Goal: Task Accomplishment & Management: Manage account settings

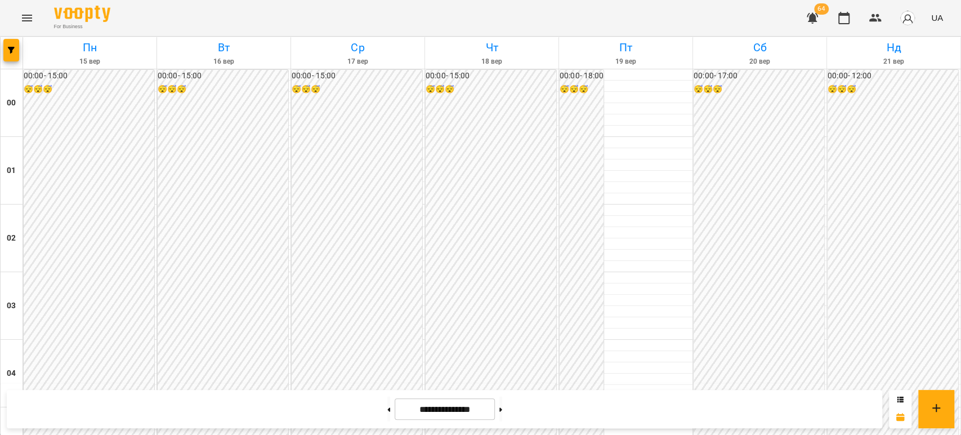
scroll to position [1126, 0]
click at [815, 17] on icon "button" at bounding box center [812, 18] width 11 height 11
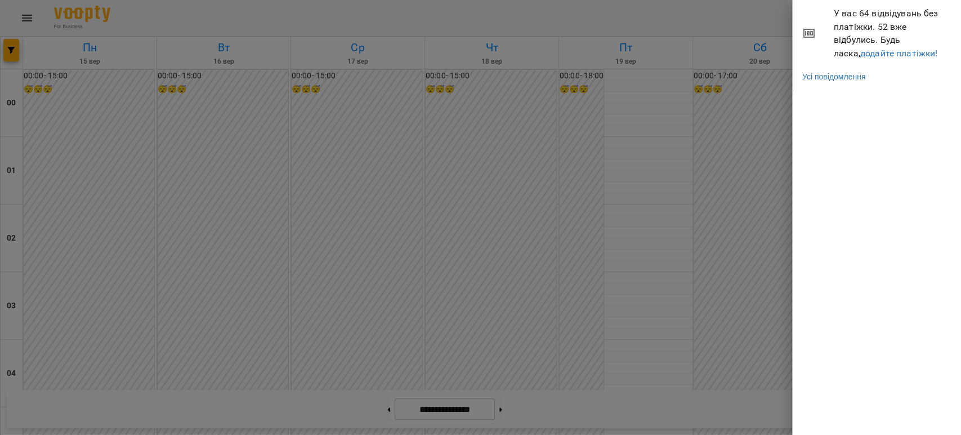
click at [692, 17] on div at bounding box center [480, 217] width 961 height 435
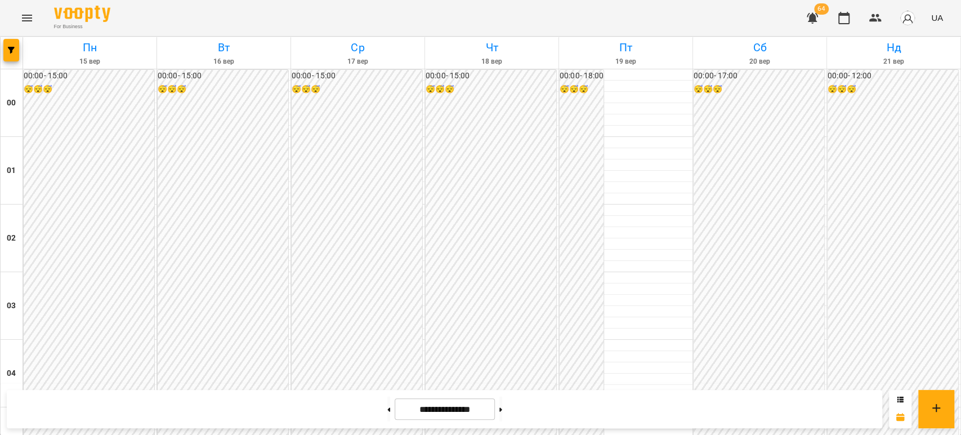
scroll to position [1056, 0]
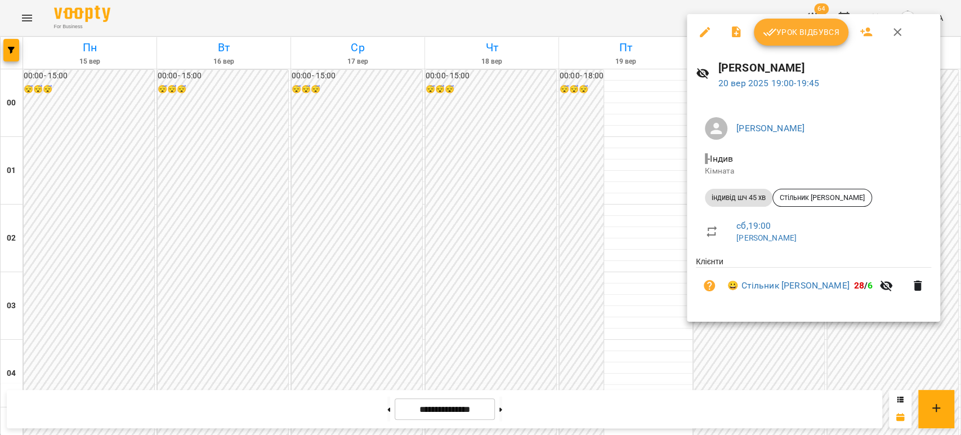
click at [862, 355] on div at bounding box center [480, 217] width 961 height 435
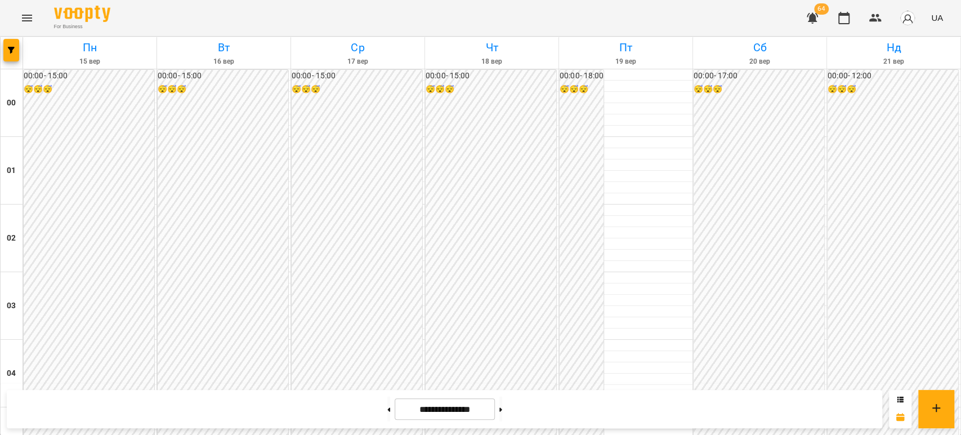
scroll to position [994, 0]
click at [387, 416] on button at bounding box center [388, 408] width 3 height 25
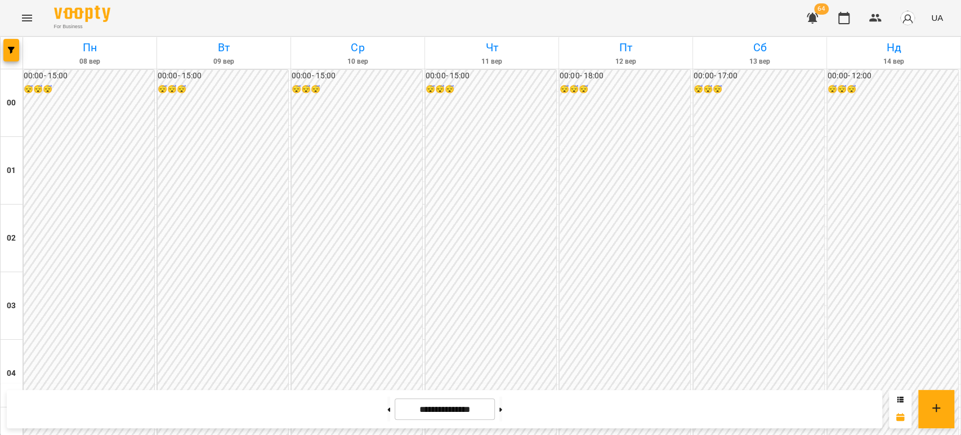
scroll to position [1119, 0]
click at [502, 410] on icon at bounding box center [500, 409] width 3 height 5
type input "**********"
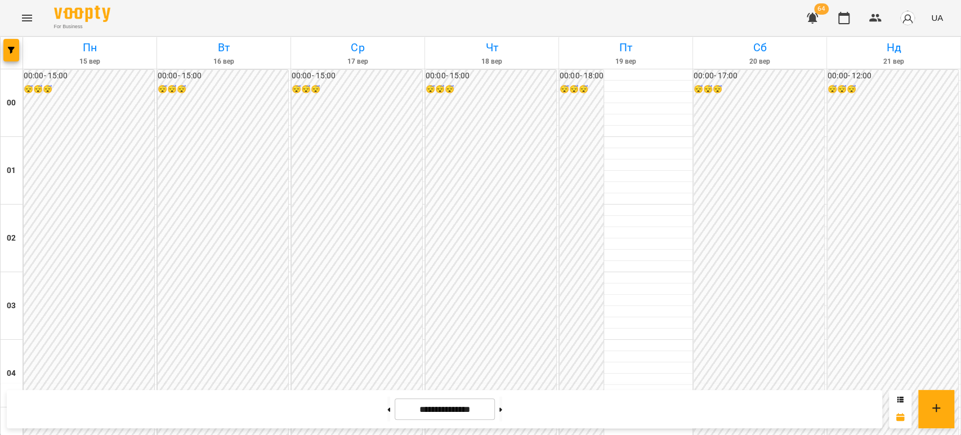
scroll to position [1056, 0]
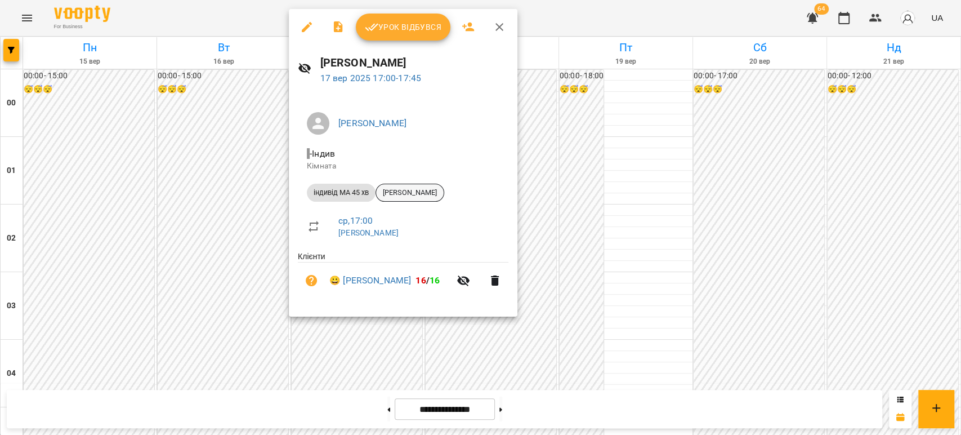
click at [403, 195] on span "[PERSON_NAME]" at bounding box center [410, 192] width 68 height 10
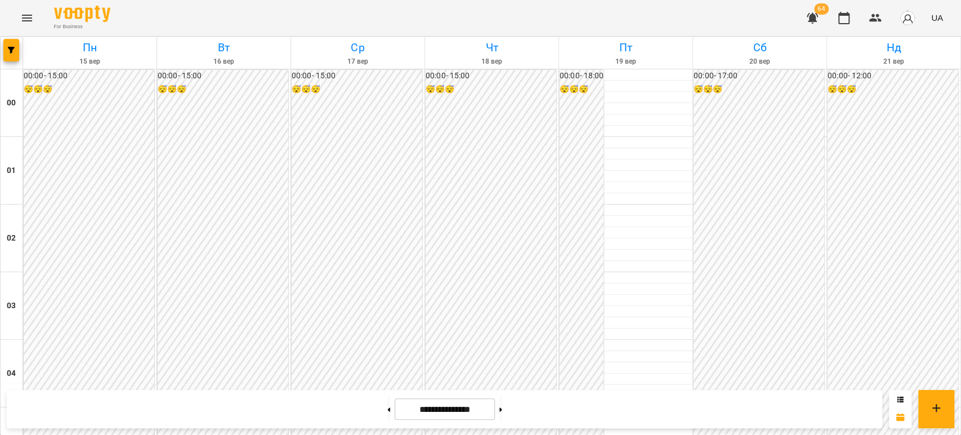
scroll to position [688, 0]
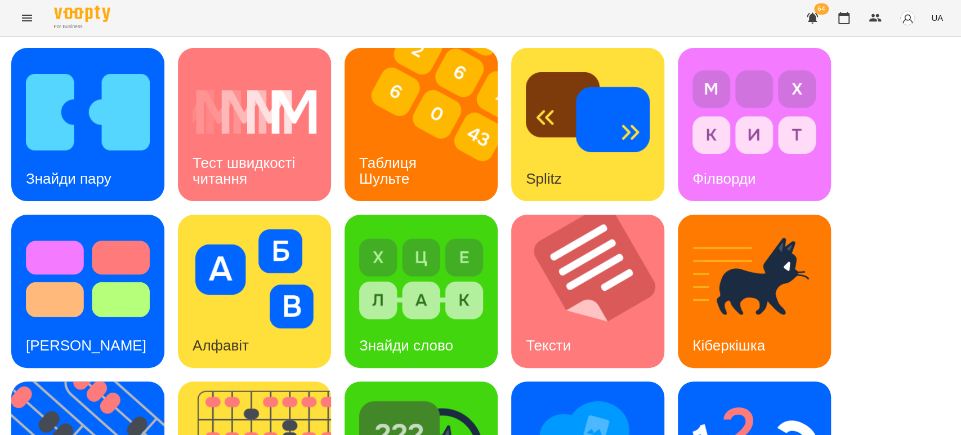
drag, startPoint x: 933, startPoint y: 114, endPoint x: 918, endPoint y: 114, distance: 15.2
click at [933, 114] on div "Знайди пару Тест швидкості читання Таблиця [PERSON_NAME] Splitz Філворди Тест С…" at bounding box center [480, 374] width 938 height 653
click at [890, 287] on div "Знайди пару Тест швидкості читання Таблиця [PERSON_NAME] Splitz Філворди Тест С…" at bounding box center [480, 374] width 938 height 653
click at [872, 179] on div "Знайди пару Тест швидкості читання Таблиця [PERSON_NAME] Splitz Філворди Тест С…" at bounding box center [480, 374] width 938 height 653
click at [886, 79] on div "Знайди пару Тест швидкості читання Таблиця [PERSON_NAME] Splitz Філворди Тест С…" at bounding box center [480, 374] width 938 height 653
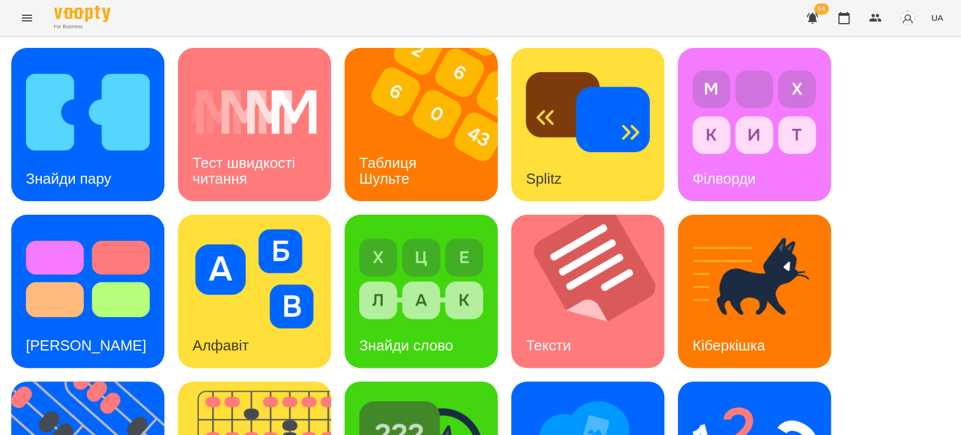
drag, startPoint x: 857, startPoint y: 241, endPoint x: 851, endPoint y: 238, distance: 7.1
click at [857, 241] on div "Знайди пару Тест швидкості читання Таблиця [PERSON_NAME] Splitz Філворди Тест С…" at bounding box center [480, 374] width 938 height 653
click at [382, 175] on h3 "Таблиця Шульте" at bounding box center [389, 170] width 61 height 32
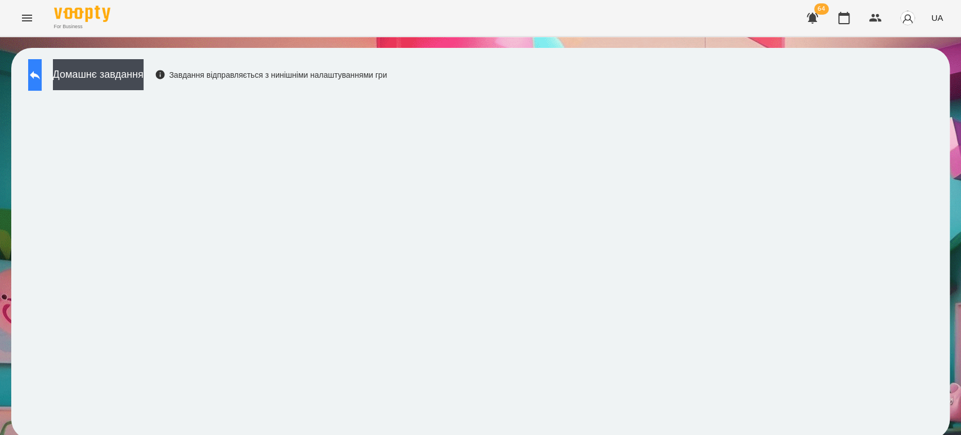
click at [32, 86] on button at bounding box center [35, 75] width 14 height 32
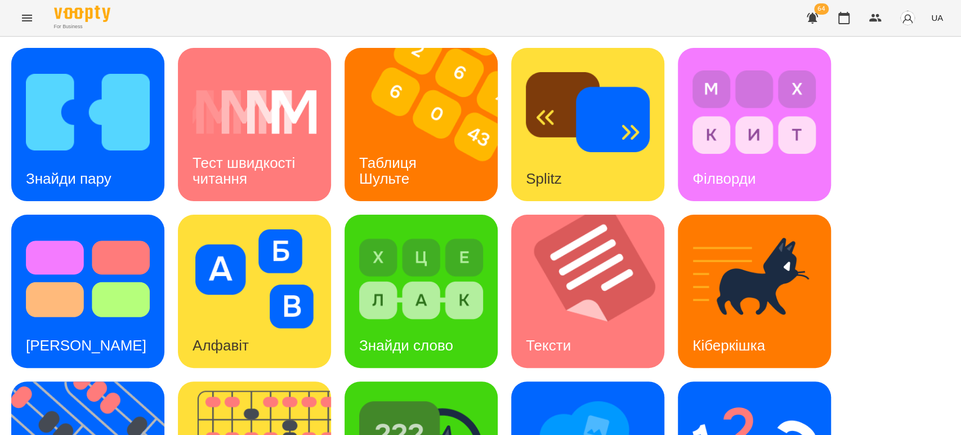
scroll to position [250, 0]
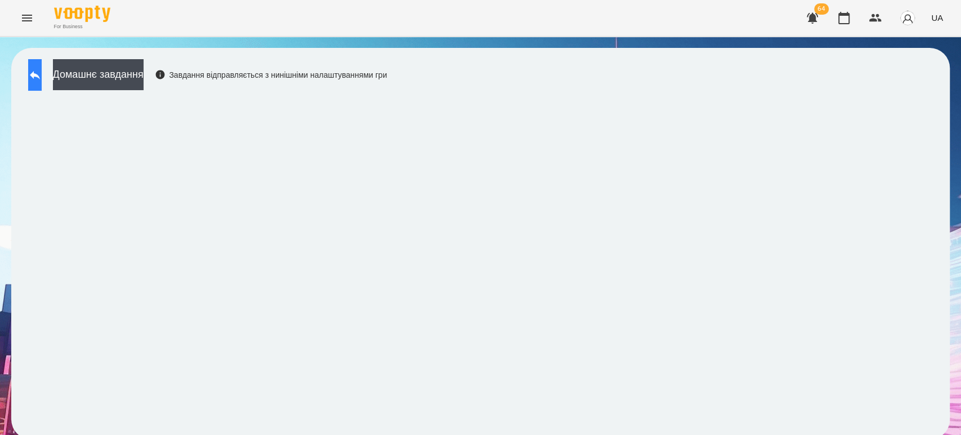
click at [42, 80] on button at bounding box center [35, 75] width 14 height 32
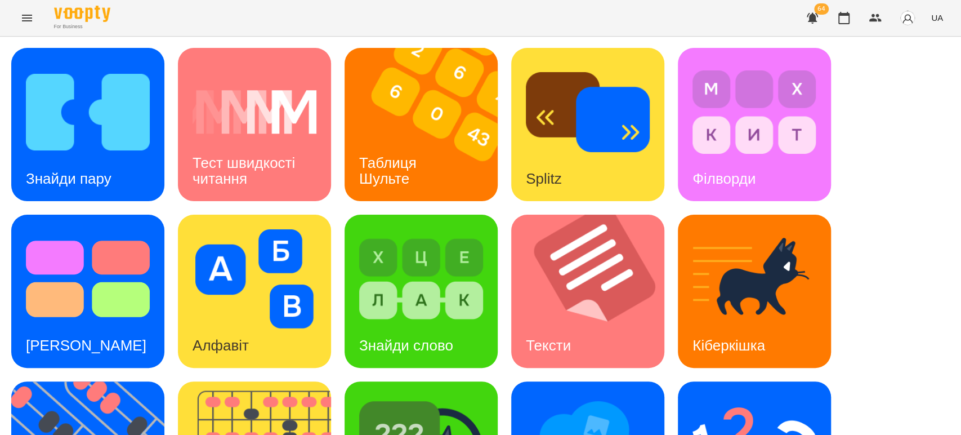
scroll to position [125, 0]
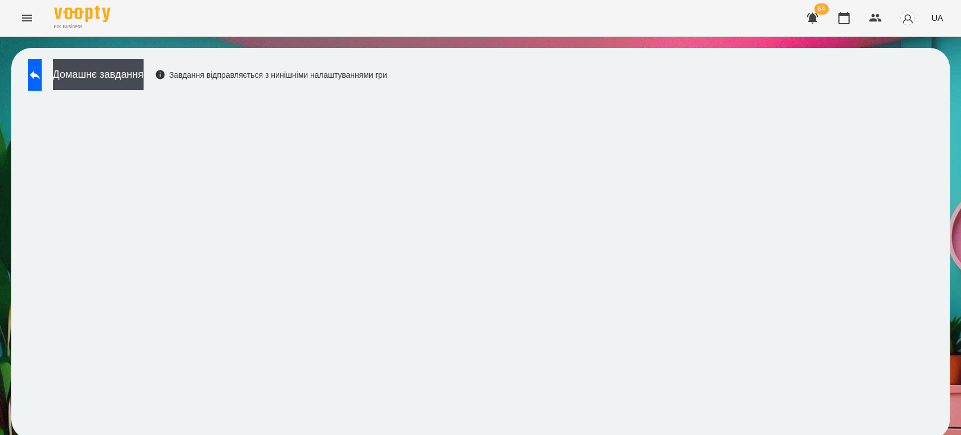
scroll to position [5, 0]
click at [42, 82] on button at bounding box center [35, 75] width 14 height 32
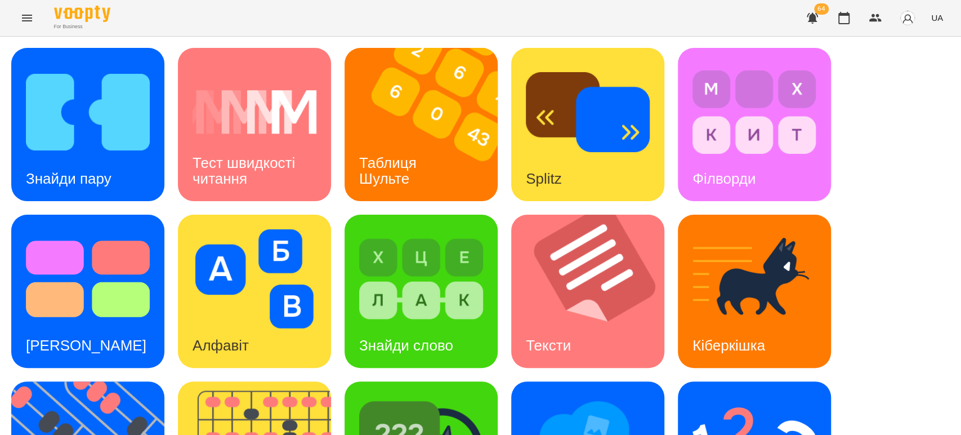
scroll to position [277, 0]
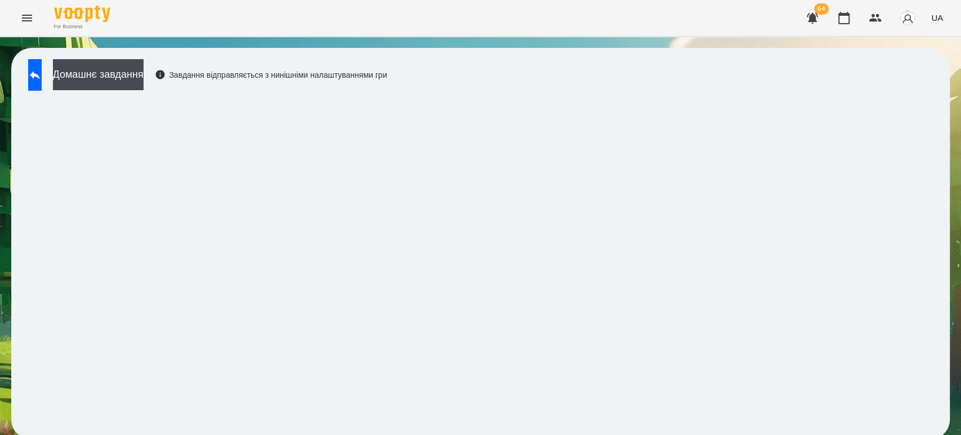
scroll to position [5, 0]
click at [559, 427] on div "Домашнє завдання Завдання відправляється з нинішніми налаштуваннями гри" at bounding box center [480, 243] width 938 height 391
click at [39, 70] on icon at bounding box center [35, 75] width 14 height 14
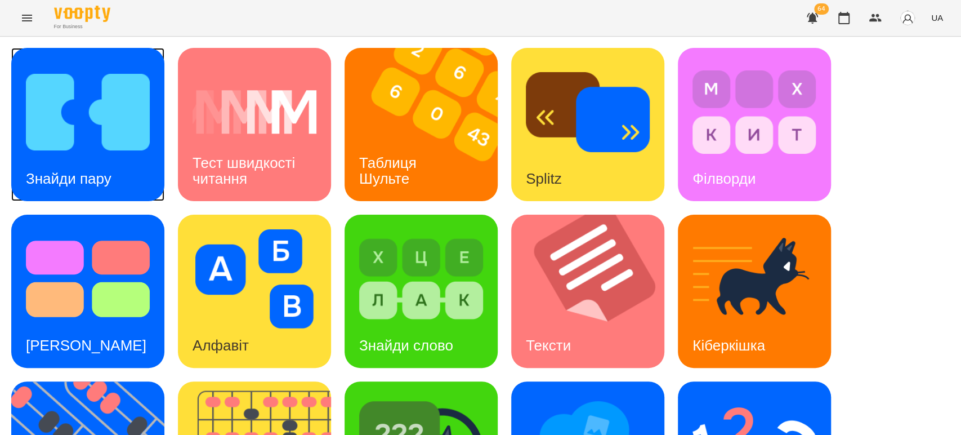
click at [68, 138] on img at bounding box center [88, 111] width 124 height 99
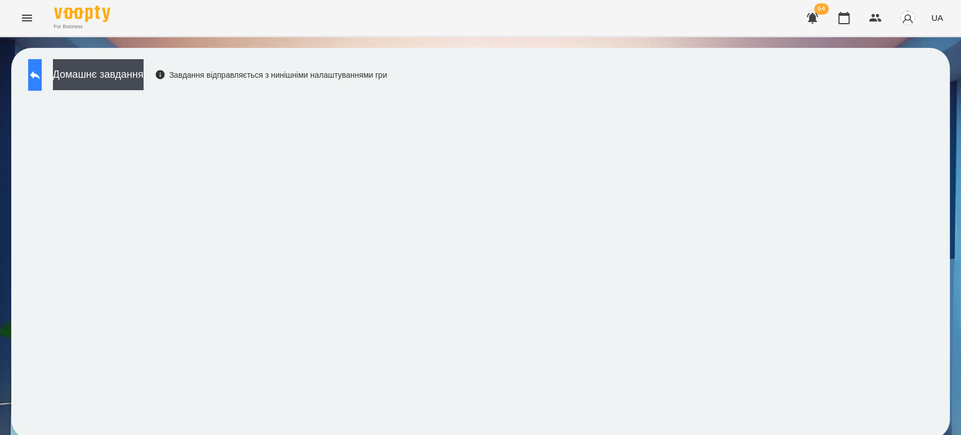
click at [42, 78] on icon at bounding box center [35, 75] width 14 height 14
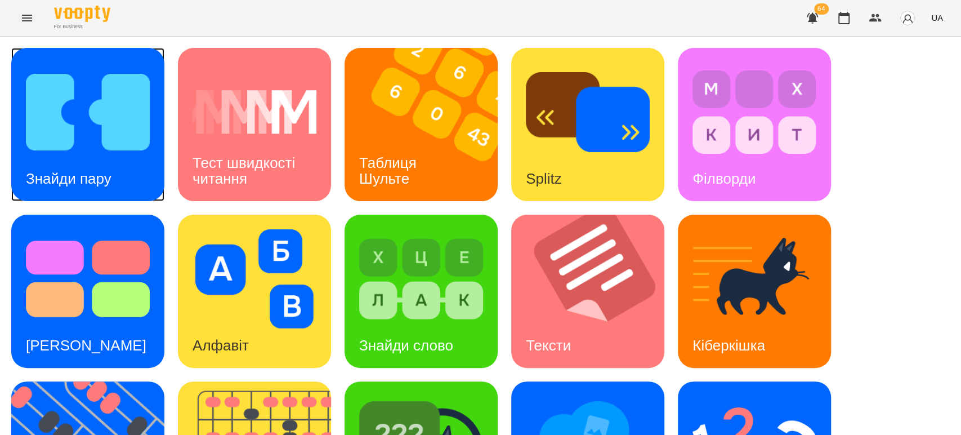
click at [75, 154] on img at bounding box center [88, 111] width 124 height 99
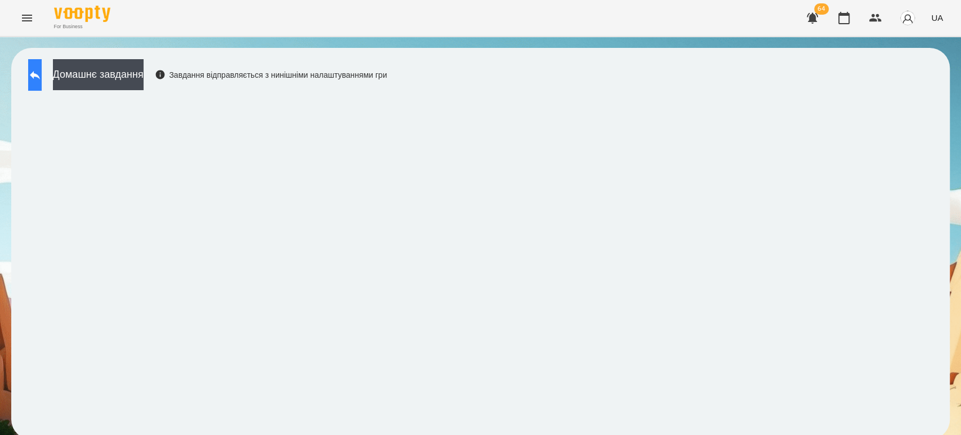
click at [42, 79] on button at bounding box center [35, 75] width 14 height 32
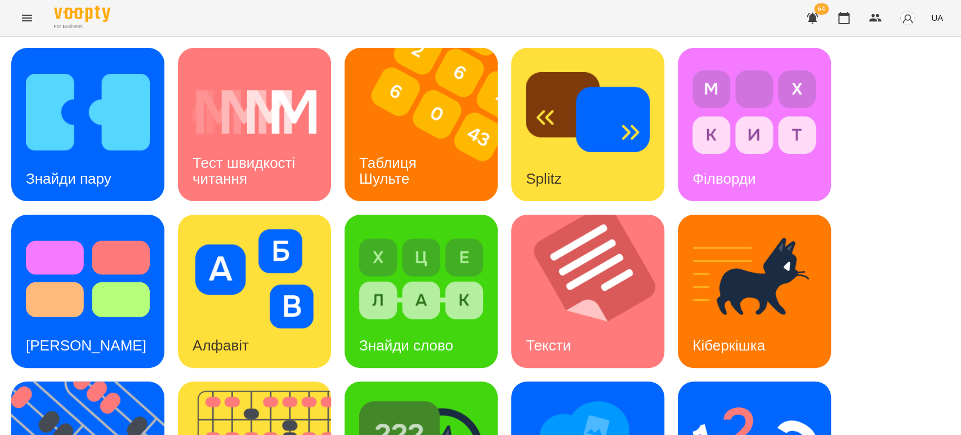
scroll to position [250, 0]
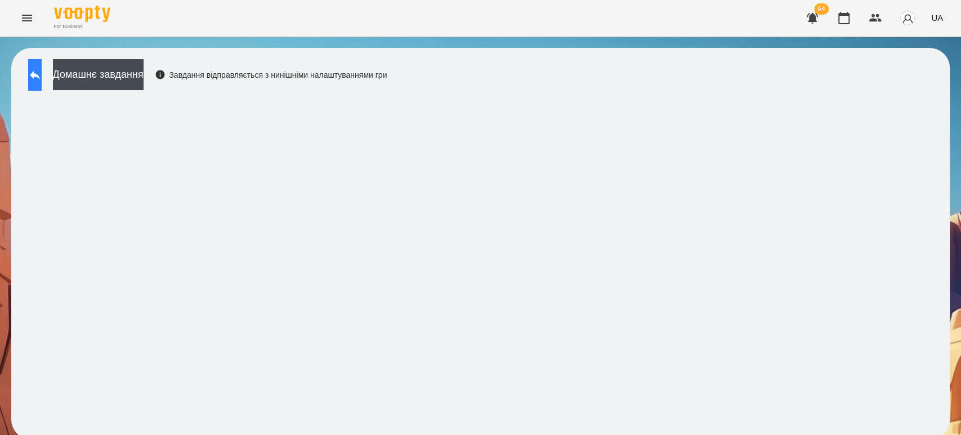
click at [42, 82] on button at bounding box center [35, 75] width 14 height 32
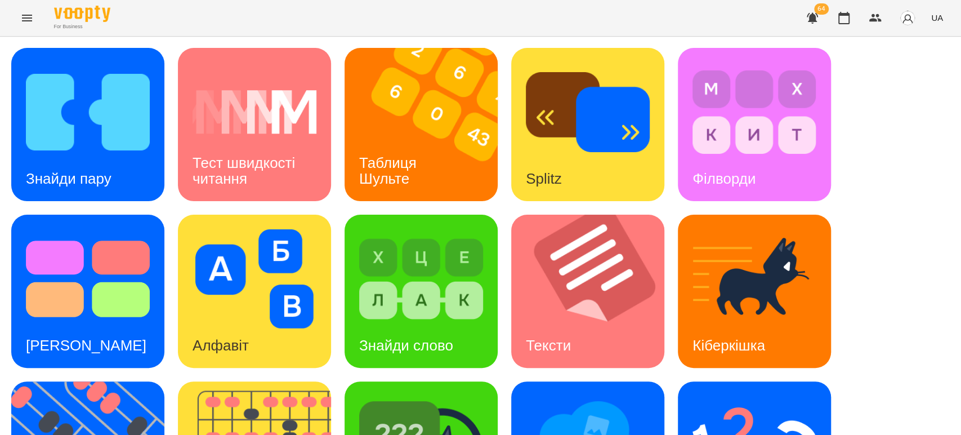
scroll to position [125, 0]
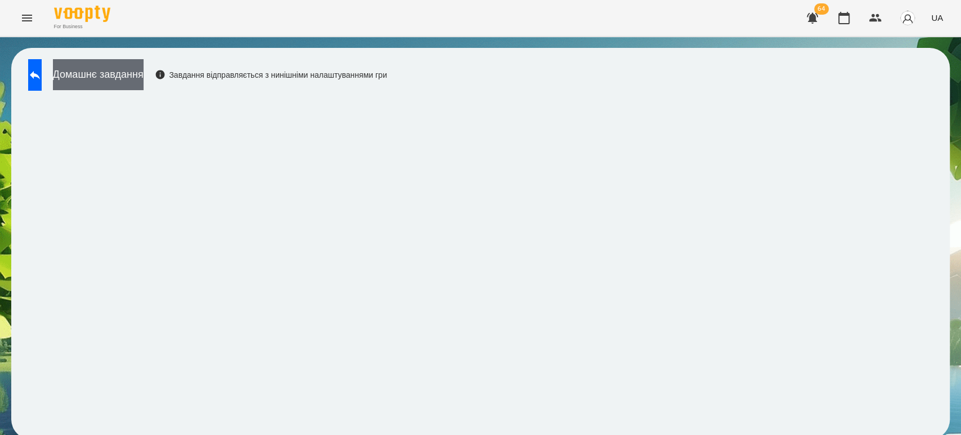
click at [144, 71] on button "Домашнє завдання" at bounding box center [98, 74] width 91 height 31
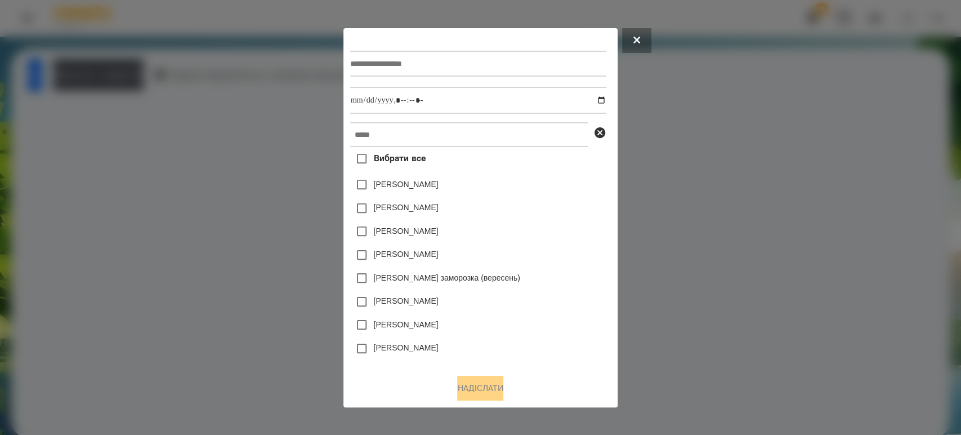
click at [700, 191] on div at bounding box center [480, 217] width 961 height 435
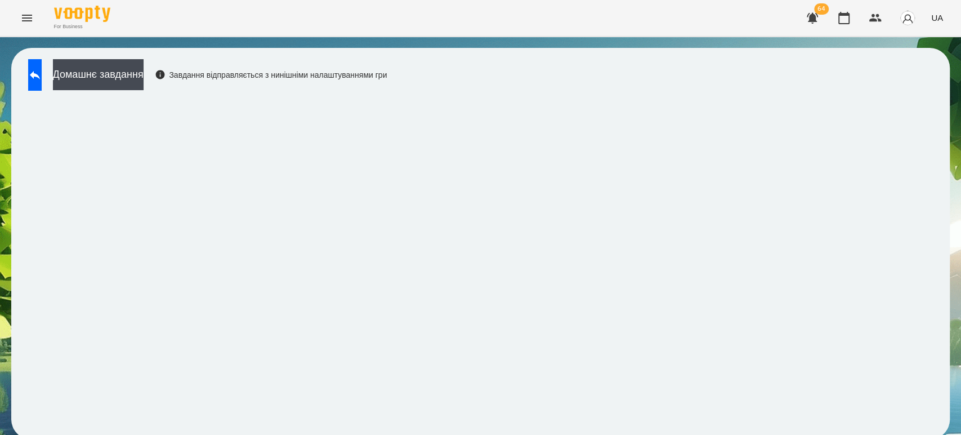
scroll to position [5, 0]
click at [42, 68] on icon at bounding box center [35, 75] width 14 height 14
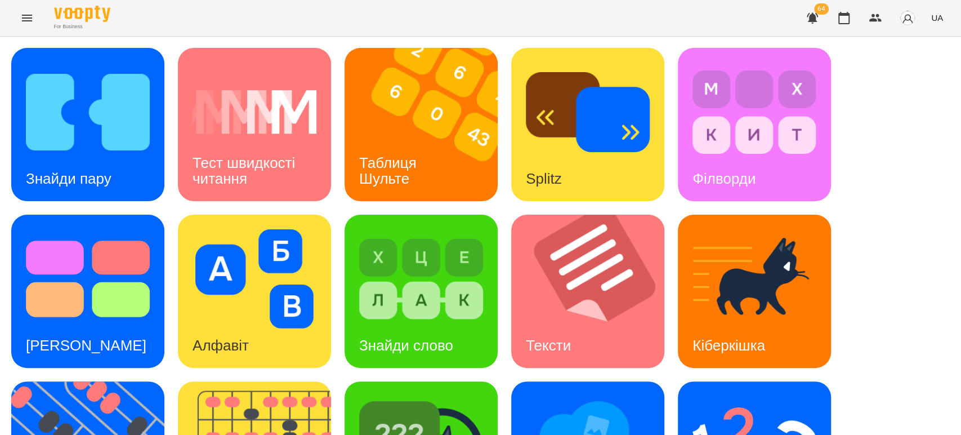
scroll to position [129, 0]
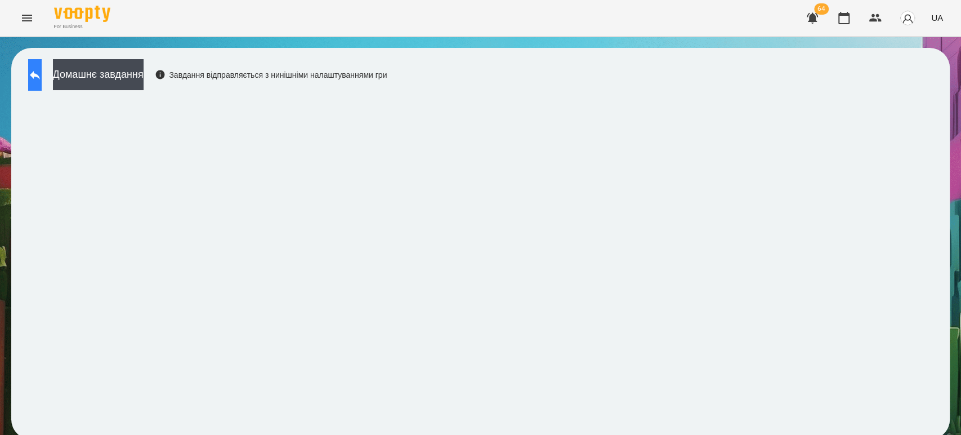
click at [42, 64] on button at bounding box center [35, 75] width 14 height 32
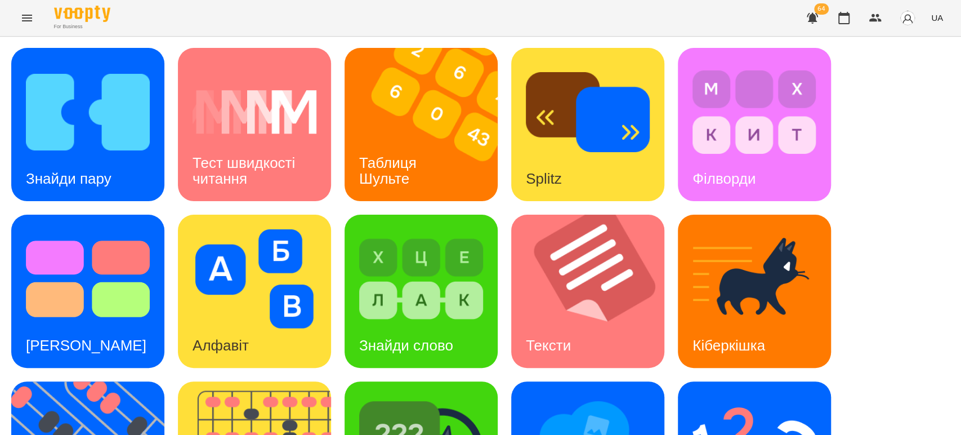
scroll to position [250, 0]
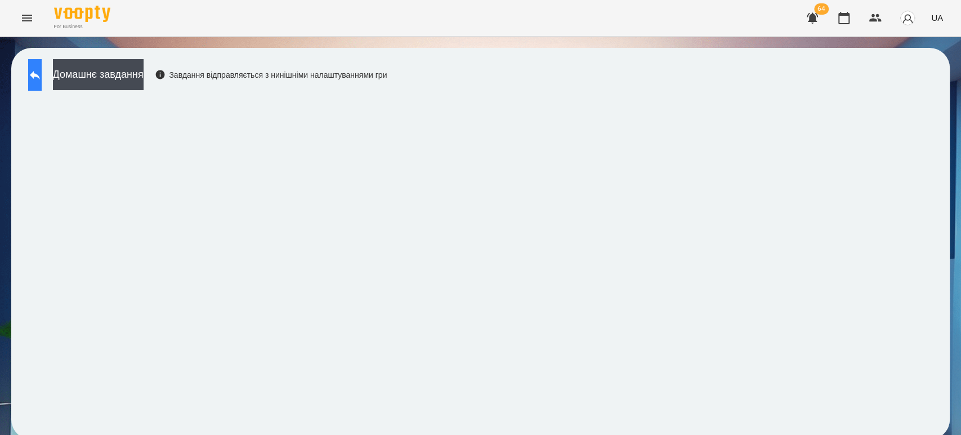
click at [41, 71] on icon at bounding box center [35, 75] width 14 height 14
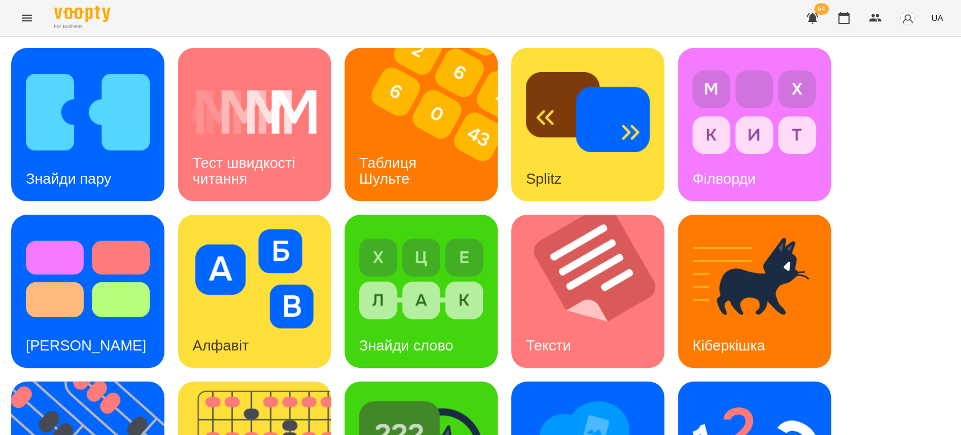
scroll to position [187, 0]
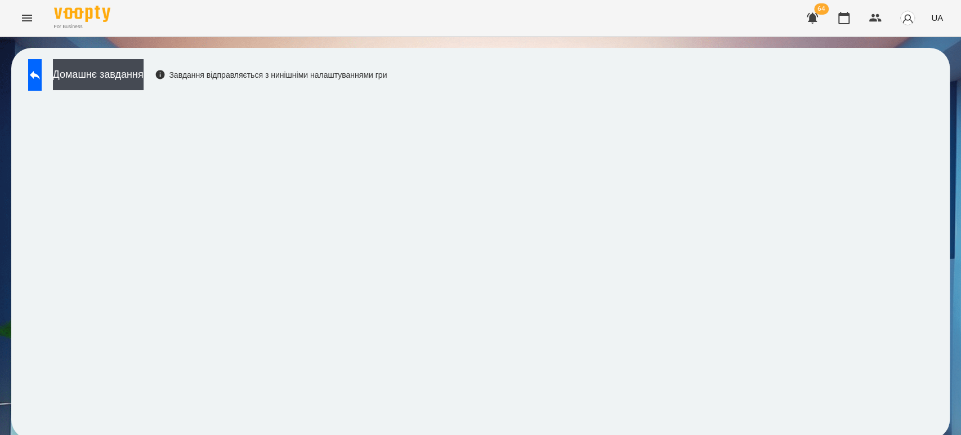
scroll to position [5, 0]
click at [41, 68] on icon at bounding box center [35, 75] width 14 height 14
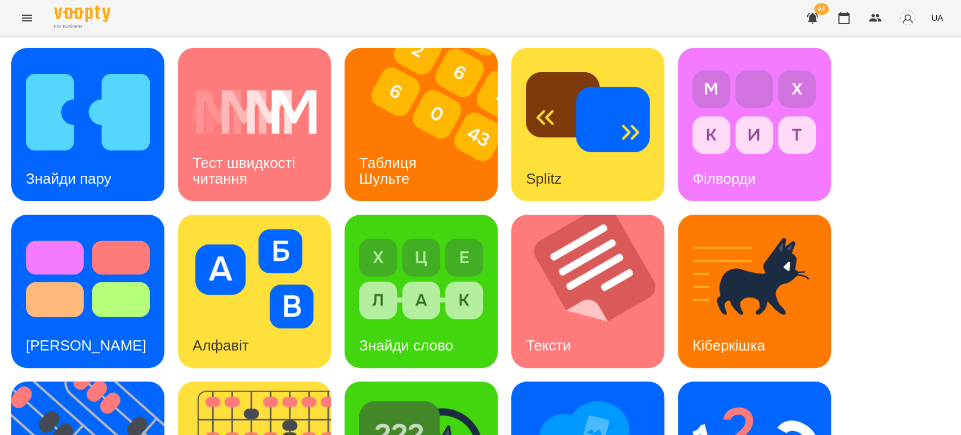
click at [862, 258] on div "Знайди пару Тест швидкості читання Таблиця [PERSON_NAME] Splitz Філворди Тест С…" at bounding box center [480, 374] width 938 height 653
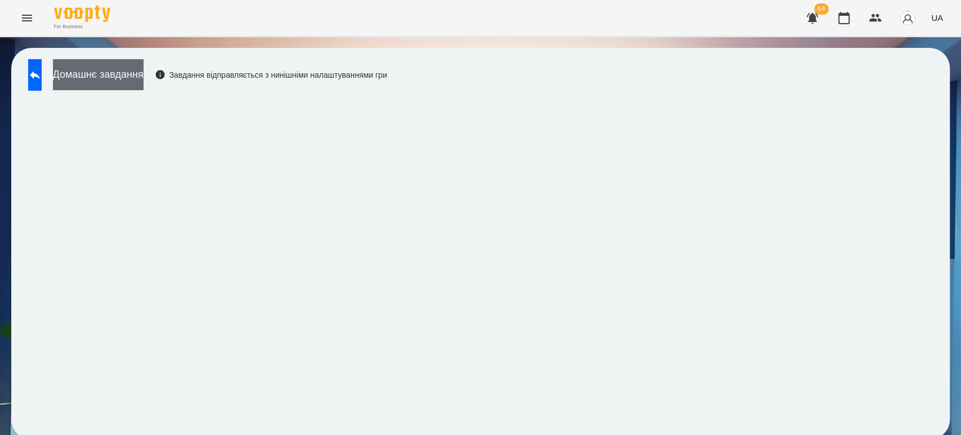
click at [144, 65] on button "Домашнє завдання" at bounding box center [98, 74] width 91 height 31
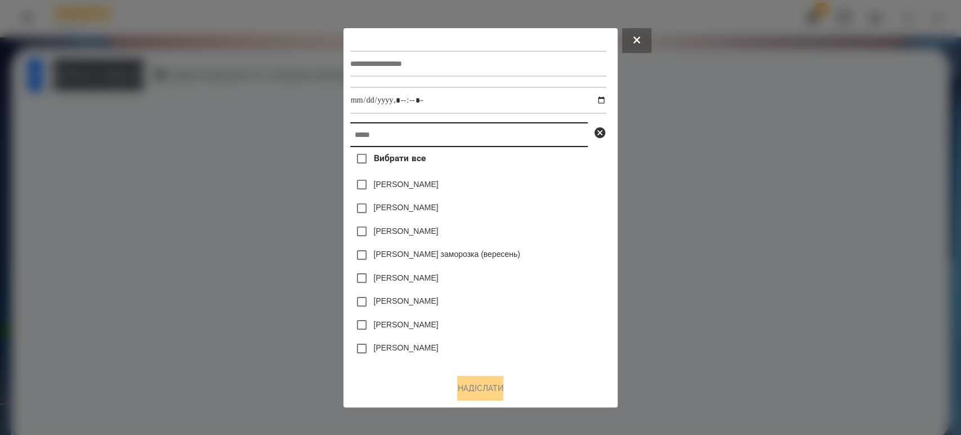
click at [374, 147] on input "text" at bounding box center [469, 134] width 238 height 25
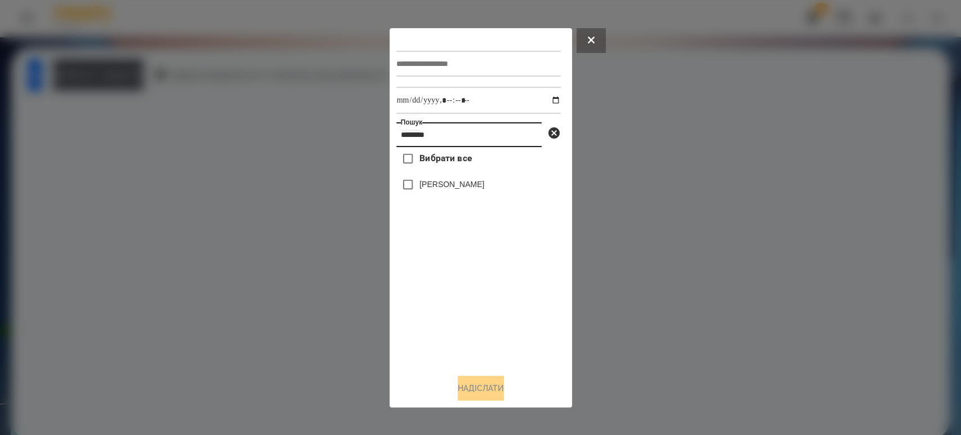
type input "*******"
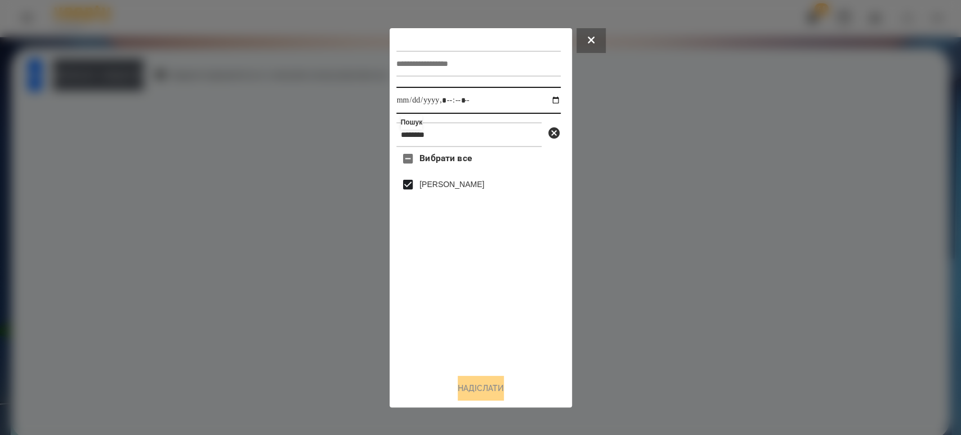
click at [542, 96] on input "datetime-local" at bounding box center [478, 100] width 164 height 27
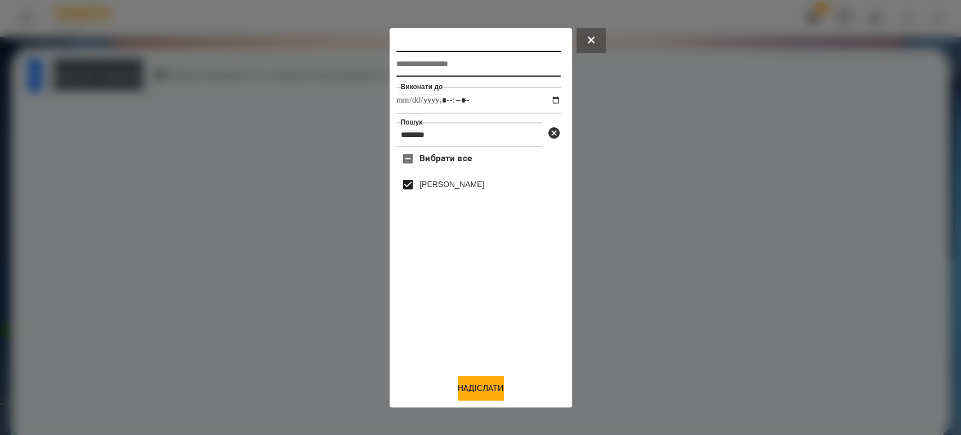
type input "**********"
click at [422, 62] on input "text" at bounding box center [478, 64] width 164 height 26
type input "*********"
click at [504, 390] on button "Надіслати" at bounding box center [481, 387] width 46 height 25
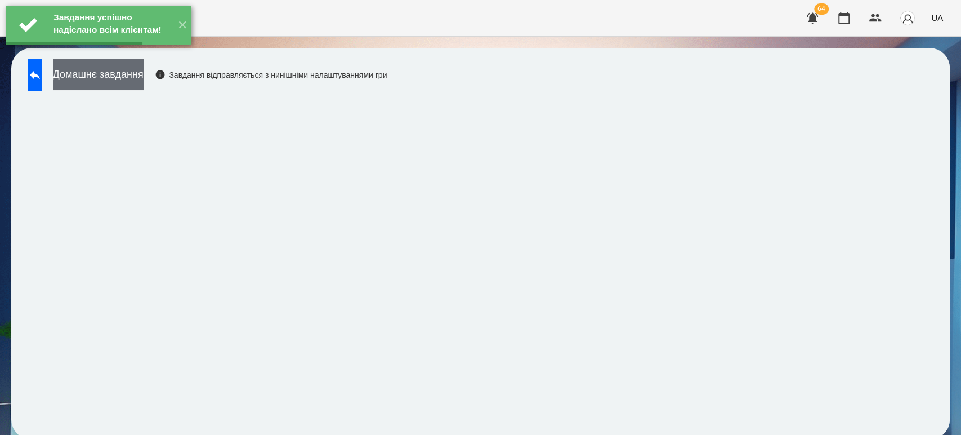
click at [144, 70] on button "Домашнє завдання" at bounding box center [98, 74] width 91 height 31
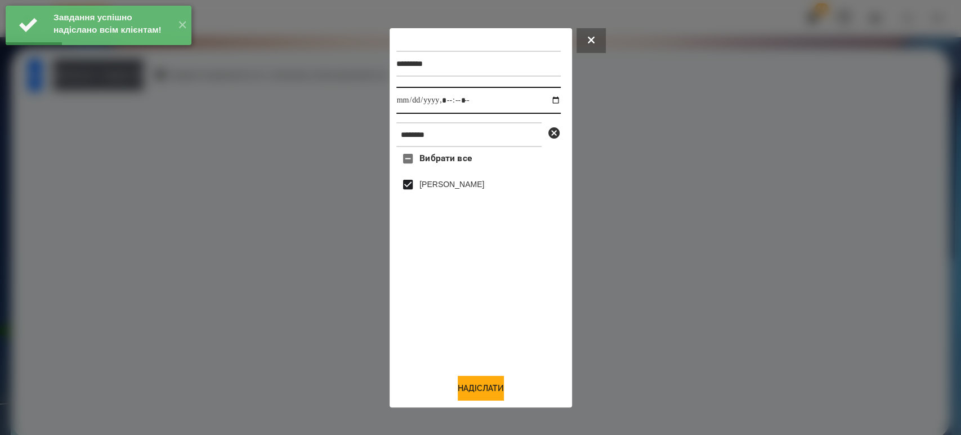
click at [545, 98] on input "datetime-local" at bounding box center [478, 100] width 164 height 27
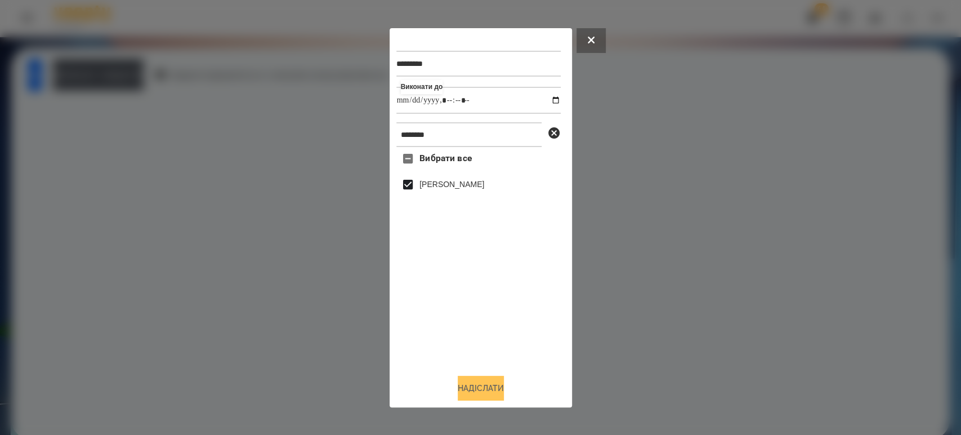
type input "**********"
click at [475, 395] on button "Надіслати" at bounding box center [481, 387] width 46 height 25
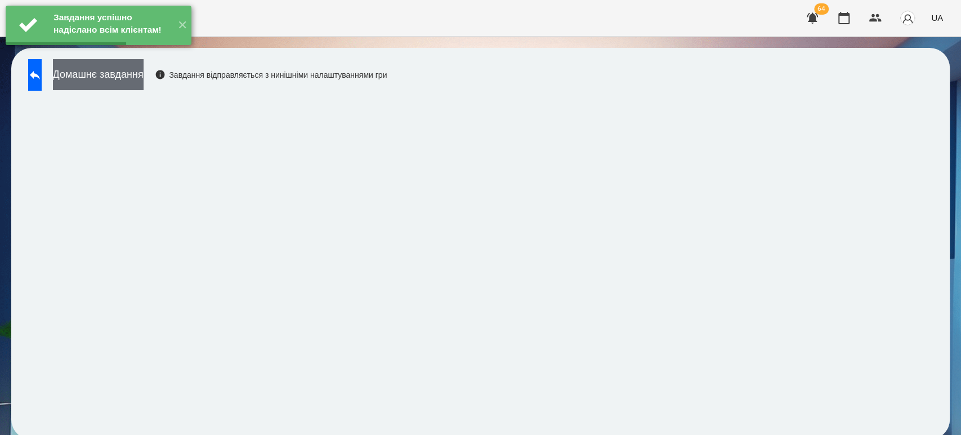
click at [144, 73] on button "Домашнє завдання" at bounding box center [98, 74] width 91 height 31
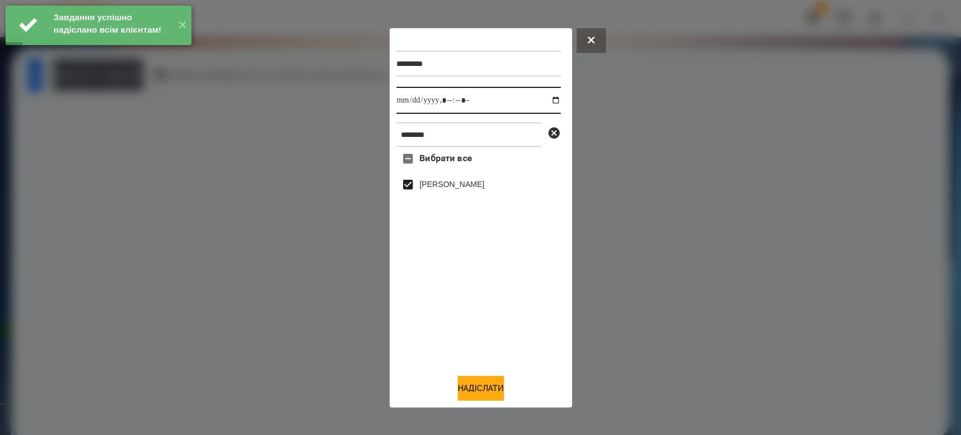
click at [539, 102] on input "datetime-local" at bounding box center [478, 100] width 164 height 27
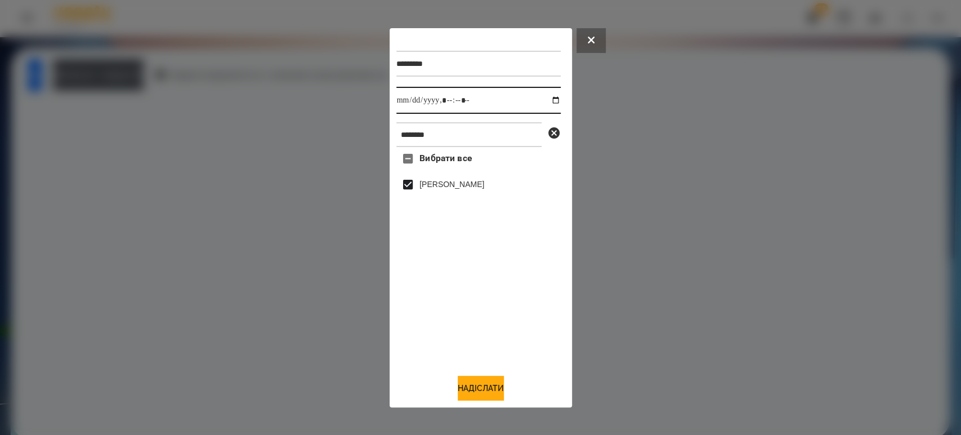
click at [549, 95] on input "datetime-local" at bounding box center [478, 100] width 164 height 27
type input "**********"
click at [493, 383] on button "Надіслати" at bounding box center [481, 387] width 46 height 25
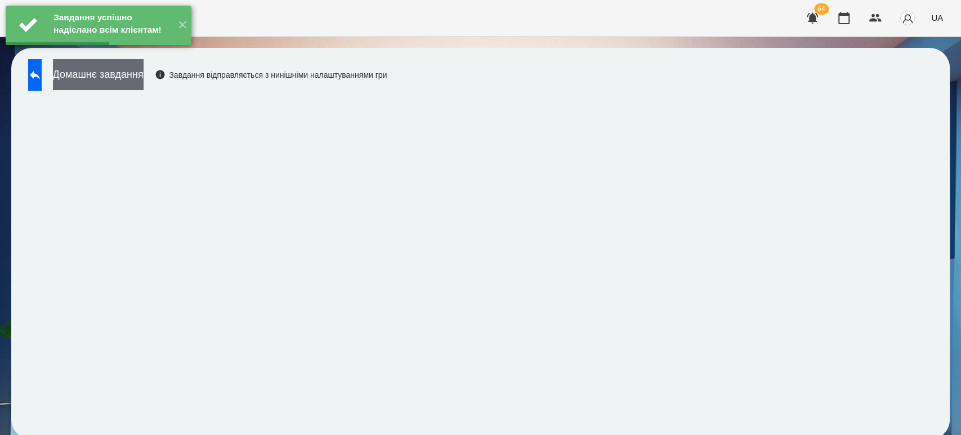
click at [144, 68] on button "Домашнє завдання" at bounding box center [98, 74] width 91 height 31
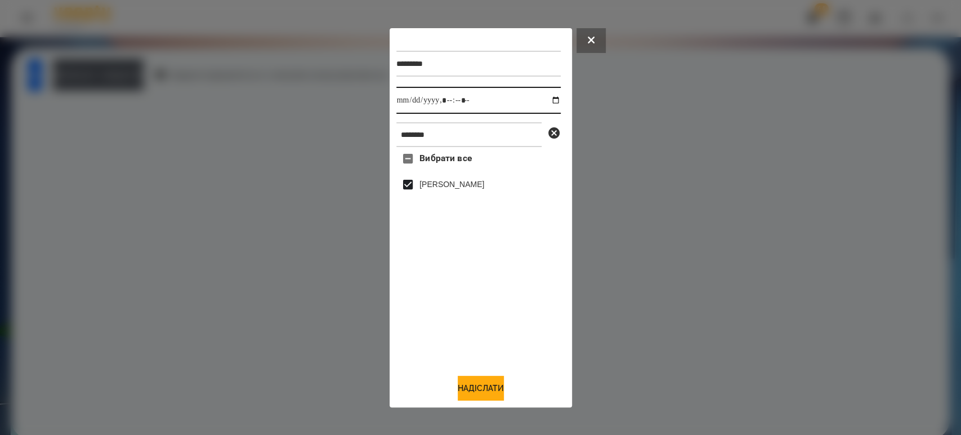
click at [546, 97] on input "datetime-local" at bounding box center [478, 100] width 164 height 27
type input "**********"
click at [486, 396] on button "Надіслати" at bounding box center [481, 387] width 46 height 25
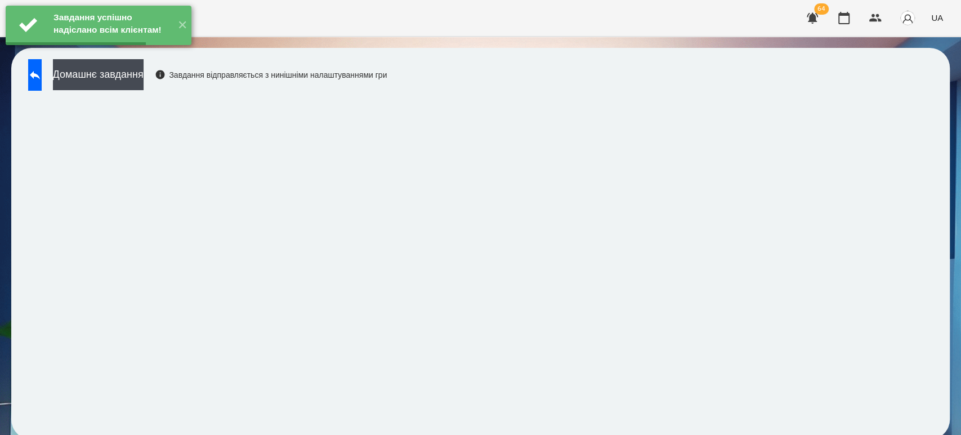
click at [133, 90] on div "Домашнє завдання Завдання відправляється з нинішніми налаштуваннями гри" at bounding box center [205, 77] width 364 height 37
click at [144, 79] on button "Домашнє завдання" at bounding box center [98, 74] width 91 height 31
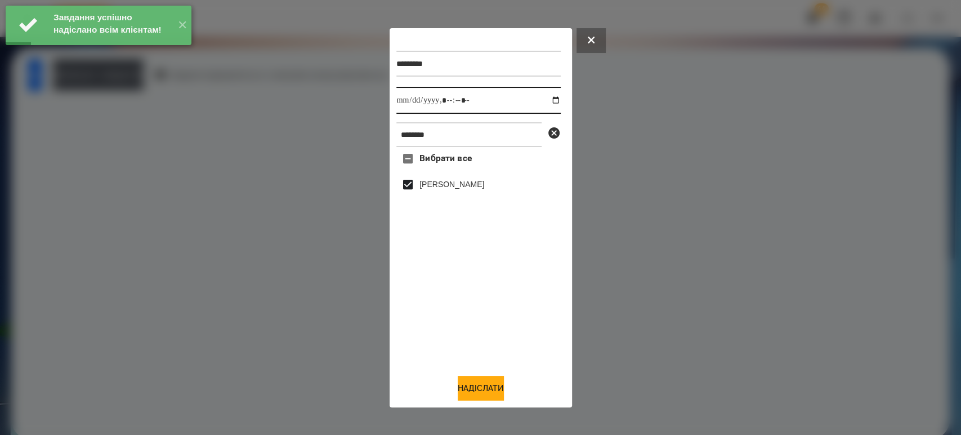
click at [552, 96] on input "datetime-local" at bounding box center [478, 100] width 164 height 27
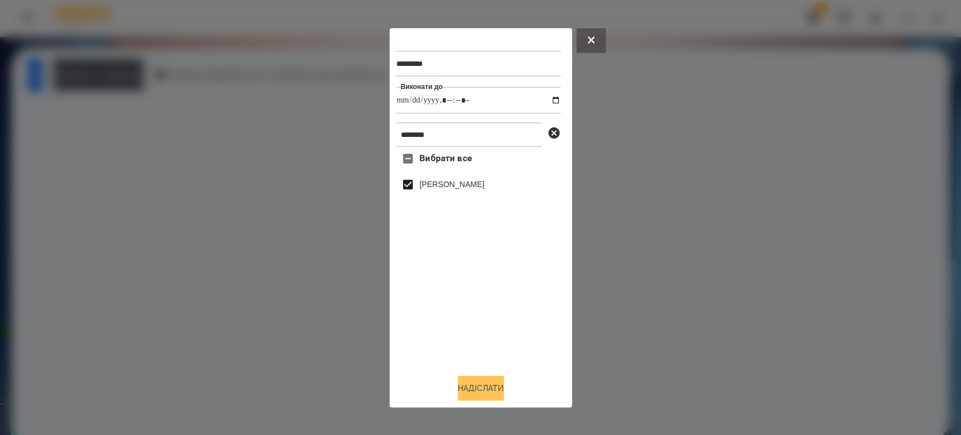
type input "**********"
drag, startPoint x: 482, startPoint y: 390, endPoint x: 475, endPoint y: 382, distance: 10.8
click at [482, 390] on button "Надіслати" at bounding box center [481, 387] width 46 height 25
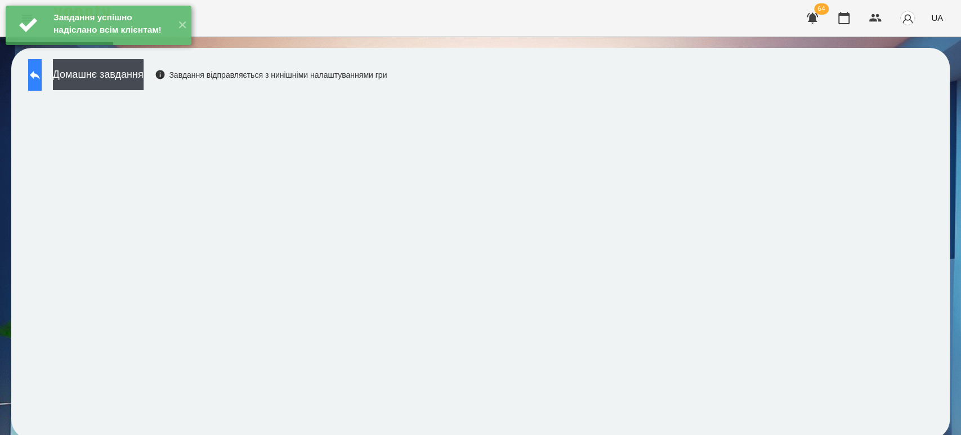
click at [42, 73] on icon at bounding box center [35, 75] width 14 height 14
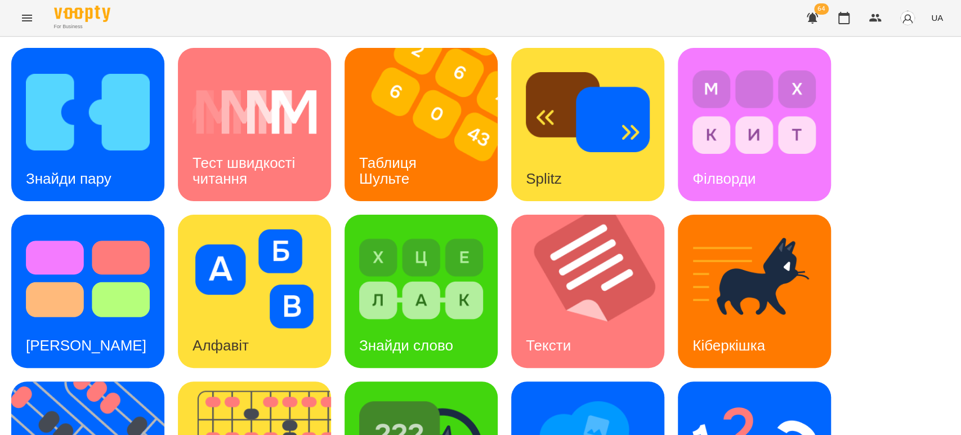
scroll to position [277, 0]
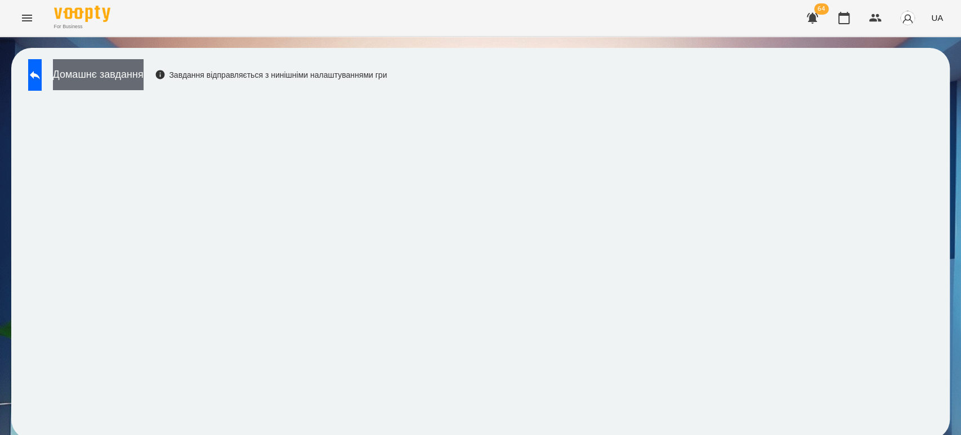
click at [144, 70] on button "Домашнє завдання" at bounding box center [98, 74] width 91 height 31
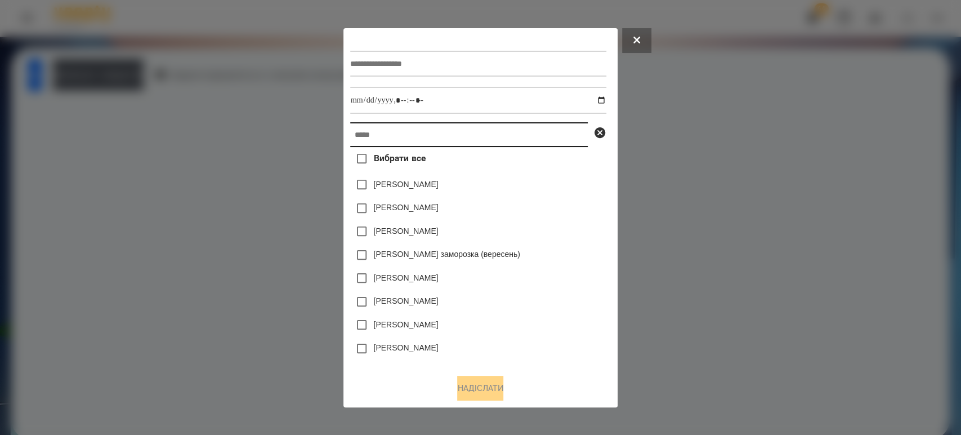
click at [363, 132] on input "text" at bounding box center [469, 134] width 238 height 25
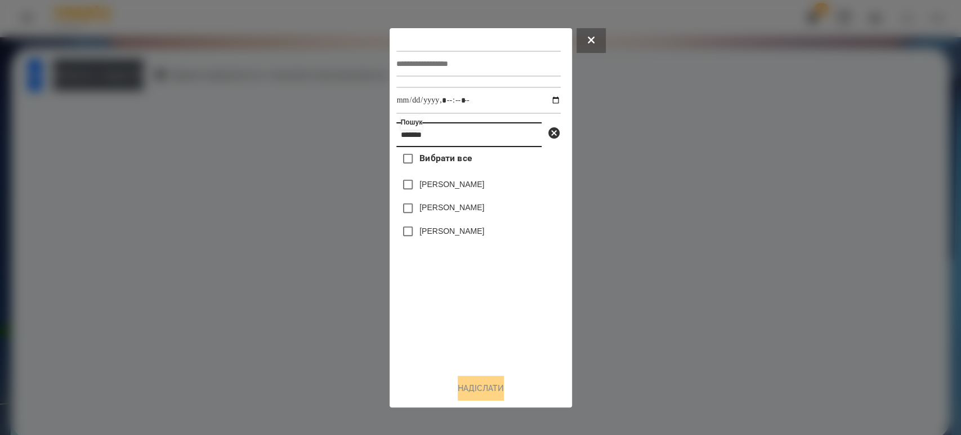
type input "*******"
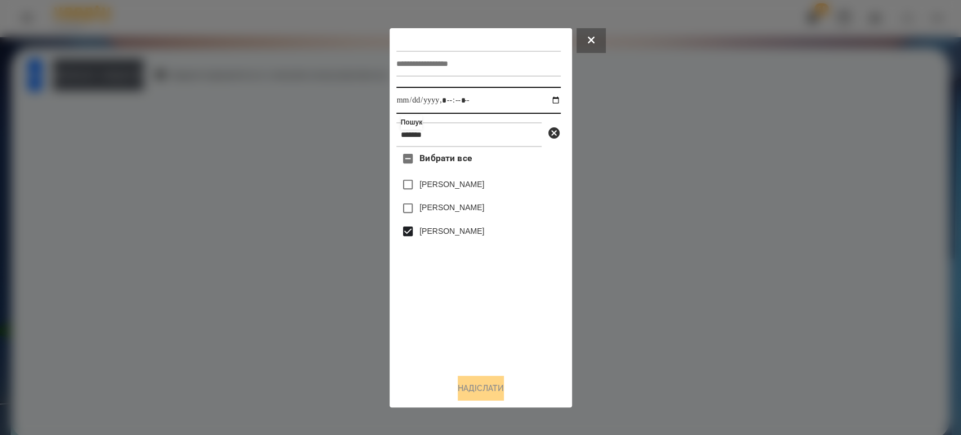
click at [547, 103] on input "datetime-local" at bounding box center [478, 100] width 164 height 27
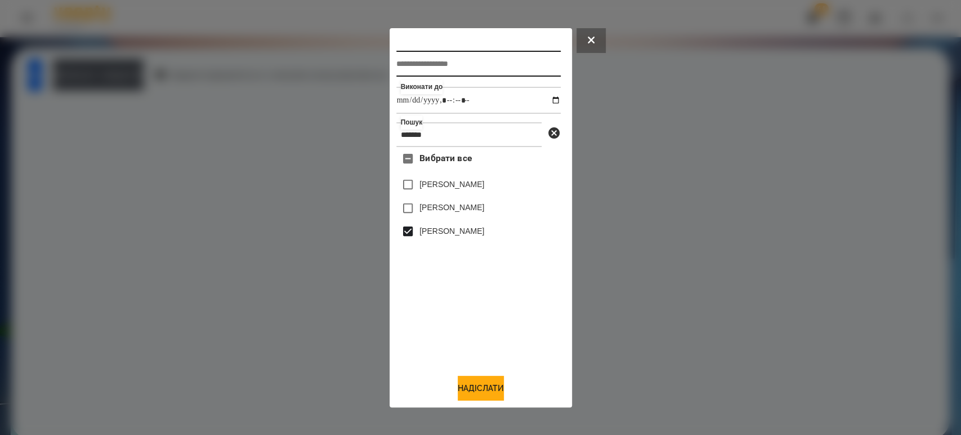
type input "**********"
click at [443, 54] on input "text" at bounding box center [478, 64] width 164 height 26
type input "*******"
click at [474, 396] on button "Надіслати" at bounding box center [481, 387] width 46 height 25
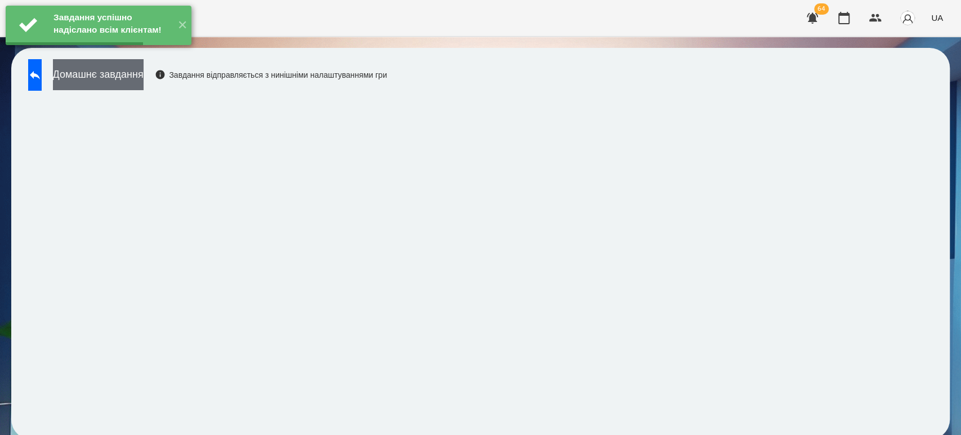
click at [144, 74] on button "Домашнє завдання" at bounding box center [98, 74] width 91 height 31
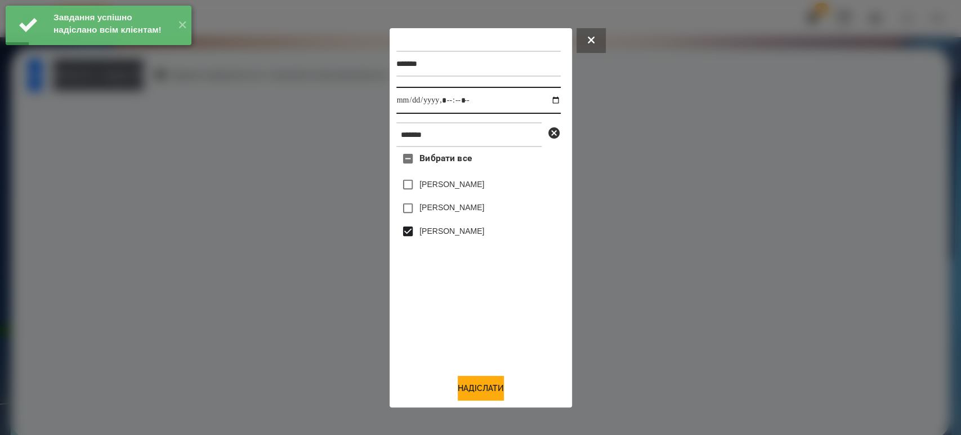
click at [543, 102] on input "datetime-local" at bounding box center [478, 100] width 164 height 27
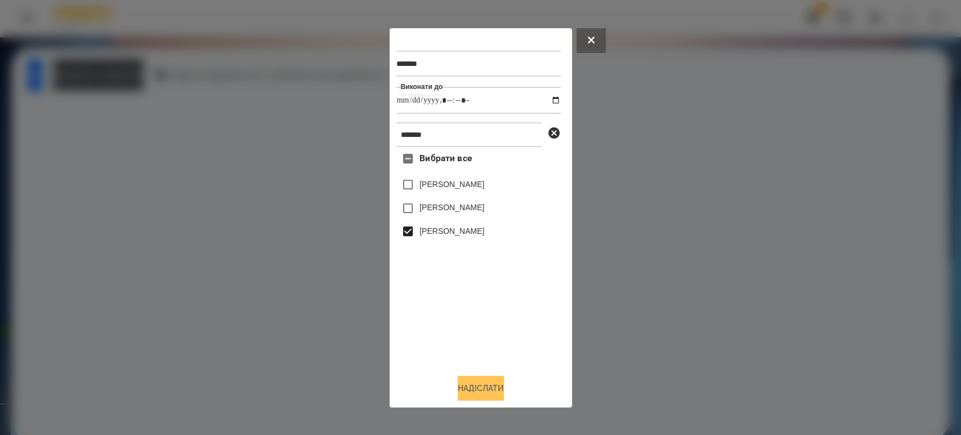
type input "**********"
click at [494, 382] on button "Надіслати" at bounding box center [481, 387] width 46 height 25
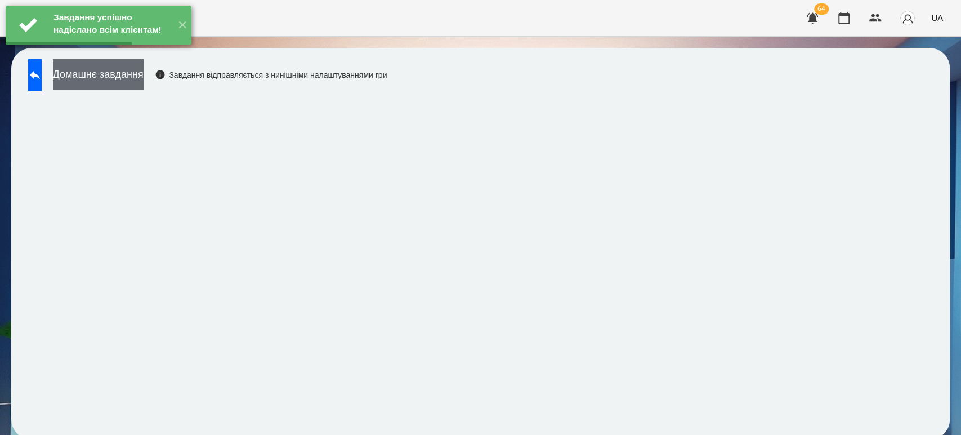
click at [133, 74] on button "Домашнє завдання" at bounding box center [98, 74] width 91 height 31
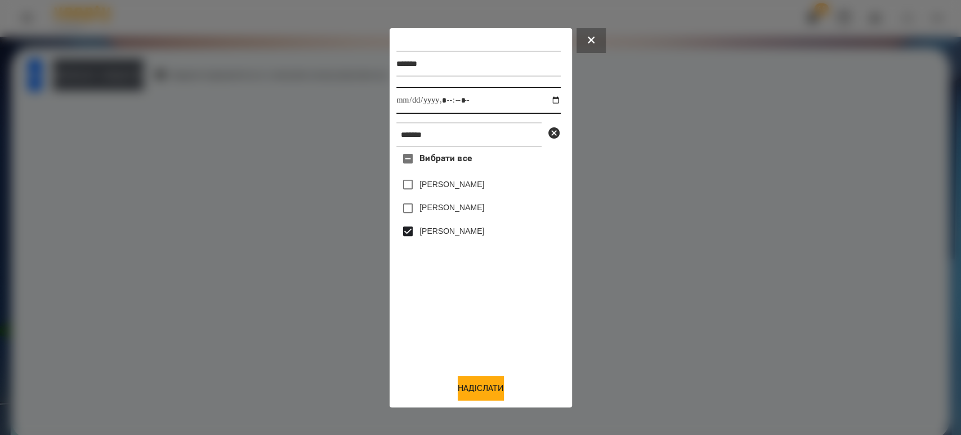
click at [549, 100] on input "datetime-local" at bounding box center [478, 100] width 164 height 27
type input "**********"
drag, startPoint x: 478, startPoint y: 390, endPoint x: 459, endPoint y: 362, distance: 33.9
click at [478, 390] on button "Надіслати" at bounding box center [481, 387] width 46 height 25
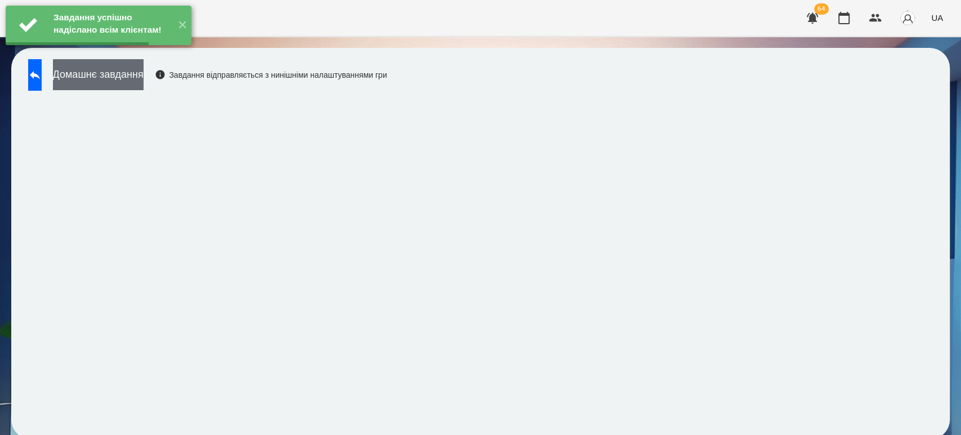
click at [144, 72] on button "Домашнє завдання" at bounding box center [98, 74] width 91 height 31
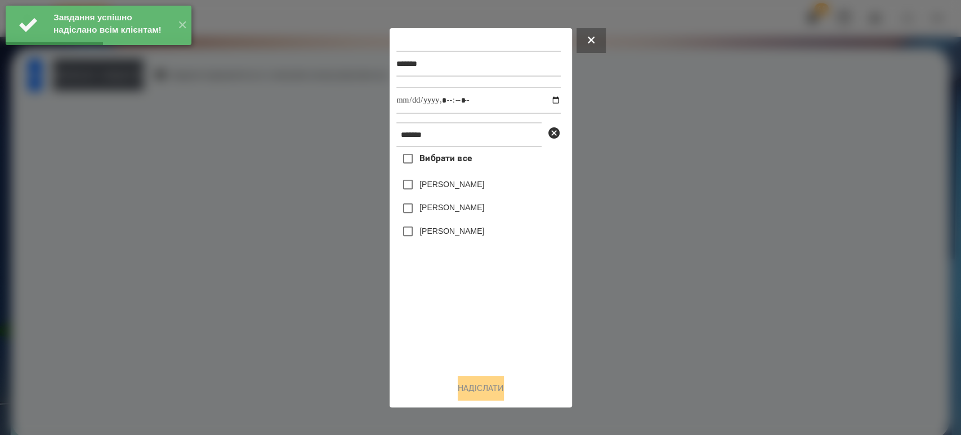
click at [423, 231] on label "[PERSON_NAME]" at bounding box center [451, 230] width 65 height 11
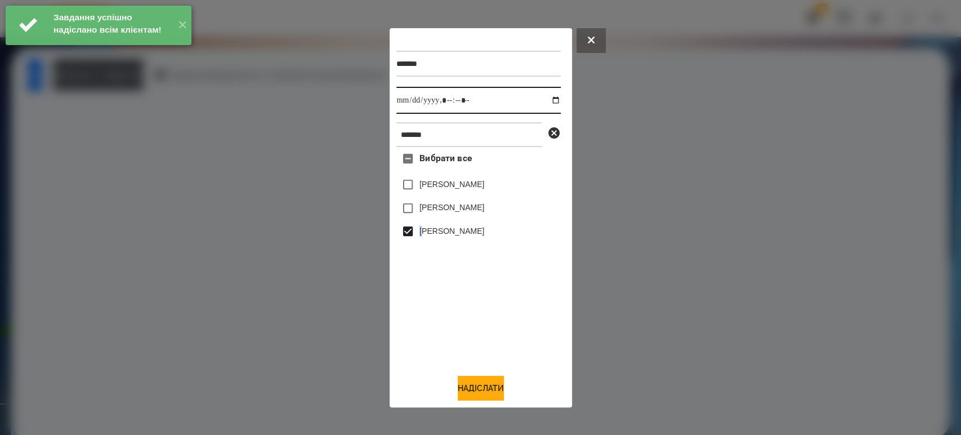
click at [545, 95] on input "datetime-local" at bounding box center [478, 100] width 164 height 27
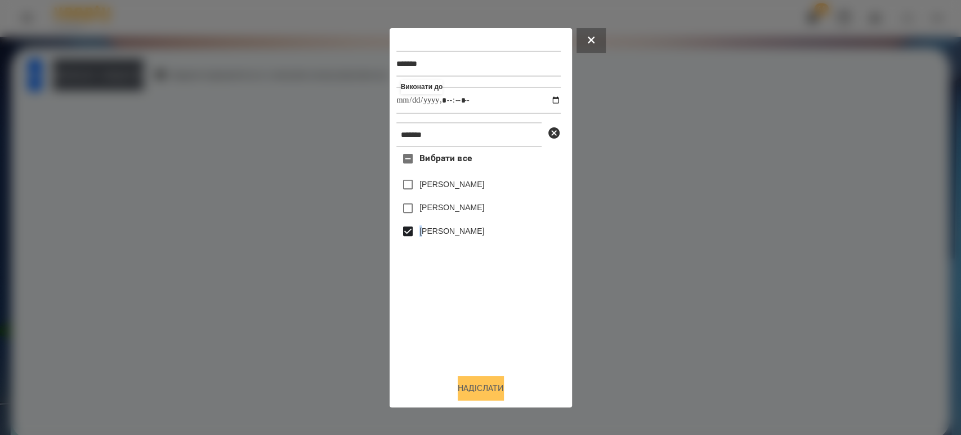
type input "**********"
click at [485, 392] on button "Надіслати" at bounding box center [481, 387] width 46 height 25
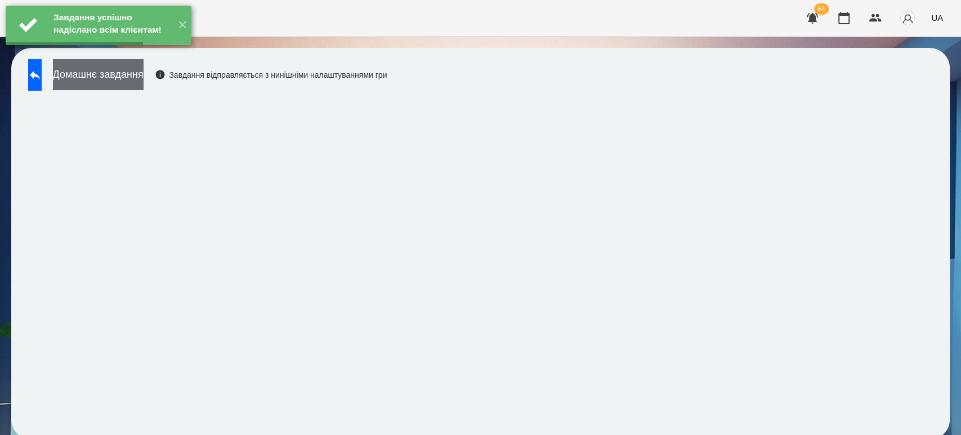
click at [120, 77] on button "Домашнє завдання" at bounding box center [98, 74] width 91 height 31
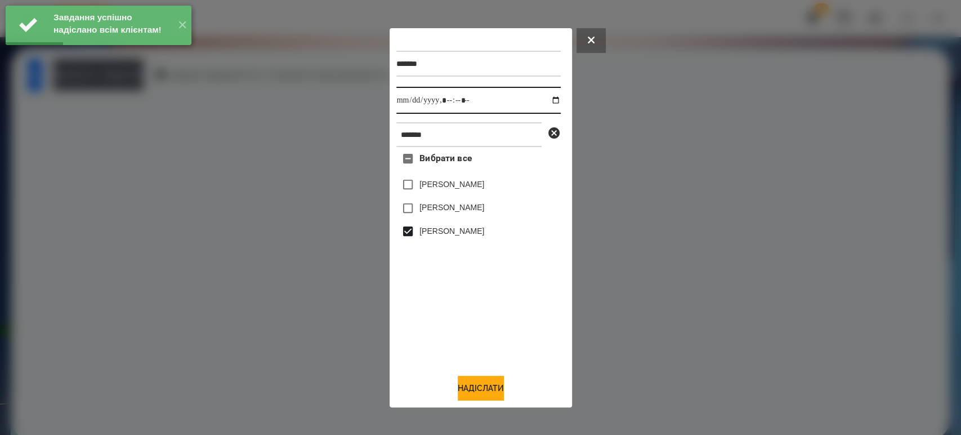
click at [548, 95] on input "datetime-local" at bounding box center [478, 100] width 164 height 27
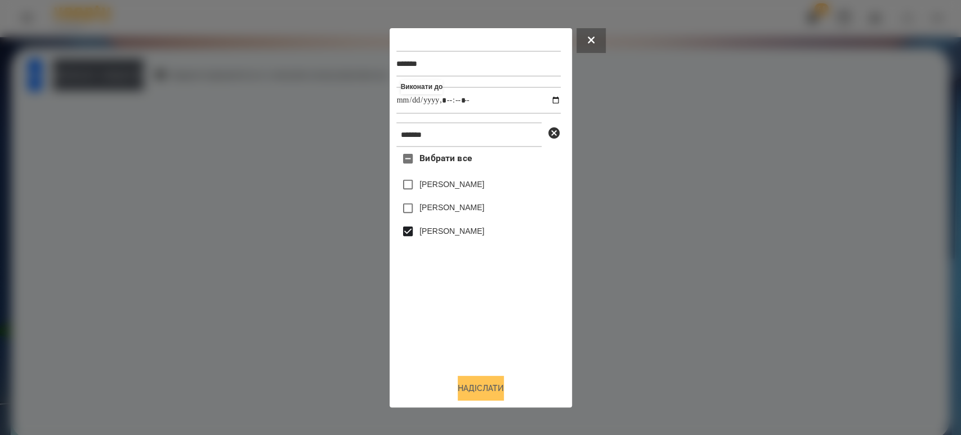
type input "**********"
click at [477, 381] on button "Надіслати" at bounding box center [481, 387] width 46 height 25
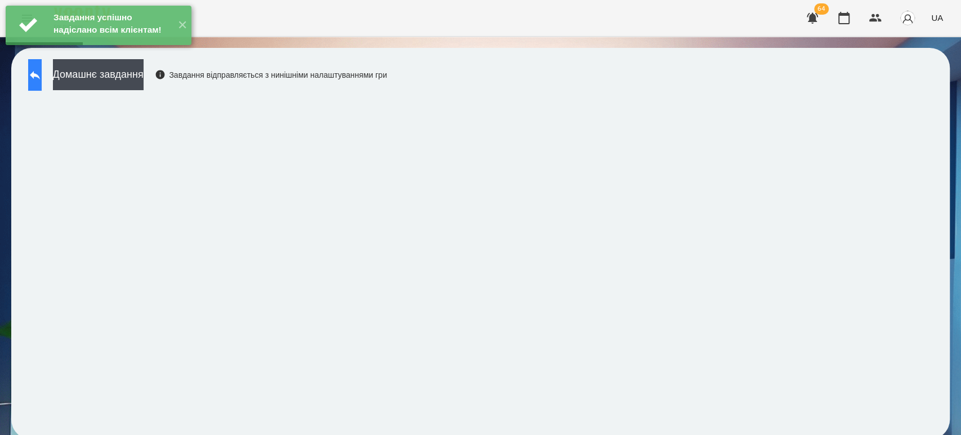
click at [42, 85] on button at bounding box center [35, 75] width 14 height 32
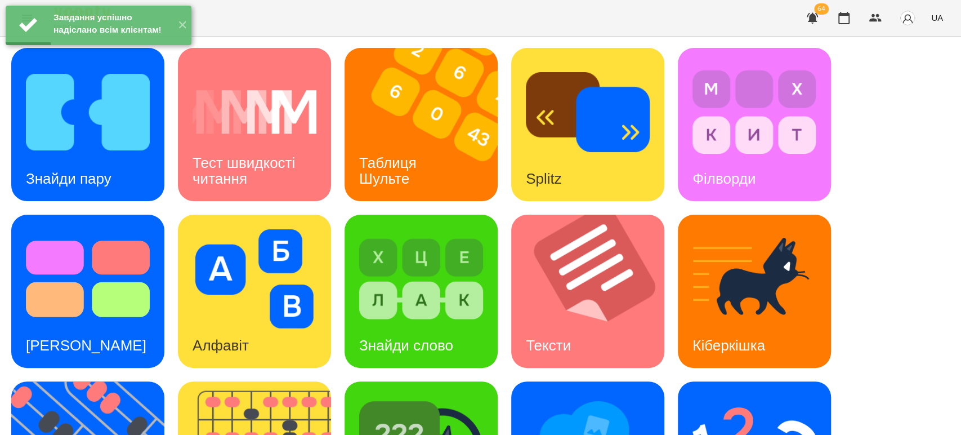
scroll to position [187, 0]
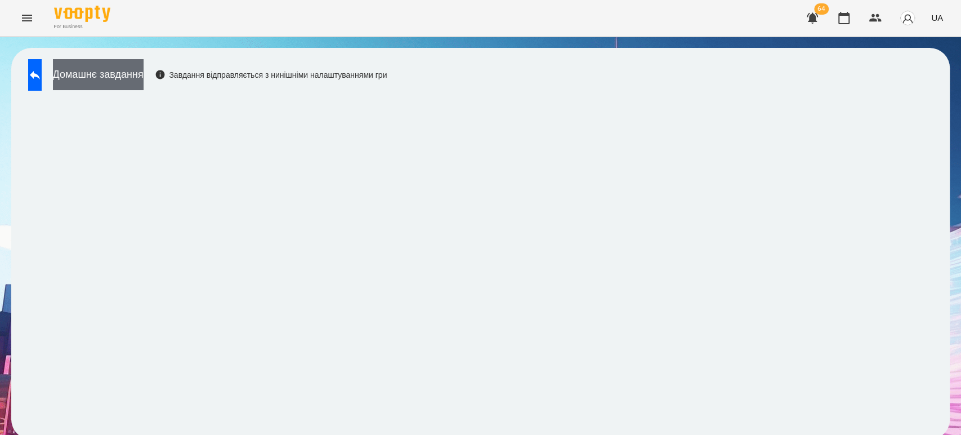
click at [125, 77] on button "Домашнє завдання" at bounding box center [98, 74] width 91 height 31
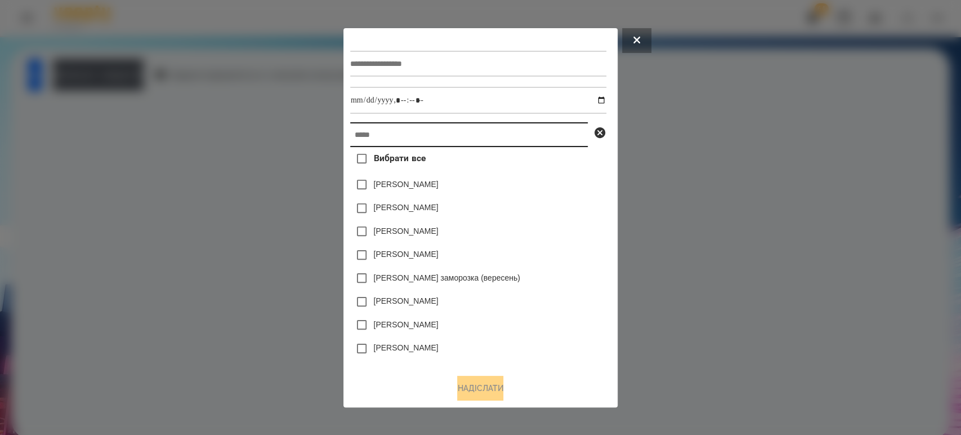
click at [365, 143] on input "text" at bounding box center [469, 134] width 238 height 25
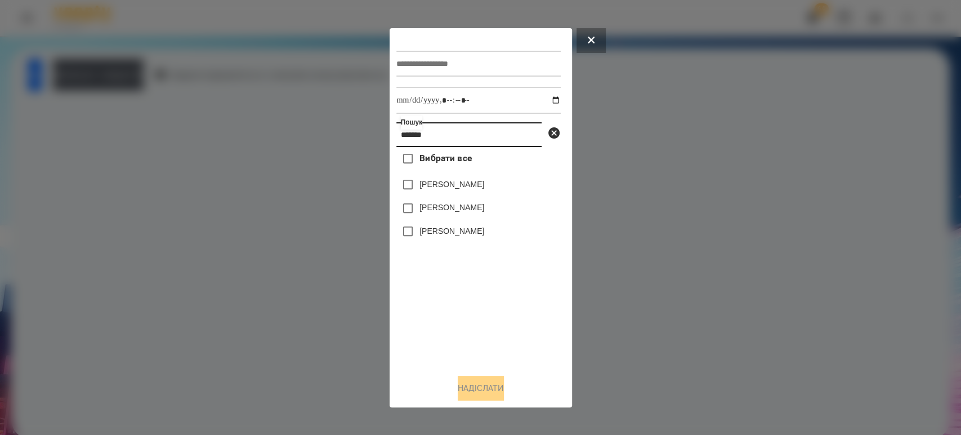
type input "*******"
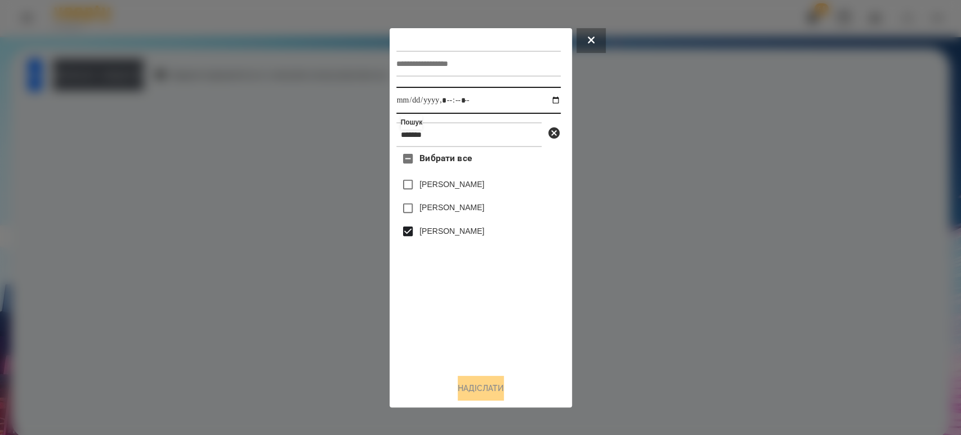
click at [549, 100] on input "datetime-local" at bounding box center [478, 100] width 164 height 27
type input "**********"
click at [432, 47] on div at bounding box center [478, 64] width 164 height 46
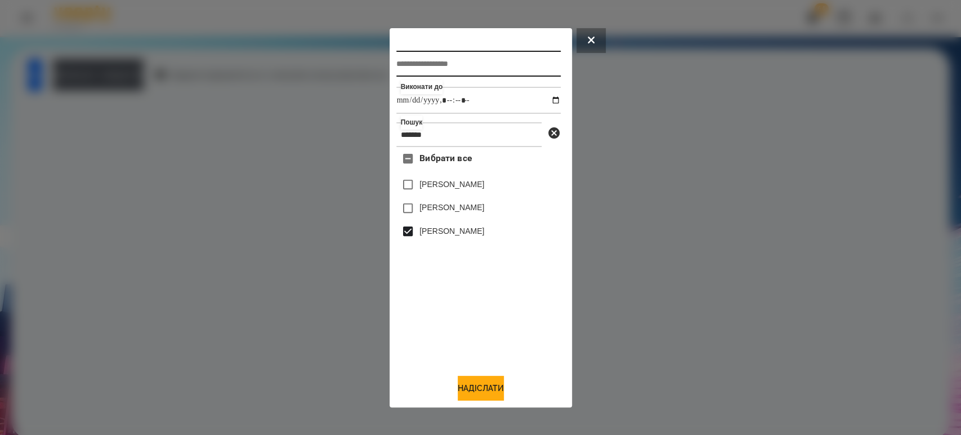
click at [422, 57] on input "text" at bounding box center [478, 64] width 164 height 26
type input "**********"
click at [479, 399] on button "Надіслати" at bounding box center [481, 387] width 46 height 25
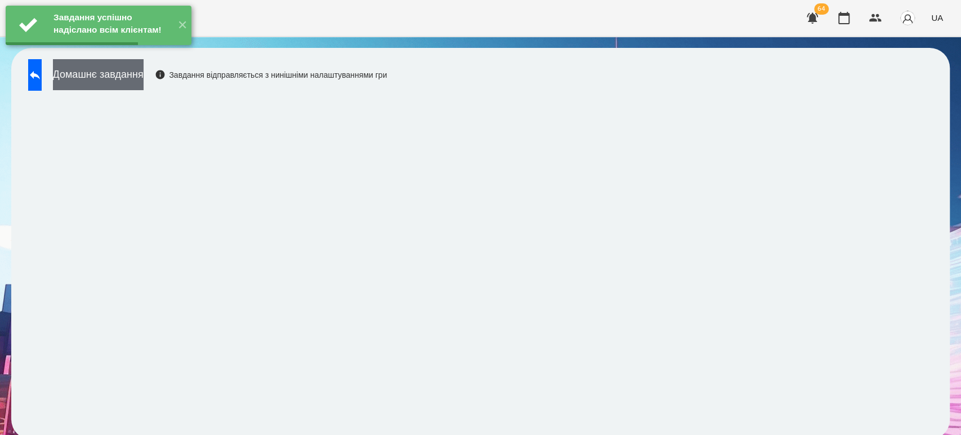
click at [131, 83] on button "Домашнє завдання" at bounding box center [98, 74] width 91 height 31
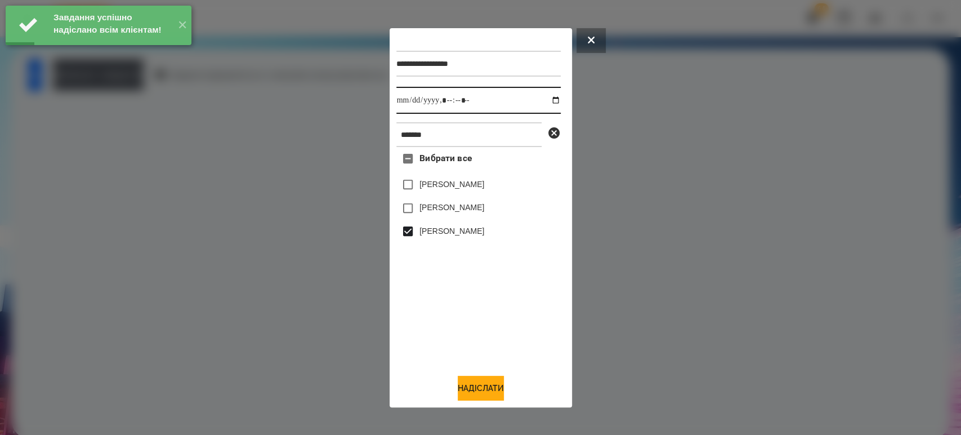
click at [552, 100] on input "datetime-local" at bounding box center [478, 100] width 164 height 27
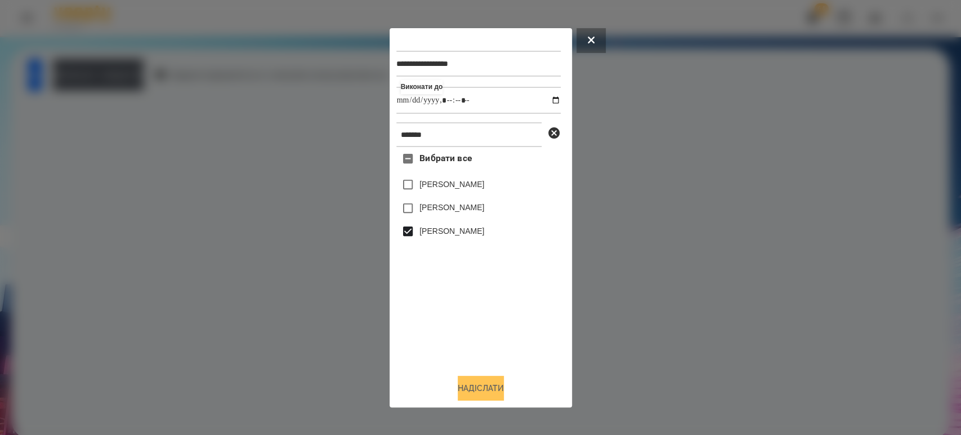
type input "**********"
click at [489, 390] on button "Надіслати" at bounding box center [481, 387] width 46 height 25
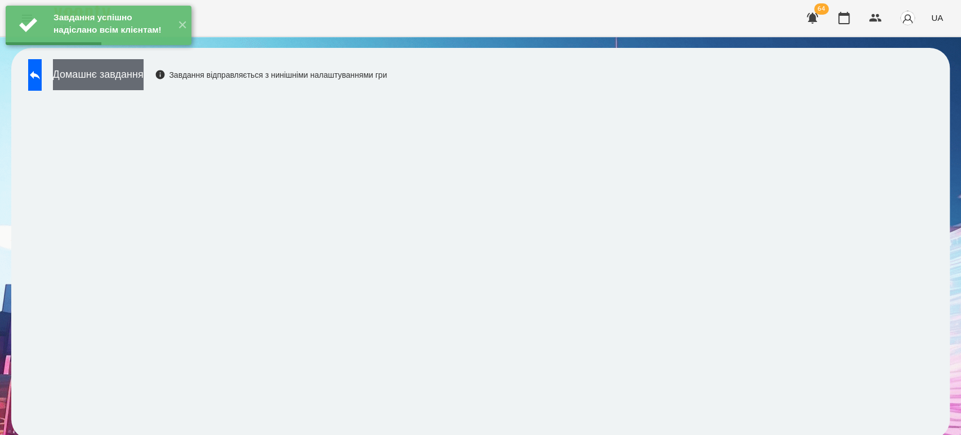
click at [144, 81] on button "Домашнє завдання" at bounding box center [98, 74] width 91 height 31
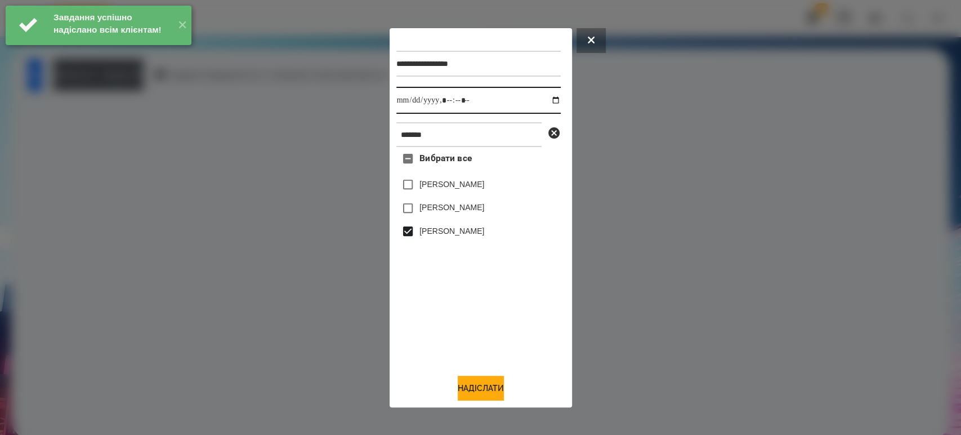
drag, startPoint x: 555, startPoint y: 95, endPoint x: 549, endPoint y: 96, distance: 6.3
click at [554, 95] on input "datetime-local" at bounding box center [478, 100] width 164 height 27
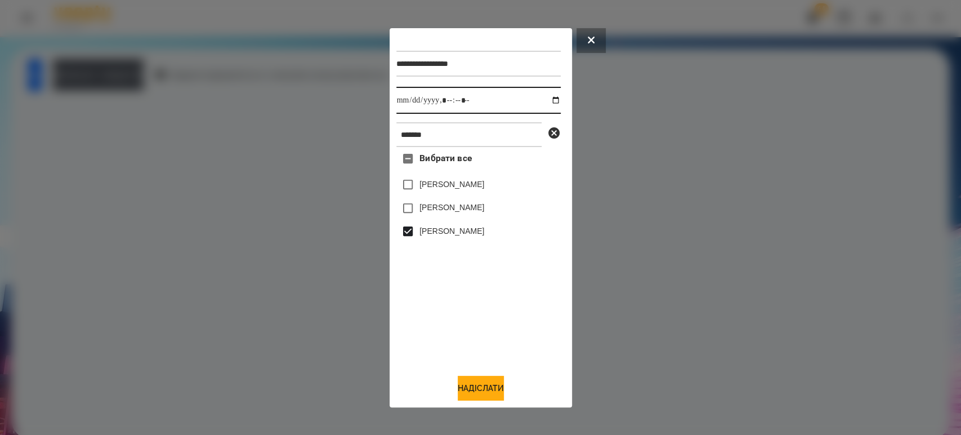
click at [545, 97] on input "datetime-local" at bounding box center [478, 100] width 164 height 27
type input "**********"
click at [485, 378] on button "Надіслати" at bounding box center [481, 387] width 46 height 25
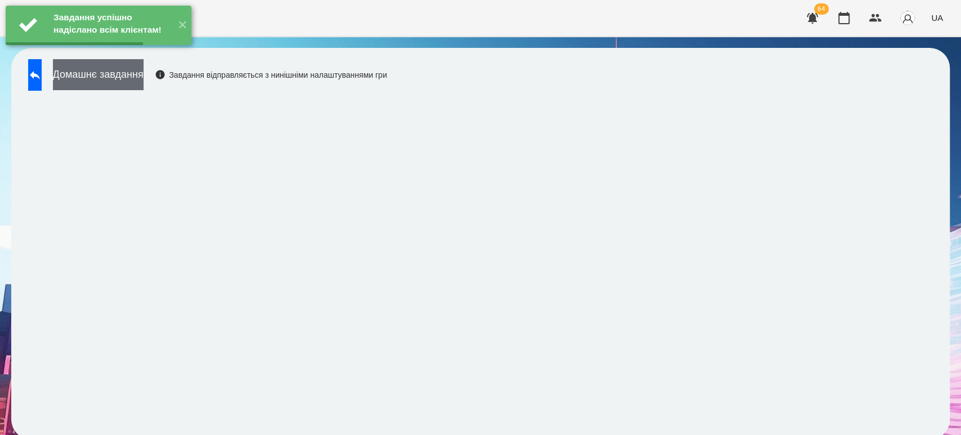
click at [113, 77] on button "Домашнє завдання" at bounding box center [98, 74] width 91 height 31
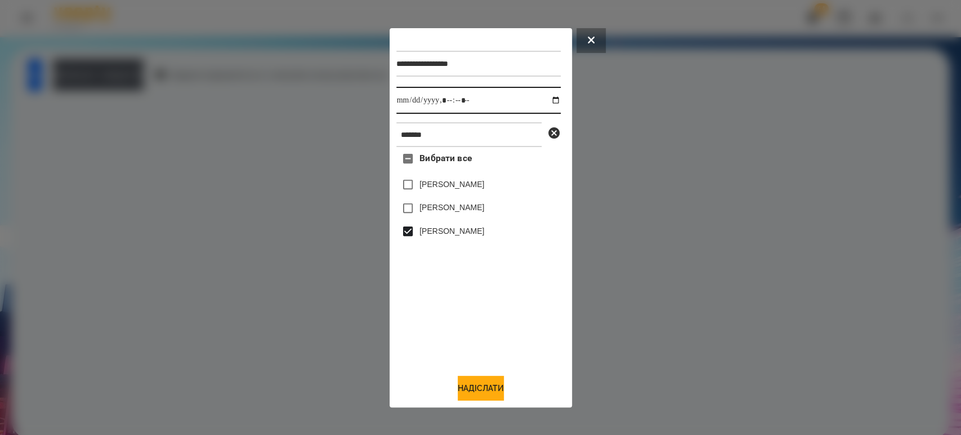
click at [553, 97] on input "datetime-local" at bounding box center [478, 100] width 164 height 27
click at [552, 97] on input "datetime-local" at bounding box center [478, 100] width 164 height 27
type input "**********"
click at [476, 385] on button "Надіслати" at bounding box center [481, 387] width 46 height 25
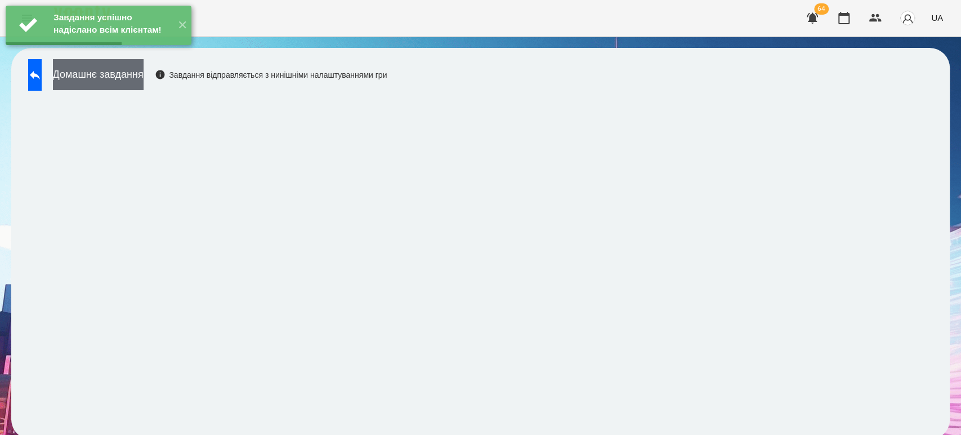
click at [131, 83] on button "Домашнє завдання" at bounding box center [98, 74] width 91 height 31
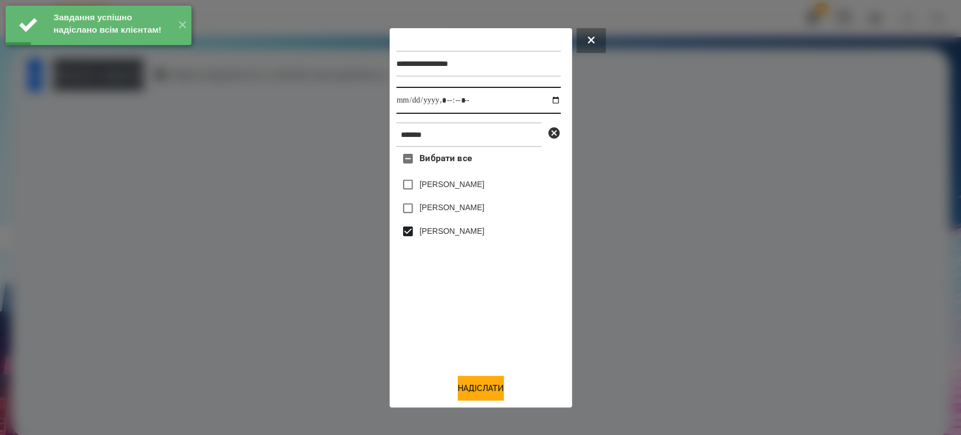
click at [550, 105] on input "datetime-local" at bounding box center [478, 100] width 164 height 27
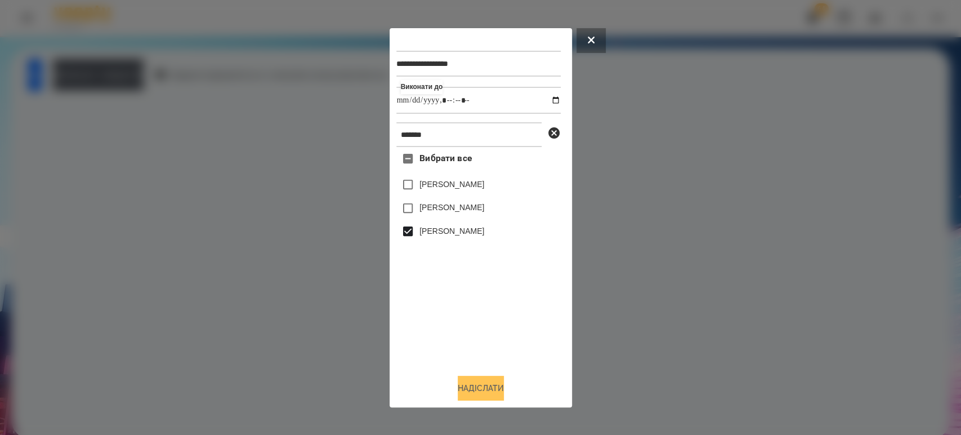
type input "**********"
click at [458, 396] on button "Надіслати" at bounding box center [481, 387] width 46 height 25
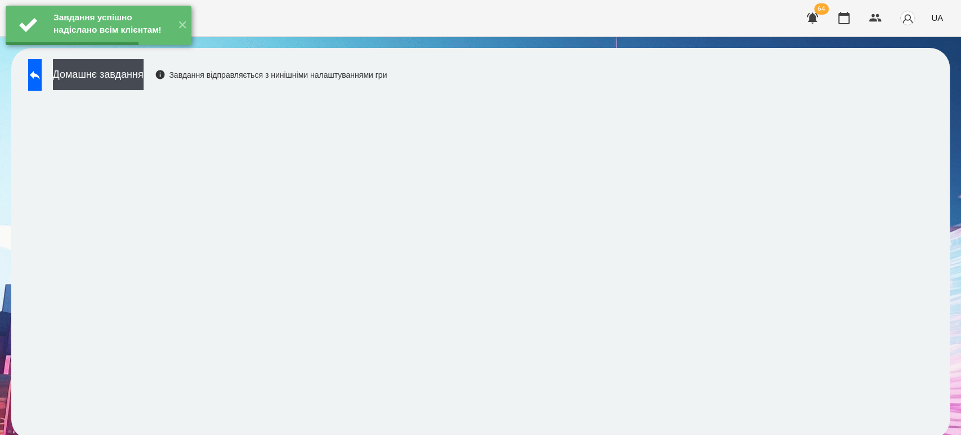
click at [42, 74] on icon at bounding box center [35, 75] width 14 height 14
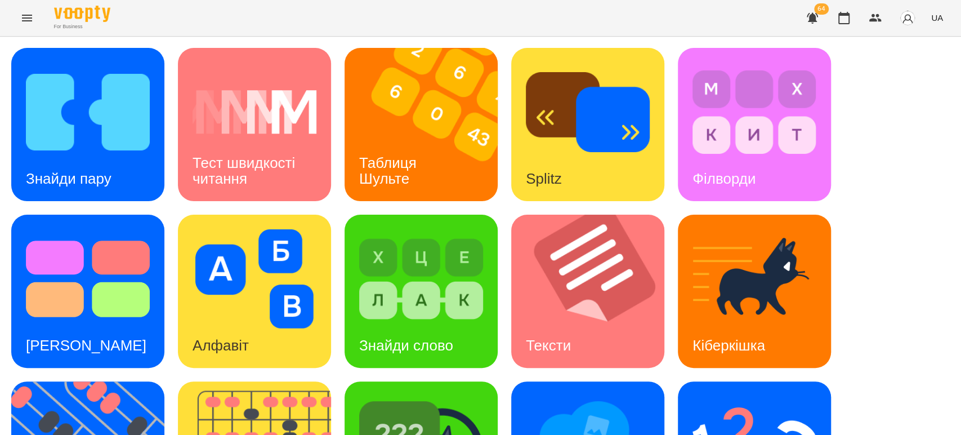
scroll to position [277, 0]
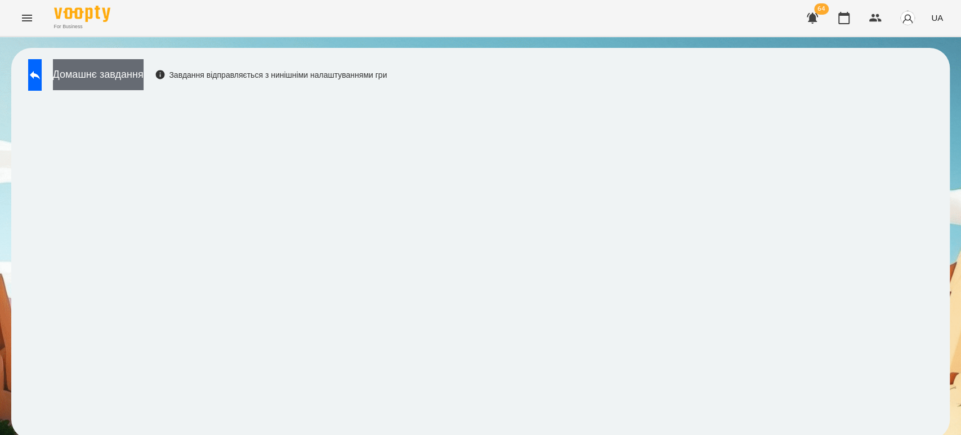
click at [129, 73] on button "Домашнє завдання" at bounding box center [98, 74] width 91 height 31
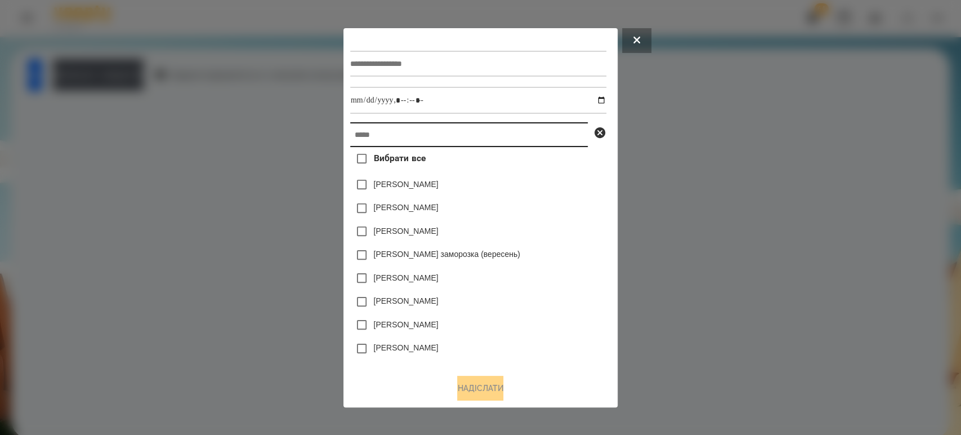
click at [351, 135] on input "text" at bounding box center [469, 134] width 238 height 25
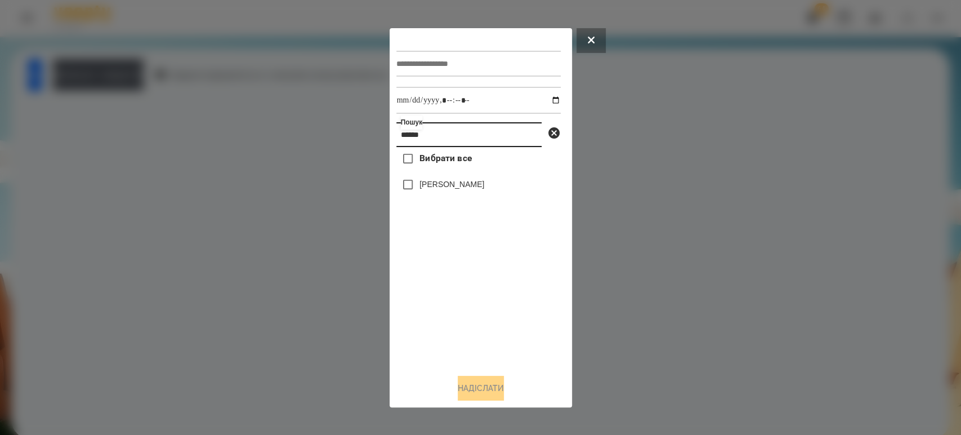
type input "******"
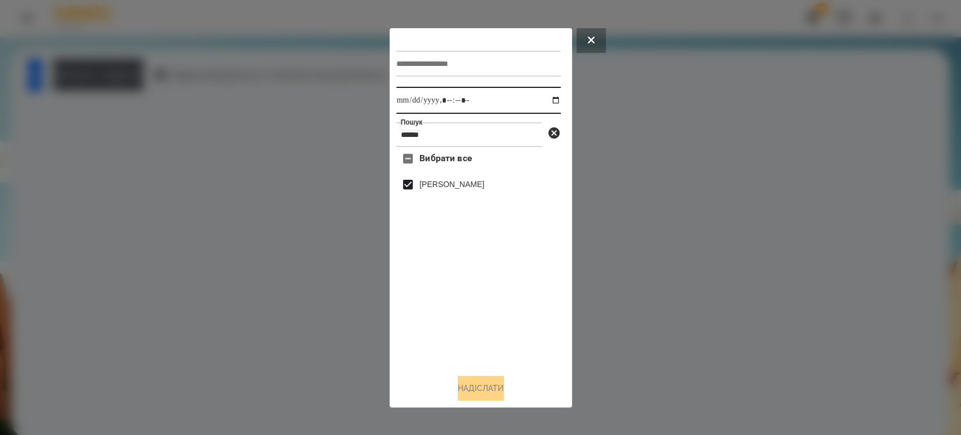
click at [545, 97] on input "datetime-local" at bounding box center [478, 100] width 164 height 27
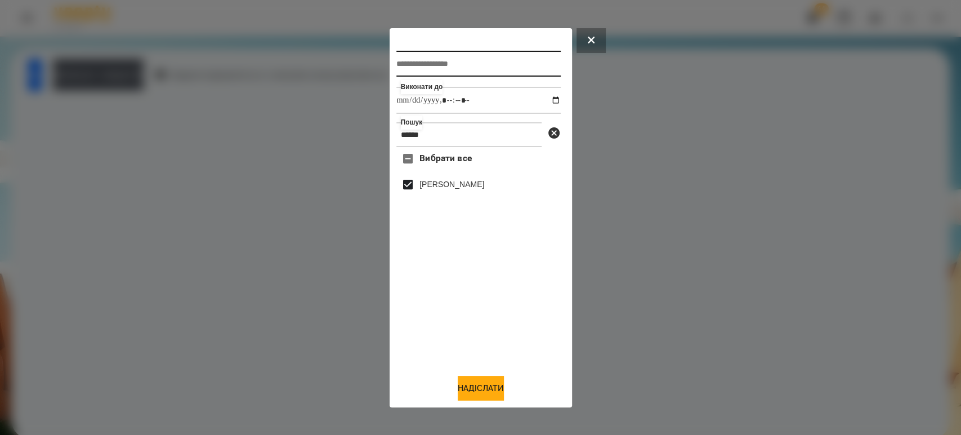
type input "**********"
click at [445, 64] on input "text" at bounding box center [478, 64] width 164 height 26
type input "*********"
click at [459, 394] on button "Надіслати" at bounding box center [481, 387] width 46 height 25
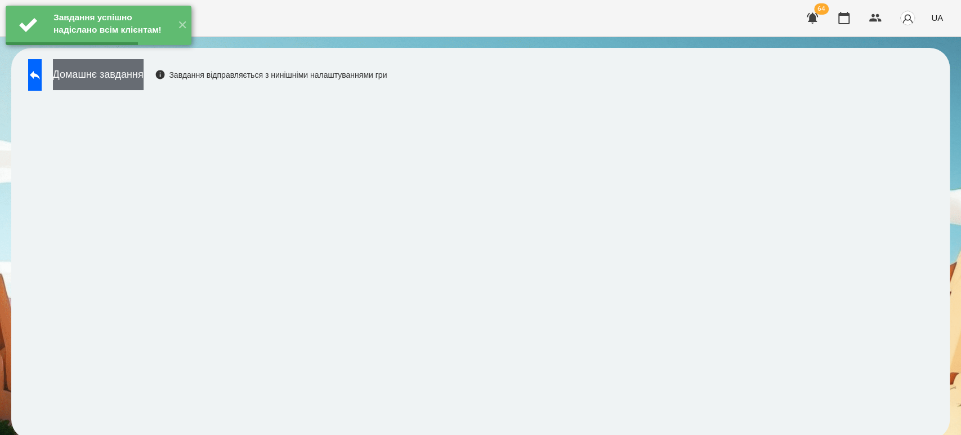
click at [141, 84] on button "Домашнє завдання" at bounding box center [98, 74] width 91 height 31
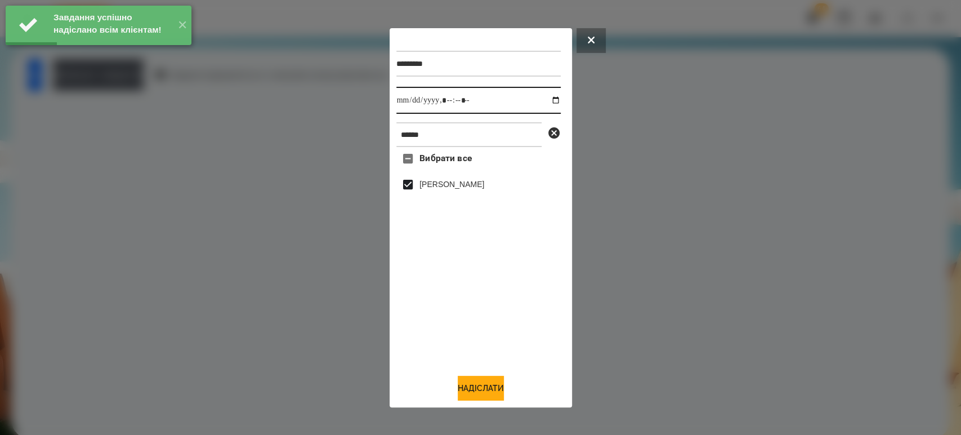
click at [549, 98] on input "datetime-local" at bounding box center [478, 100] width 164 height 27
type input "**********"
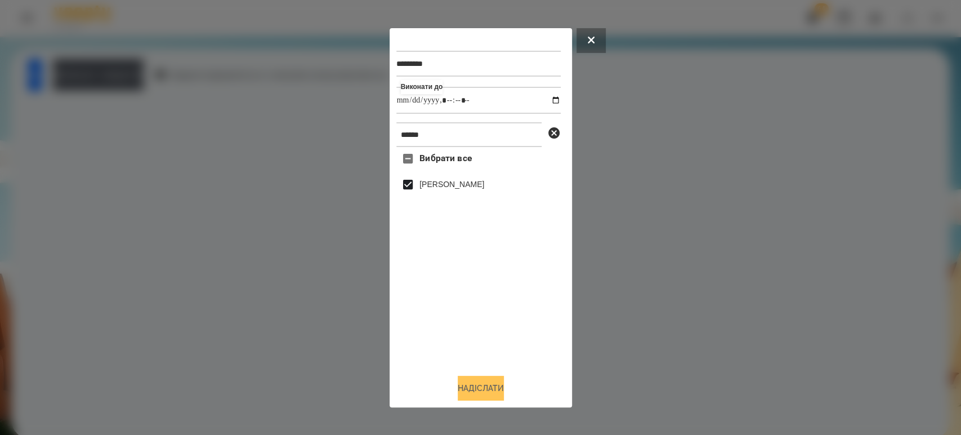
click at [470, 393] on button "Надіслати" at bounding box center [481, 387] width 46 height 25
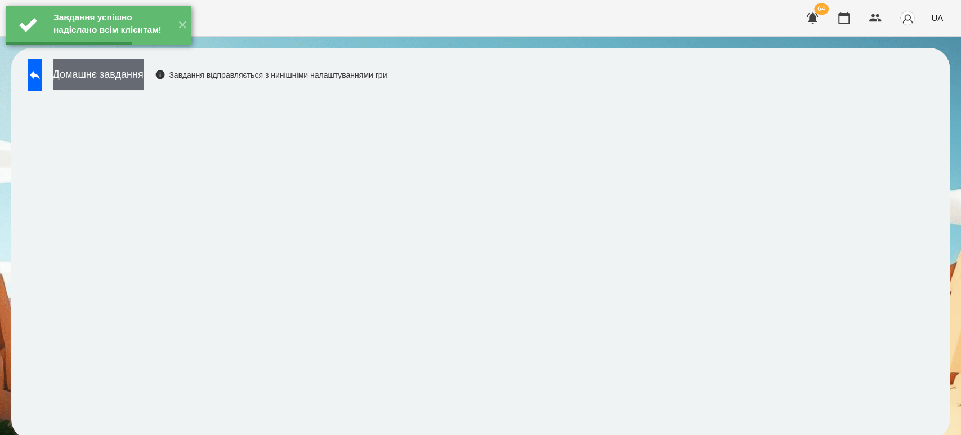
click at [133, 71] on button "Домашнє завдання" at bounding box center [98, 74] width 91 height 31
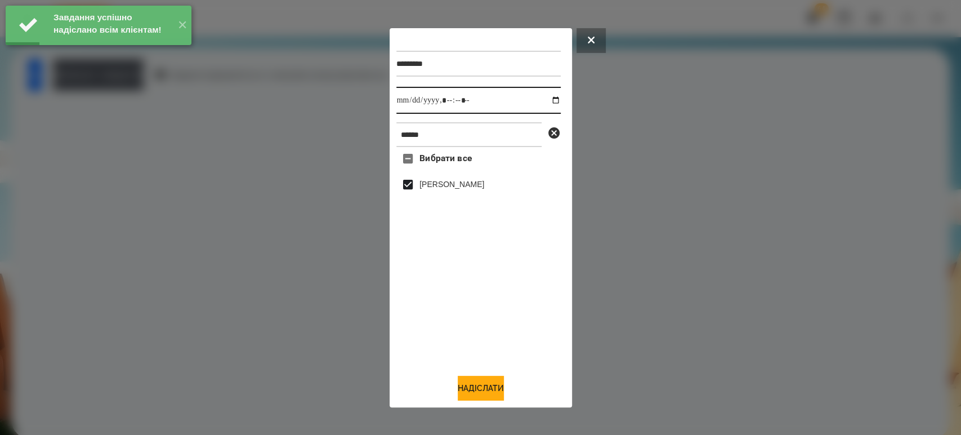
click at [548, 104] on input "datetime-local" at bounding box center [478, 100] width 164 height 27
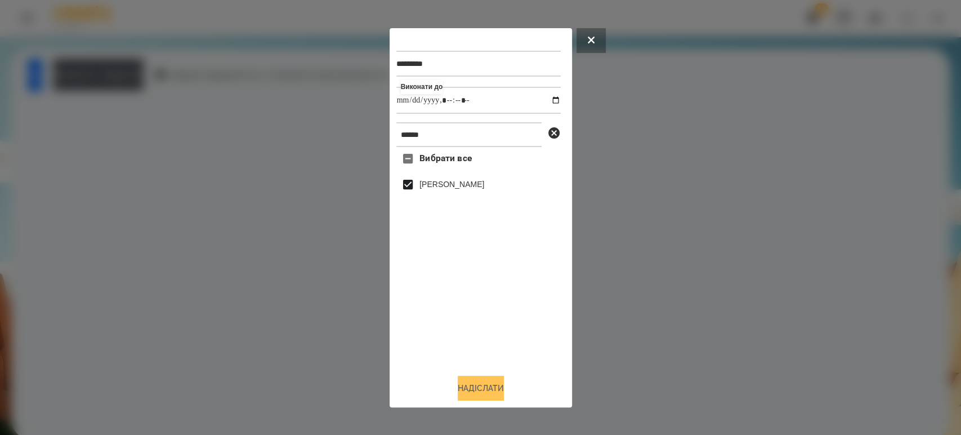
type input "**********"
click at [493, 387] on button "Надіслати" at bounding box center [481, 387] width 46 height 25
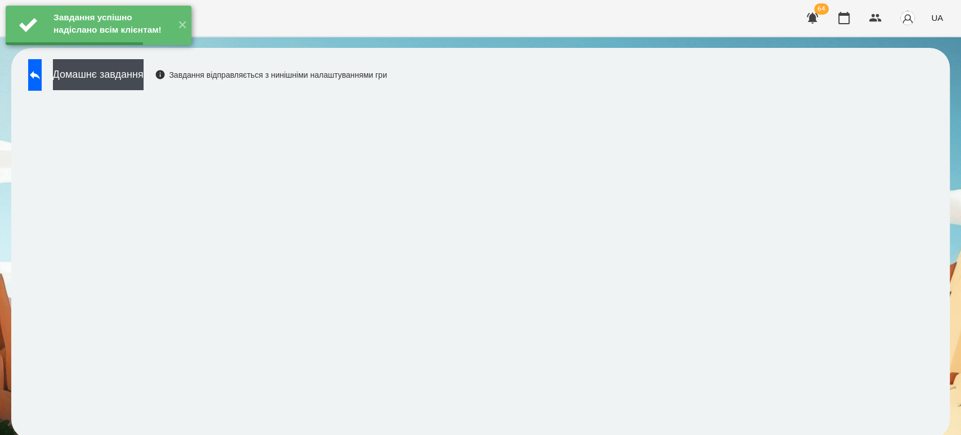
click at [144, 71] on button "Домашнє завдання" at bounding box center [98, 74] width 91 height 31
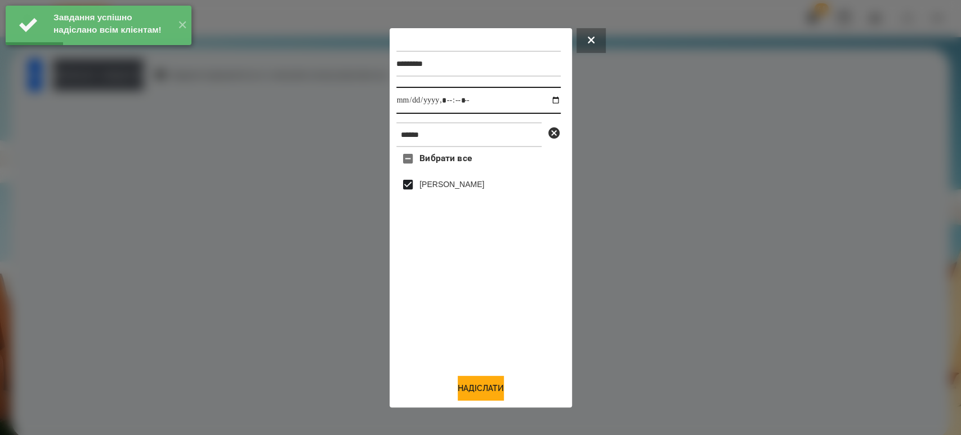
click at [547, 98] on input "datetime-local" at bounding box center [478, 100] width 164 height 27
type input "**********"
click at [472, 391] on button "Надіслати" at bounding box center [481, 387] width 46 height 25
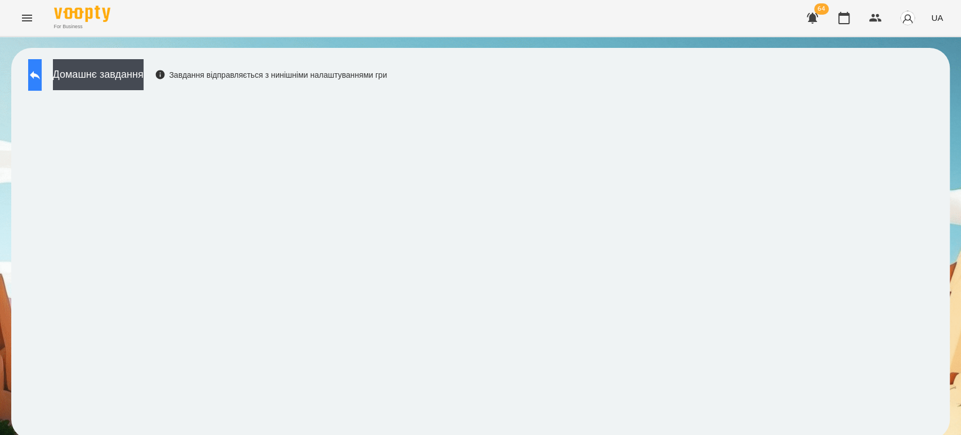
click at [42, 79] on icon at bounding box center [35, 75] width 14 height 14
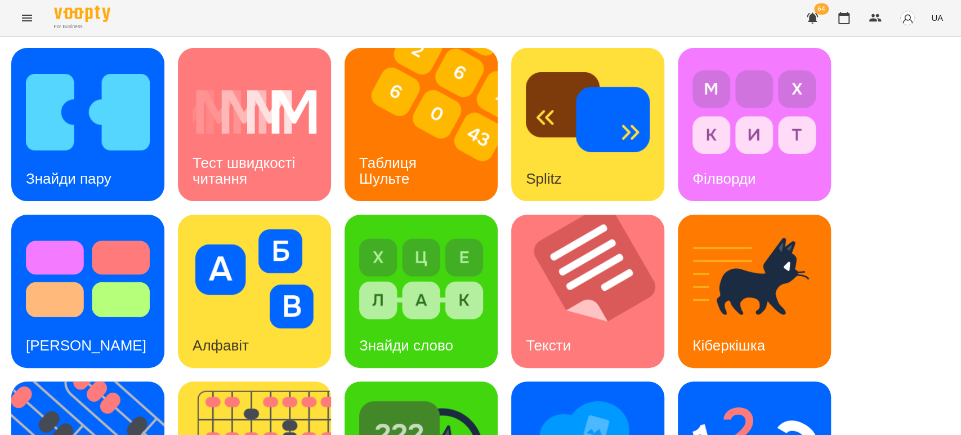
scroll to position [250, 0]
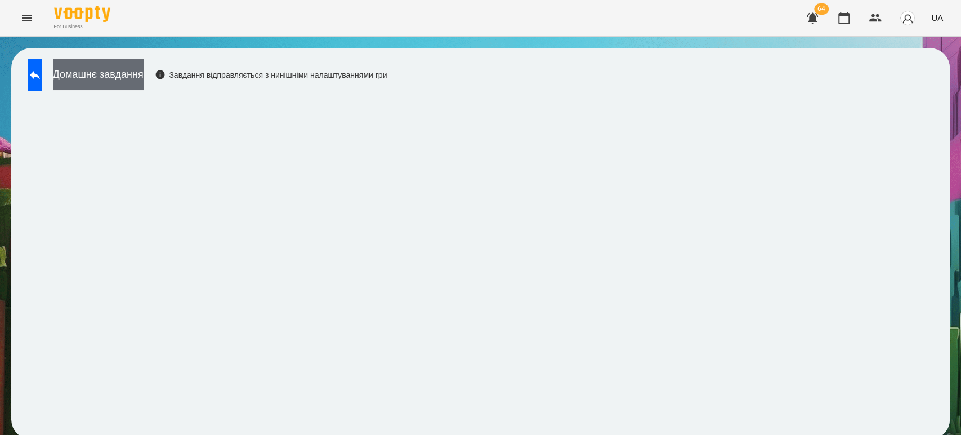
click at [127, 75] on button "Домашнє завдання" at bounding box center [98, 74] width 91 height 31
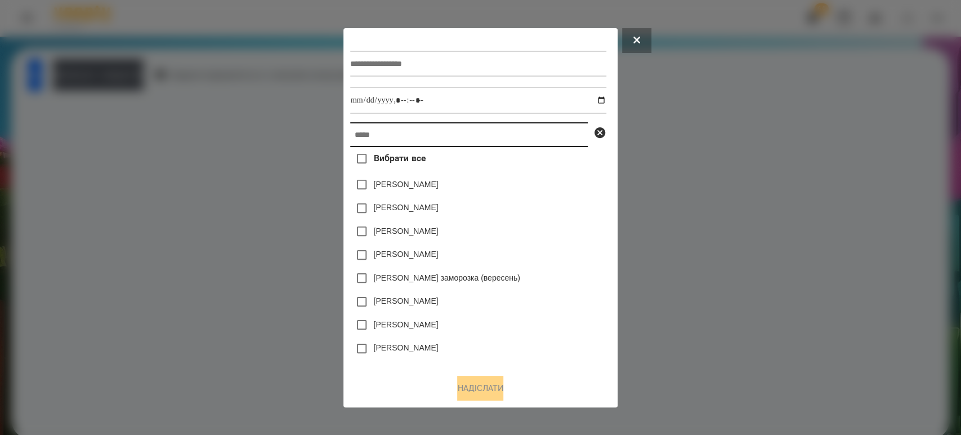
click at [402, 132] on input "text" at bounding box center [469, 134] width 238 height 25
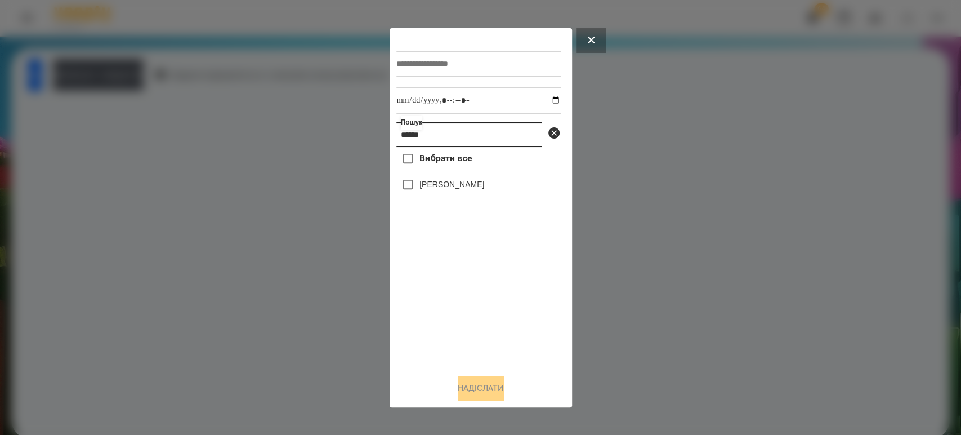
type input "******"
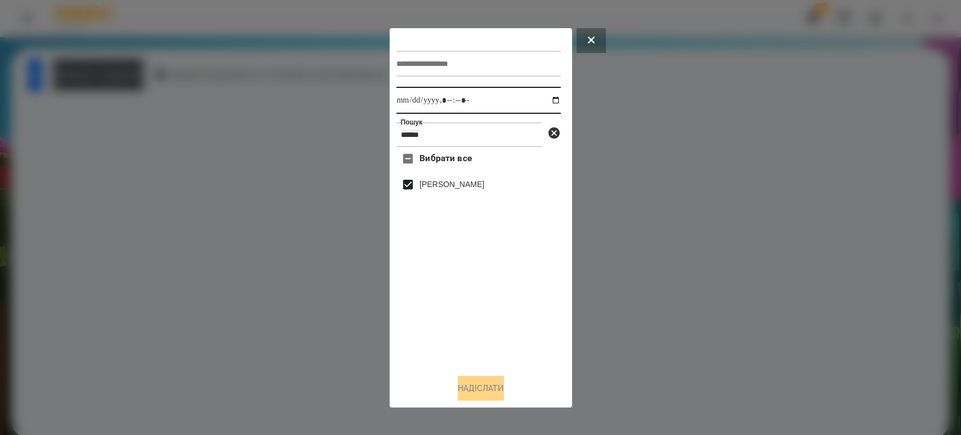
click at [547, 105] on input "datetime-local" at bounding box center [478, 100] width 164 height 27
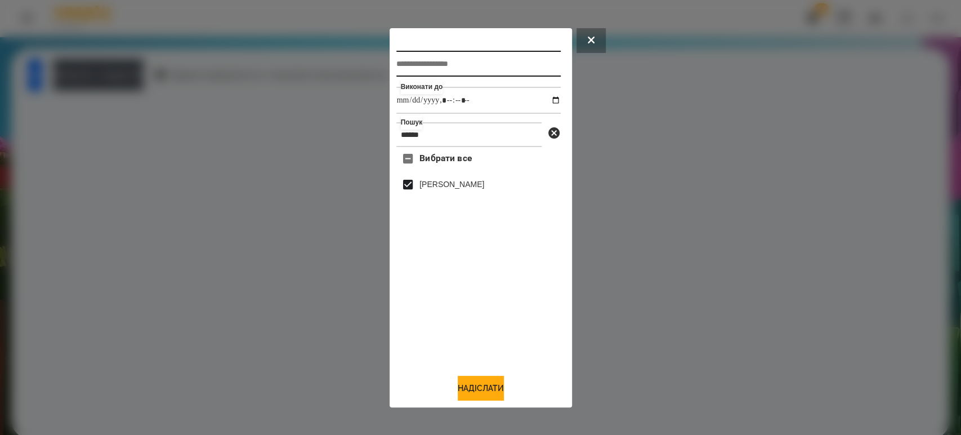
type input "**********"
click at [403, 61] on input "text" at bounding box center [478, 64] width 164 height 26
type input "********"
click at [478, 384] on button "Надіслати" at bounding box center [481, 387] width 46 height 25
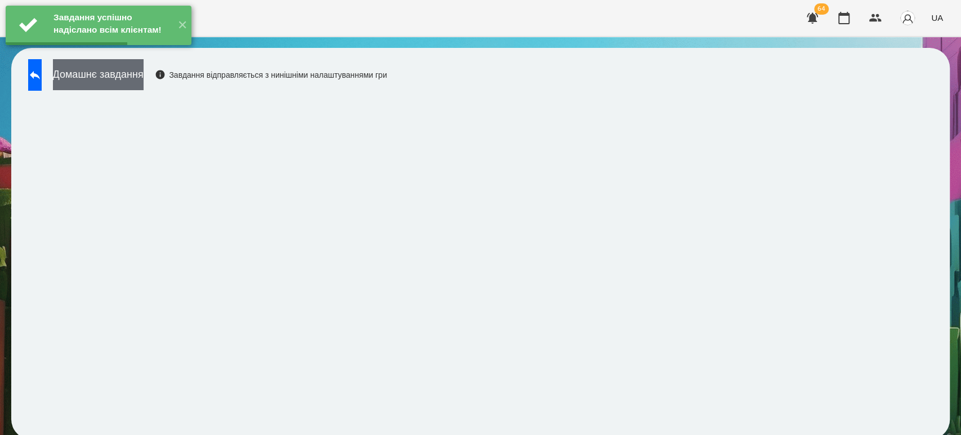
click at [144, 78] on button "Домашнє завдання" at bounding box center [98, 74] width 91 height 31
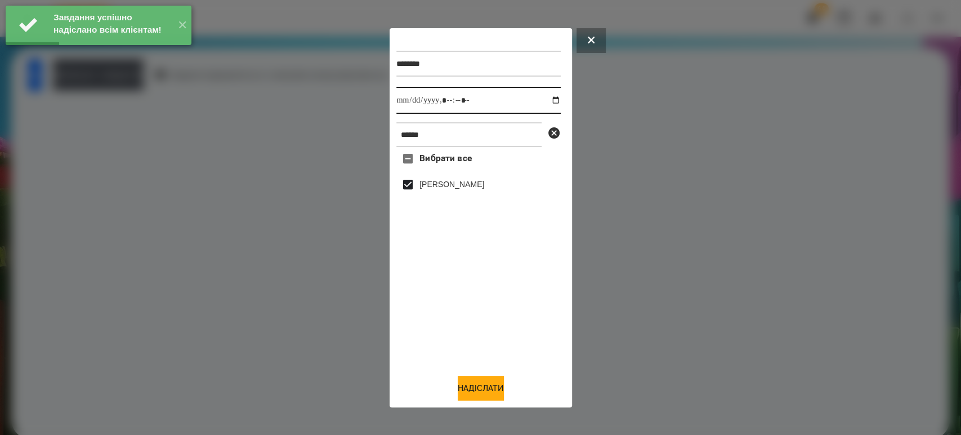
click at [545, 94] on input "datetime-local" at bounding box center [478, 100] width 164 height 27
type input "**********"
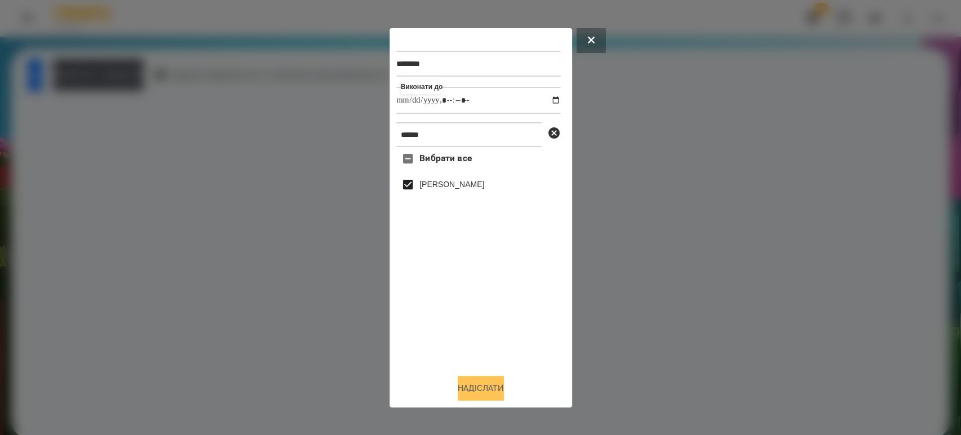
click at [485, 396] on button "Надіслати" at bounding box center [481, 387] width 46 height 25
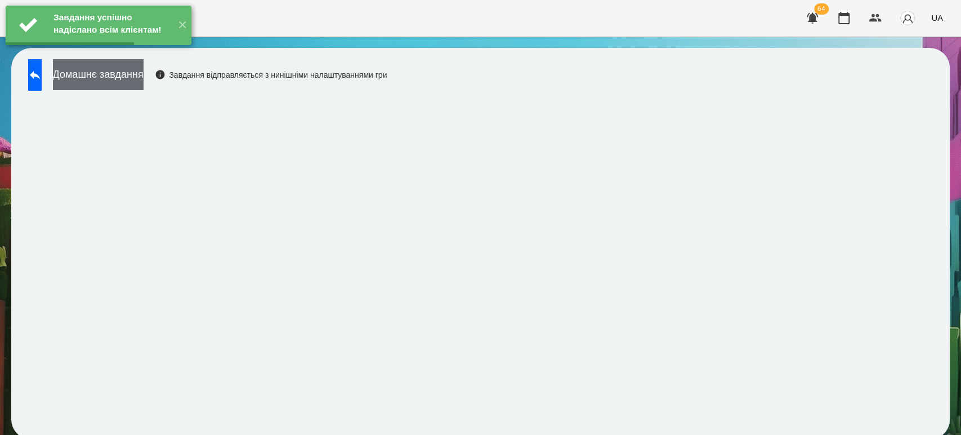
click at [144, 74] on button "Домашнє завдання" at bounding box center [98, 74] width 91 height 31
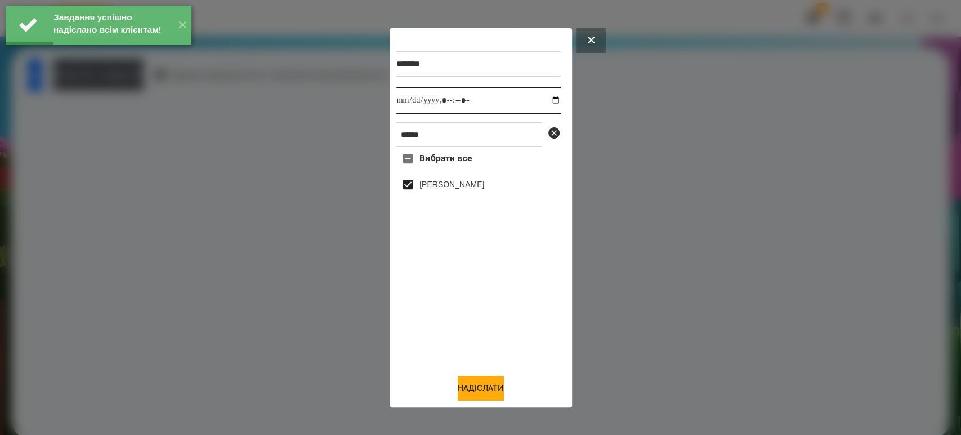
click at [551, 98] on input "datetime-local" at bounding box center [478, 100] width 164 height 27
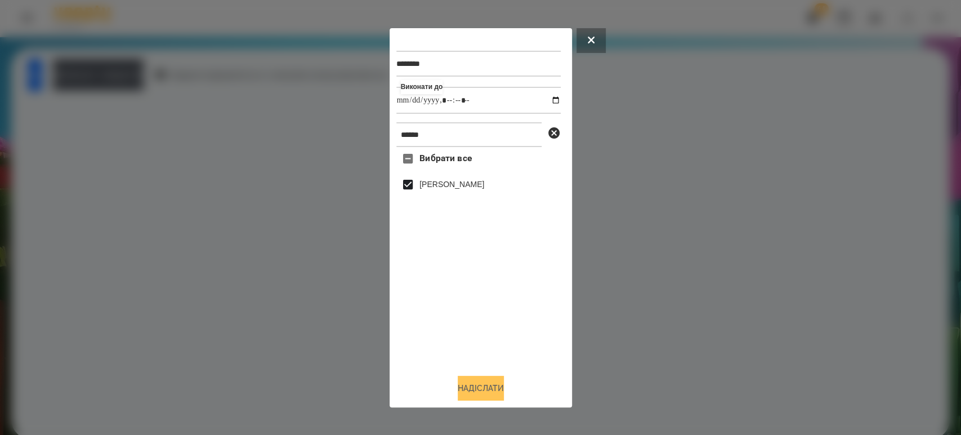
type input "**********"
click at [482, 392] on button "Надіслати" at bounding box center [481, 387] width 46 height 25
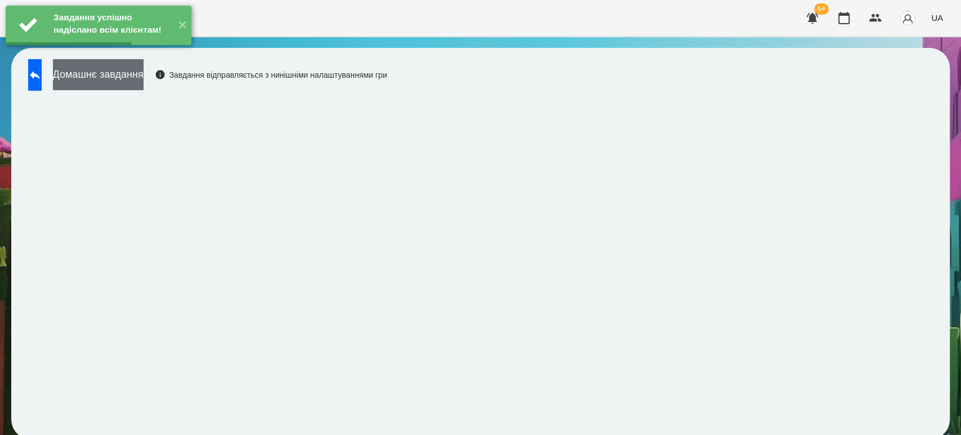
click at [125, 75] on button "Домашнє завдання" at bounding box center [98, 74] width 91 height 31
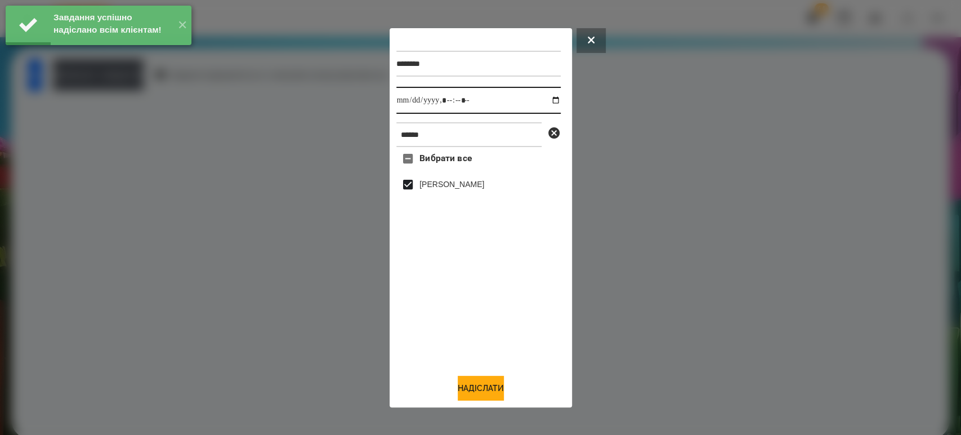
click at [548, 102] on input "datetime-local" at bounding box center [478, 100] width 164 height 27
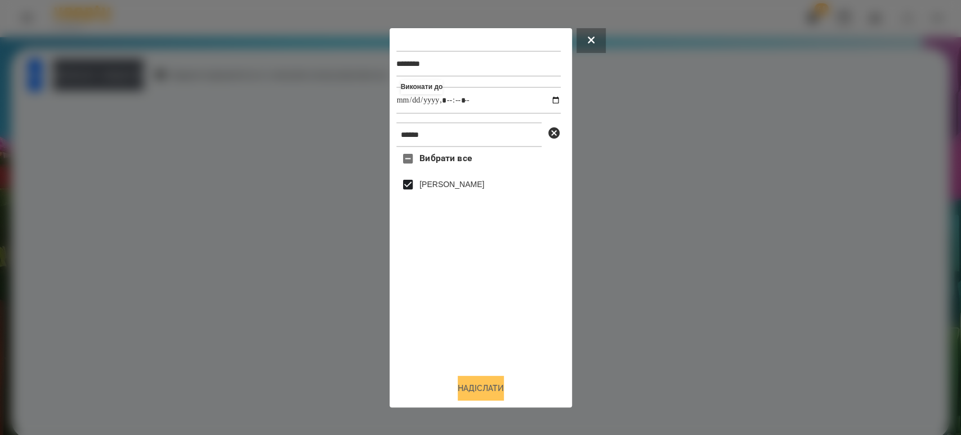
type input "**********"
click at [484, 391] on button "Надіслати" at bounding box center [481, 387] width 46 height 25
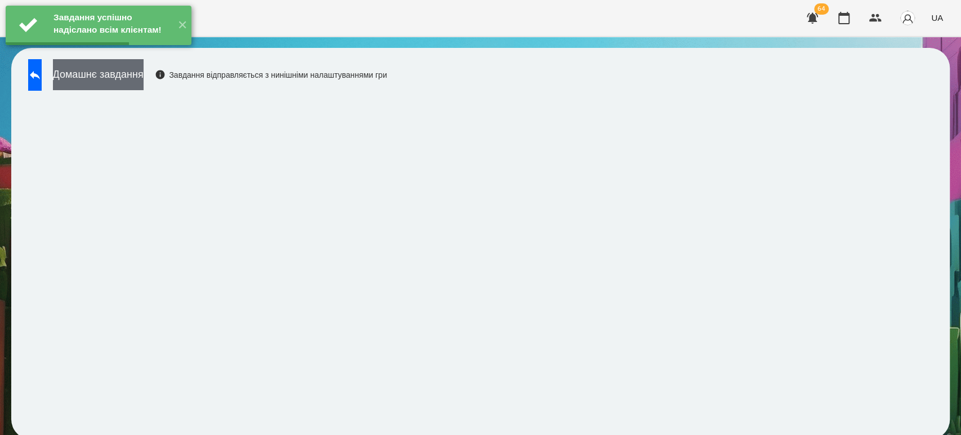
click at [126, 80] on button "Домашнє завдання" at bounding box center [98, 74] width 91 height 31
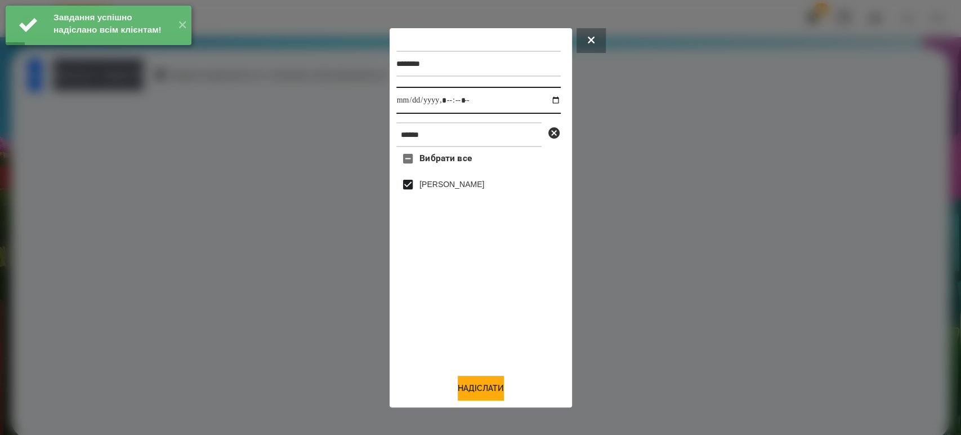
click at [539, 99] on input "datetime-local" at bounding box center [478, 100] width 164 height 27
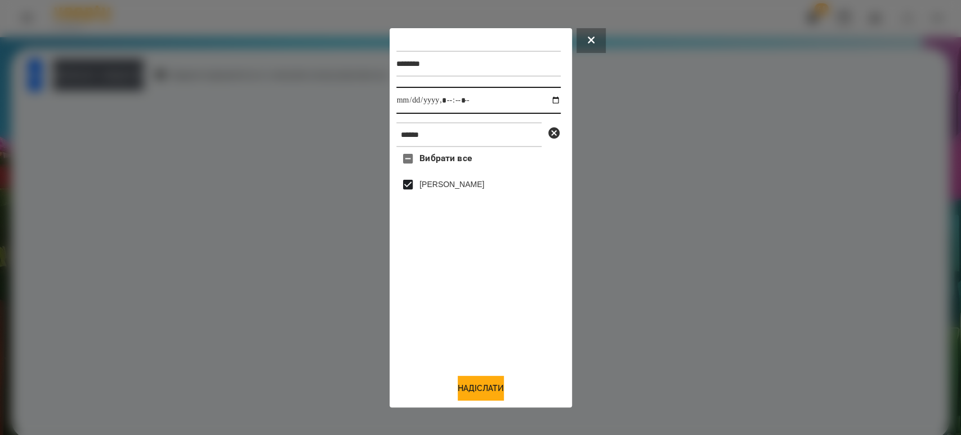
click at [550, 102] on input "datetime-local" at bounding box center [478, 100] width 164 height 27
type input "**********"
click at [475, 386] on button "Надіслати" at bounding box center [481, 387] width 46 height 25
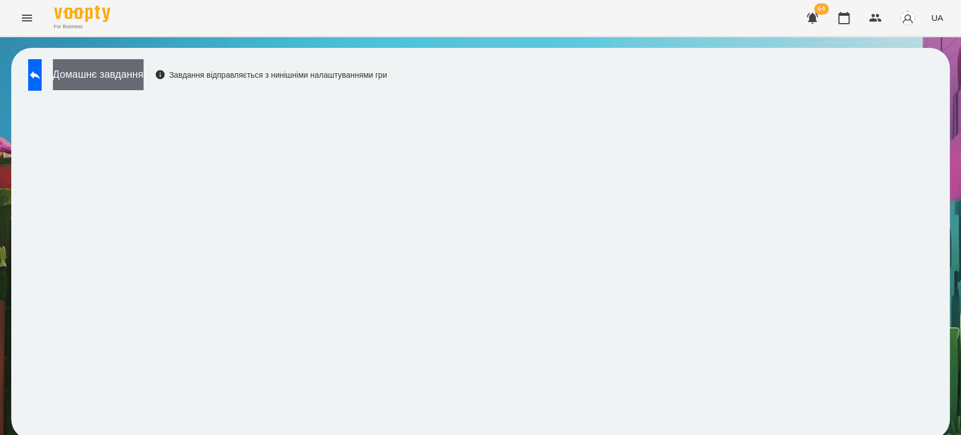
click at [144, 79] on button "Домашнє завдання" at bounding box center [98, 74] width 91 height 31
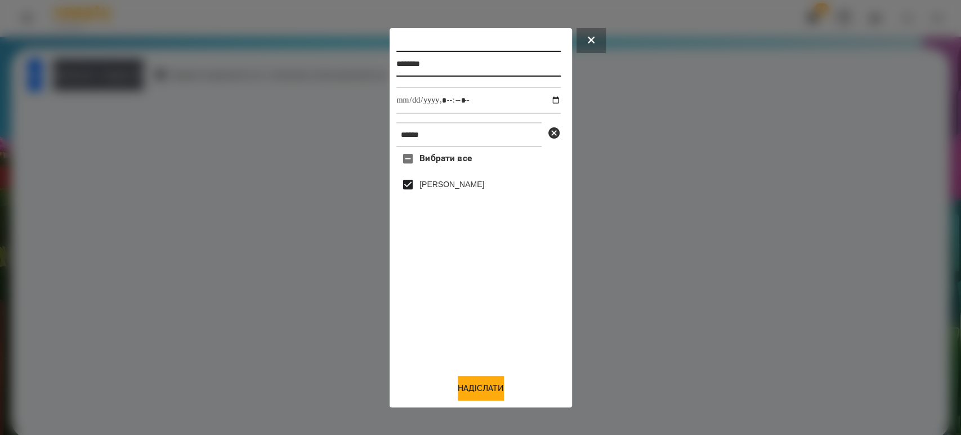
click at [454, 55] on input "********" at bounding box center [478, 64] width 164 height 26
type input "********"
click at [482, 392] on button "Надіслати" at bounding box center [481, 387] width 46 height 25
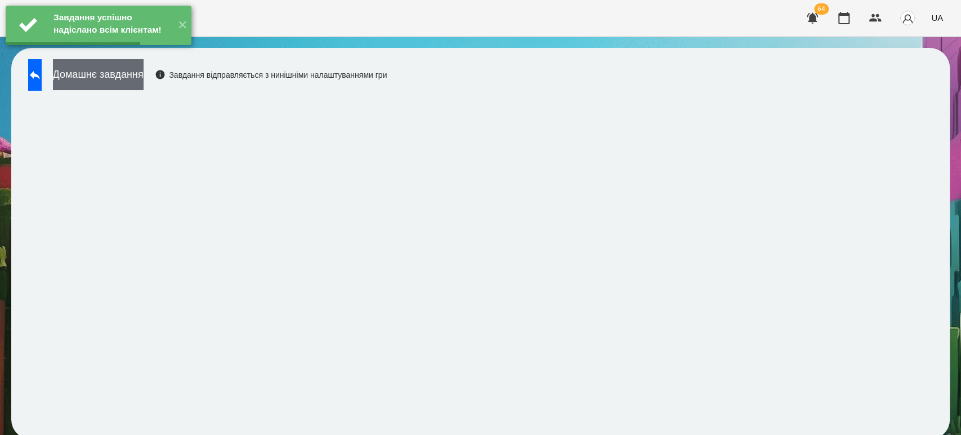
click at [144, 84] on button "Домашнє завдання" at bounding box center [98, 74] width 91 height 31
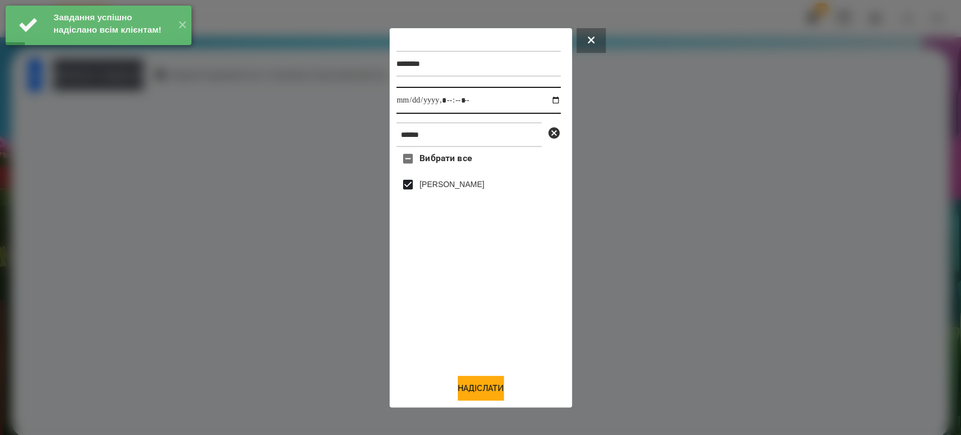
click at [555, 91] on input "datetime-local" at bounding box center [478, 100] width 164 height 27
click at [551, 95] on input "datetime-local" at bounding box center [478, 100] width 164 height 27
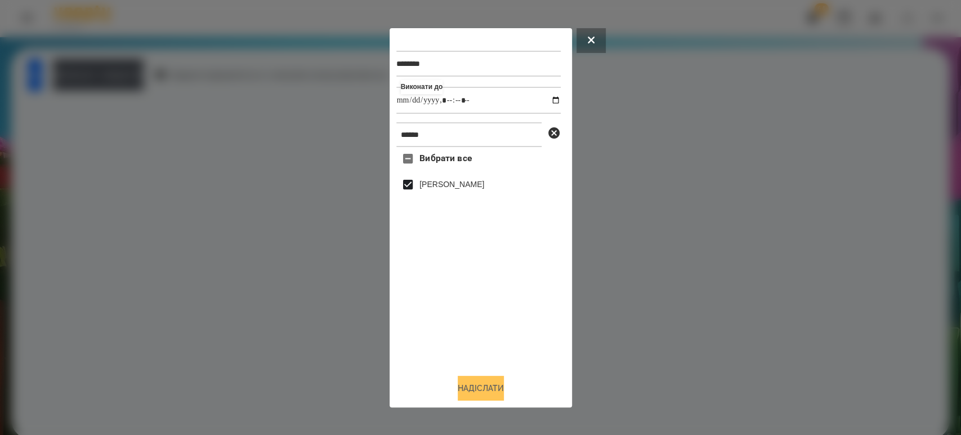
type input "**********"
click at [495, 393] on button "Надіслати" at bounding box center [481, 387] width 46 height 25
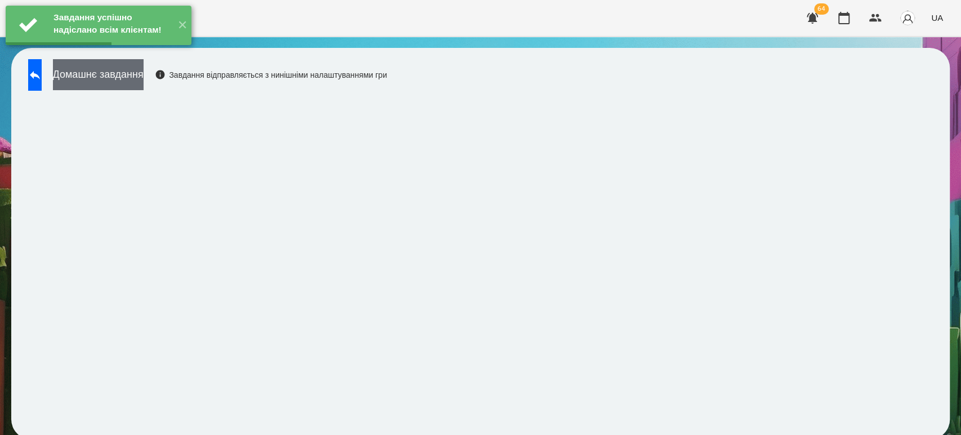
click at [131, 74] on button "Домашнє завдання" at bounding box center [98, 74] width 91 height 31
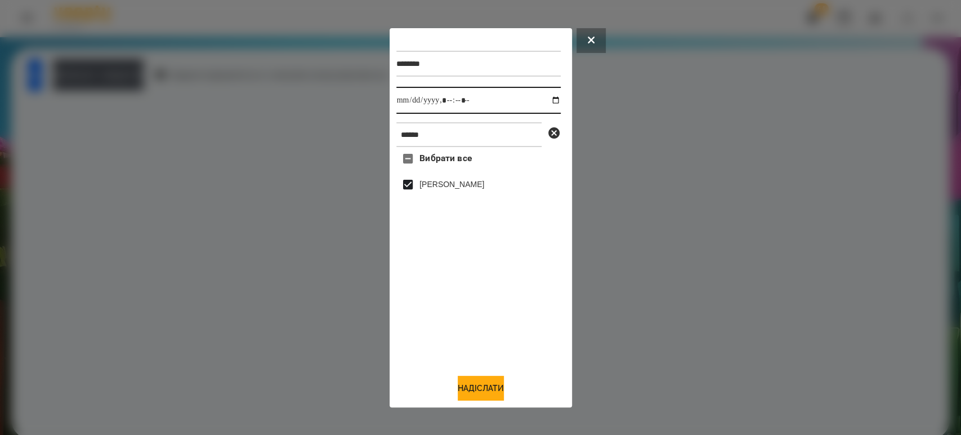
click at [544, 96] on input "datetime-local" at bounding box center [478, 100] width 164 height 27
type input "**********"
click at [472, 390] on button "Надіслати" at bounding box center [481, 387] width 46 height 25
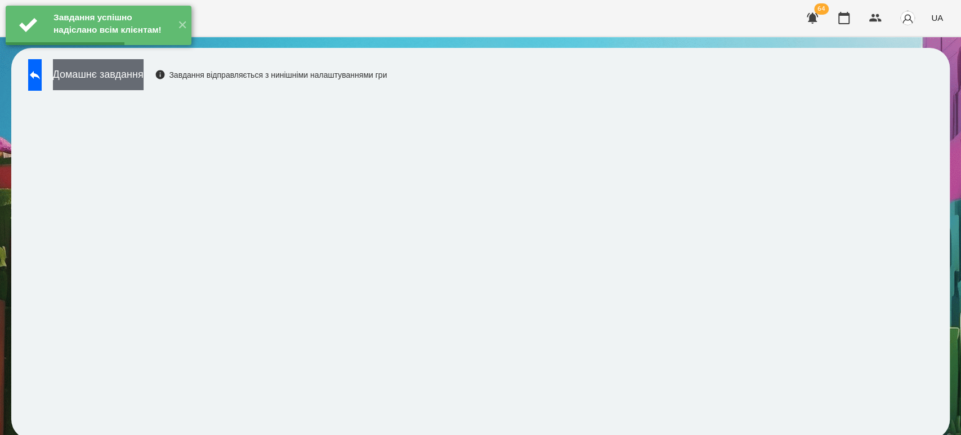
click at [144, 77] on button "Домашнє завдання" at bounding box center [98, 74] width 91 height 31
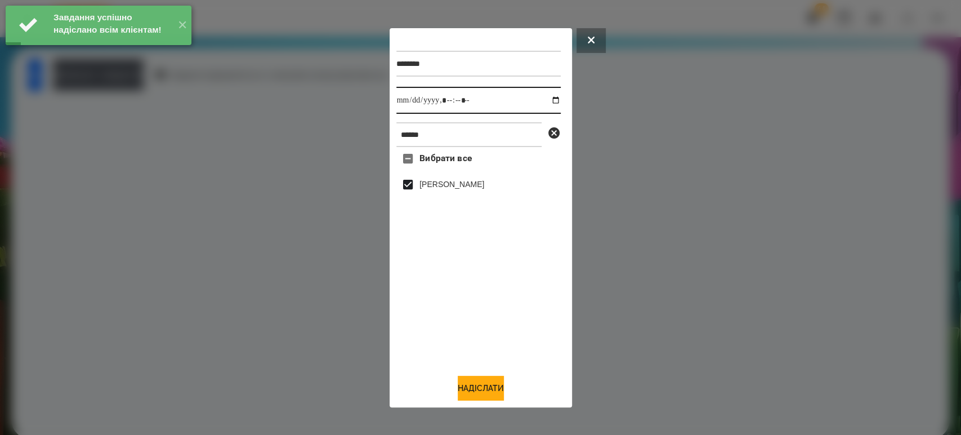
click at [545, 100] on input "datetime-local" at bounding box center [478, 100] width 164 height 27
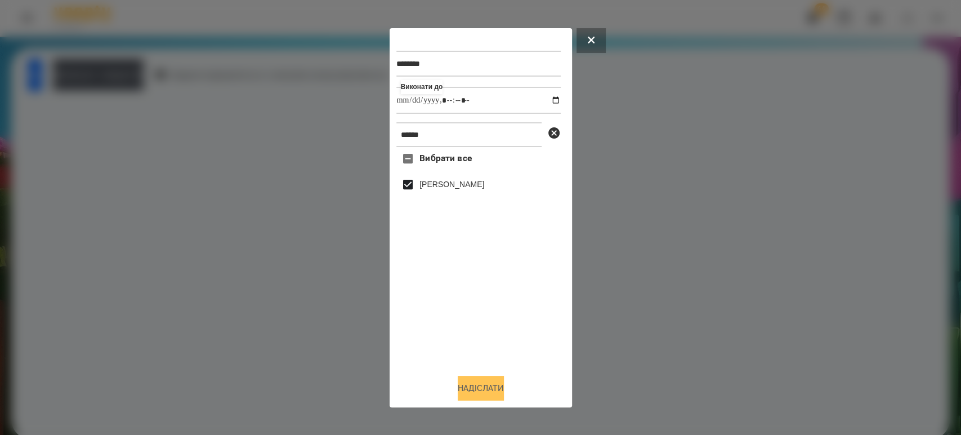
type input "**********"
click at [495, 388] on button "Надіслати" at bounding box center [481, 387] width 46 height 25
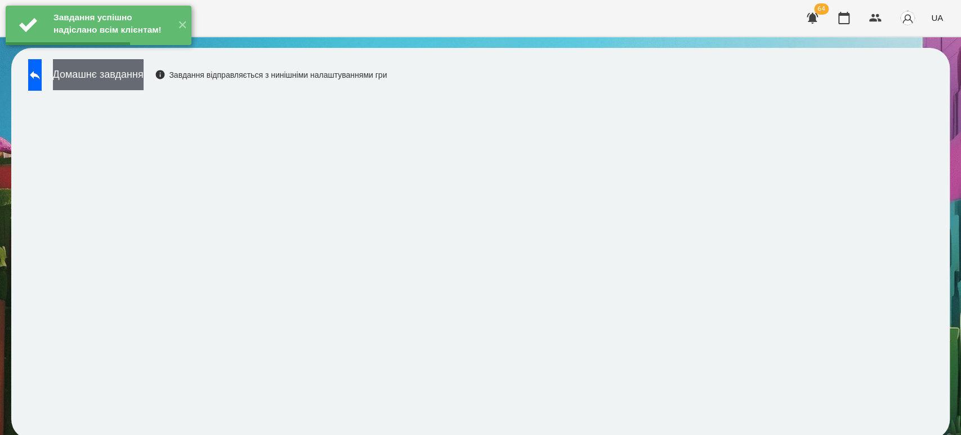
click at [144, 85] on button "Домашнє завдання" at bounding box center [98, 74] width 91 height 31
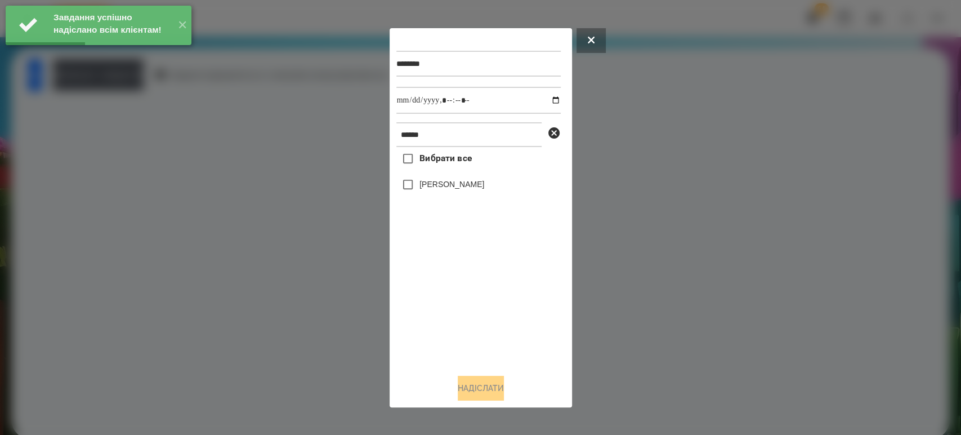
click at [423, 188] on label "[PERSON_NAME]" at bounding box center [451, 183] width 65 height 11
click at [553, 102] on input "datetime-local" at bounding box center [478, 100] width 164 height 27
click at [551, 101] on input "datetime-local" at bounding box center [478, 100] width 164 height 27
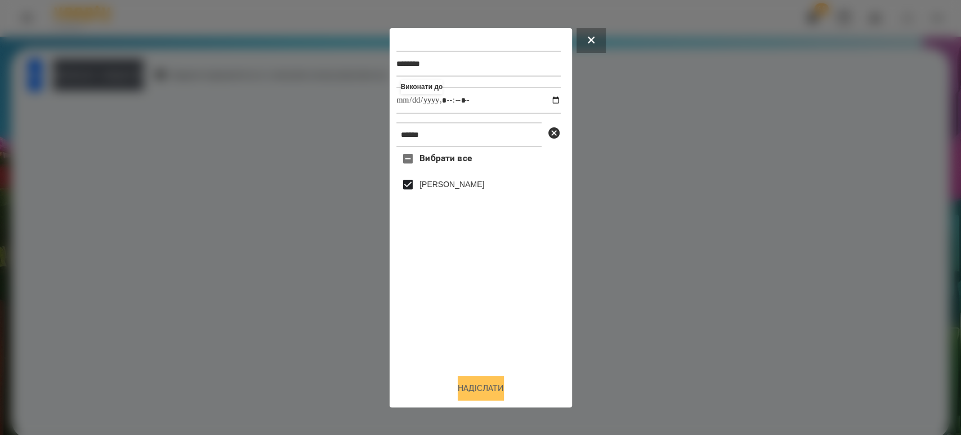
type input "**********"
drag, startPoint x: 473, startPoint y: 385, endPoint x: 474, endPoint y: 375, distance: 9.6
click at [473, 386] on button "Надіслати" at bounding box center [481, 387] width 46 height 25
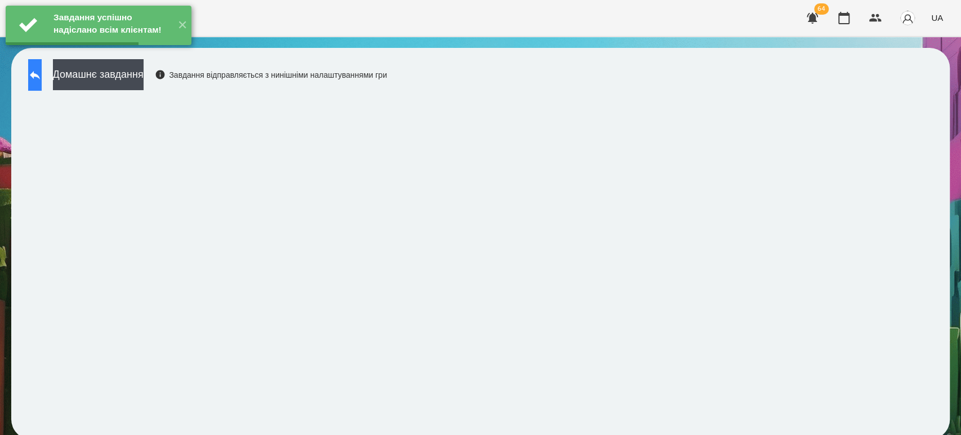
click at [31, 71] on button at bounding box center [35, 75] width 14 height 32
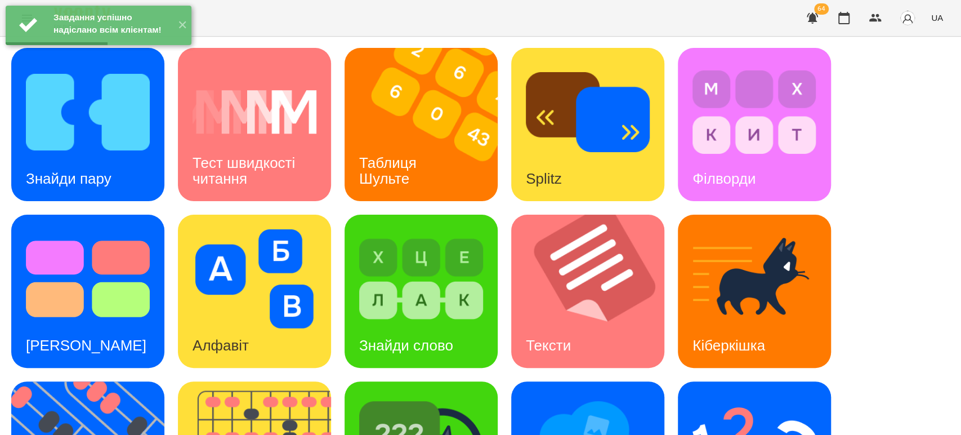
scroll to position [125, 0]
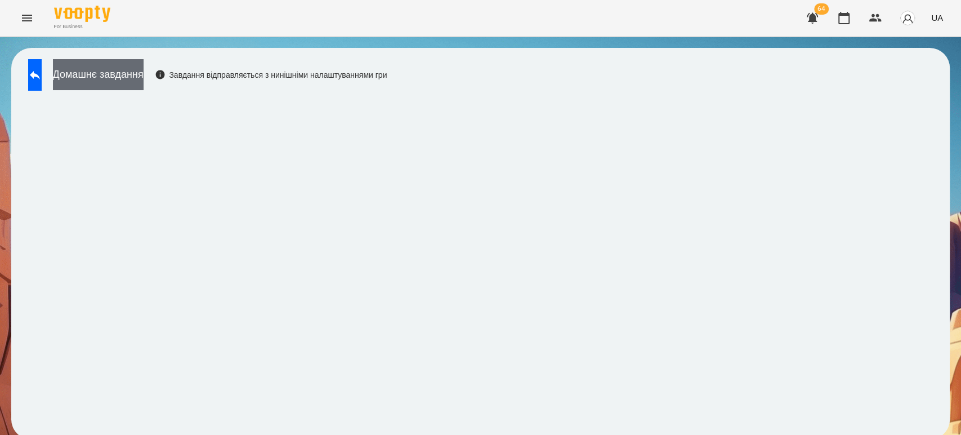
click at [144, 73] on button "Домашнє завдання" at bounding box center [98, 74] width 91 height 31
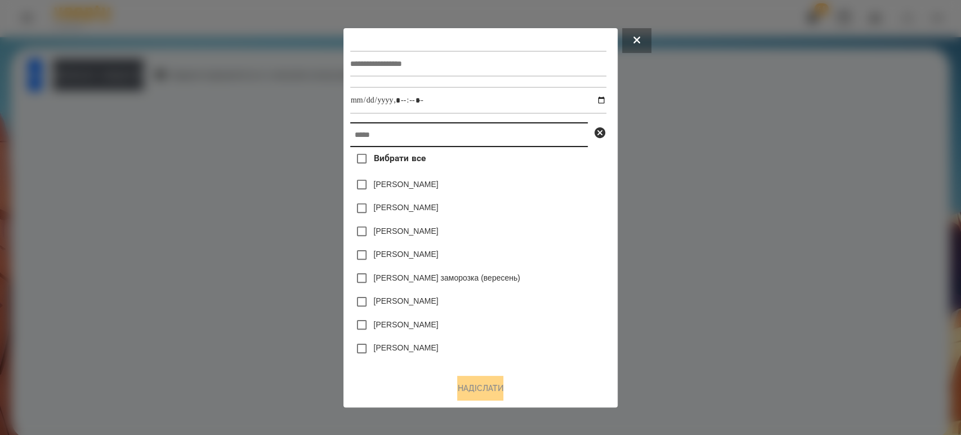
click at [373, 132] on input "text" at bounding box center [469, 134] width 238 height 25
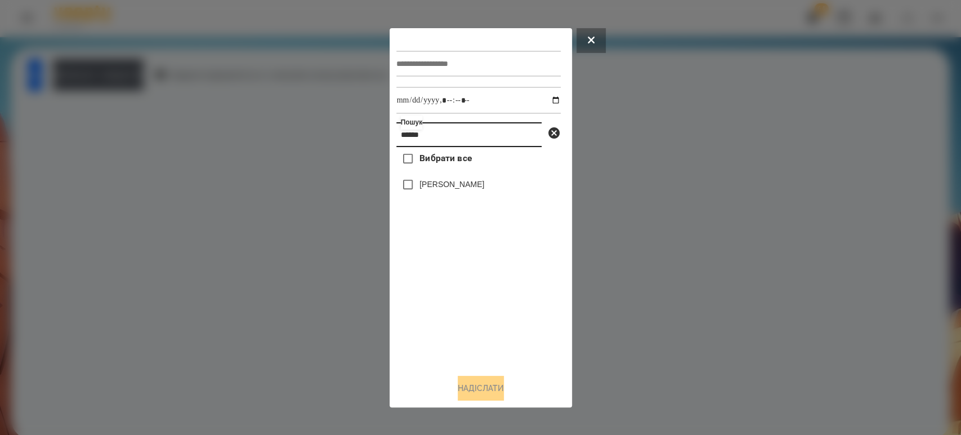
type input "******"
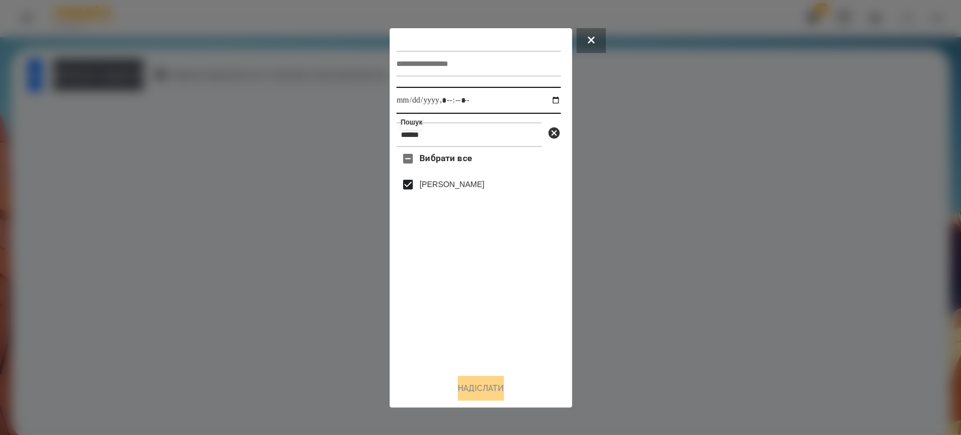
click at [542, 99] on input "datetime-local" at bounding box center [478, 100] width 164 height 27
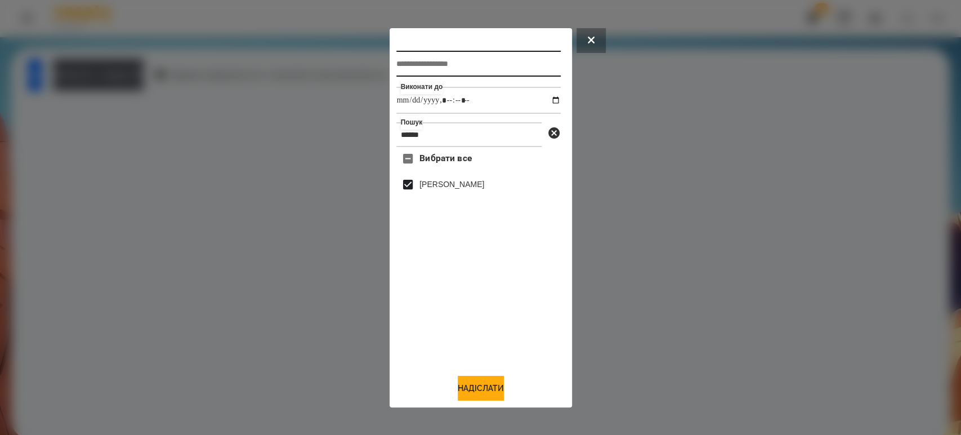
type input "**********"
click at [431, 64] on input "text" at bounding box center [478, 64] width 164 height 26
type input "**********"
click at [477, 388] on button "Надіслати" at bounding box center [481, 387] width 46 height 25
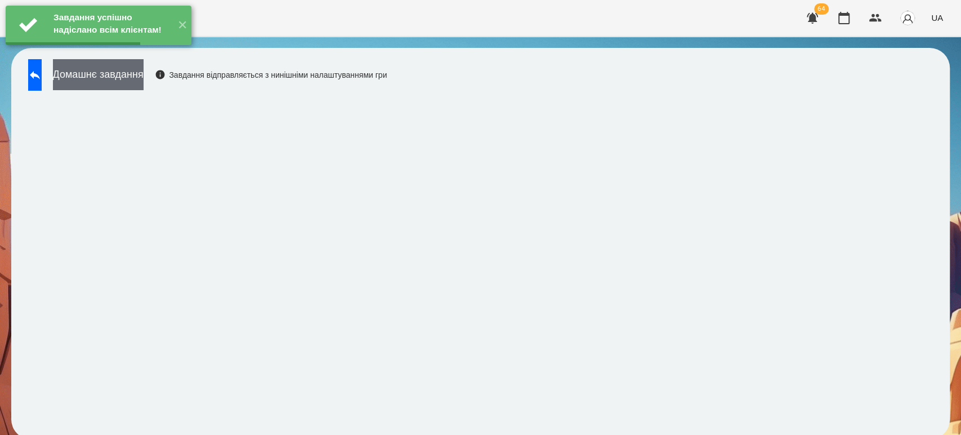
click at [143, 77] on button "Домашнє завдання" at bounding box center [98, 74] width 91 height 31
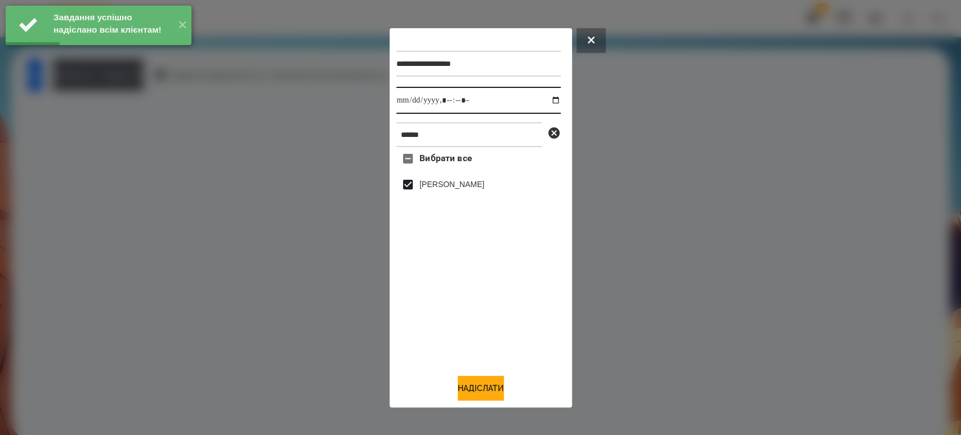
click at [553, 97] on input "datetime-local" at bounding box center [478, 100] width 164 height 27
click at [544, 103] on input "datetime-local" at bounding box center [478, 100] width 164 height 27
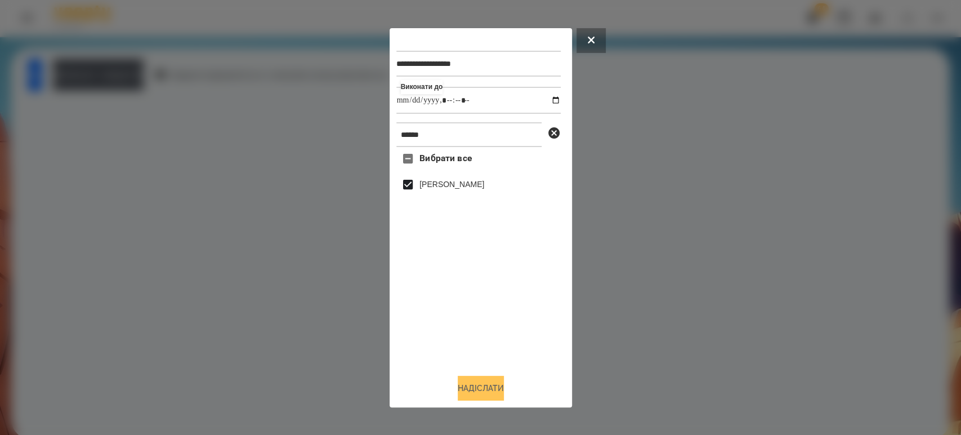
type input "**********"
click at [475, 382] on button "Надіслати" at bounding box center [481, 387] width 46 height 25
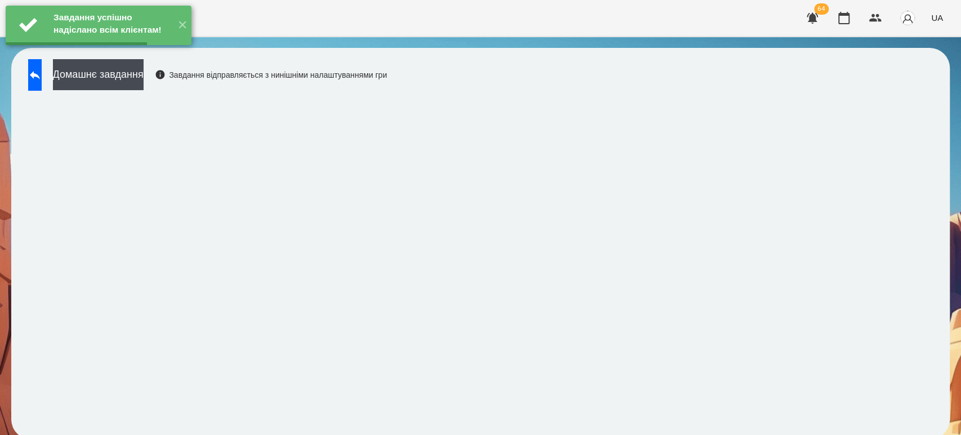
click at [144, 77] on button "Домашнє завдання" at bounding box center [98, 74] width 91 height 31
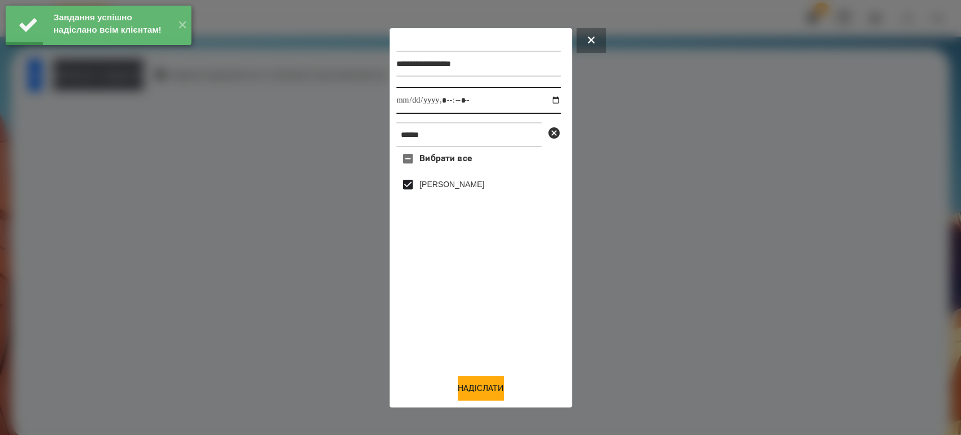
click at [552, 101] on input "datetime-local" at bounding box center [478, 100] width 164 height 27
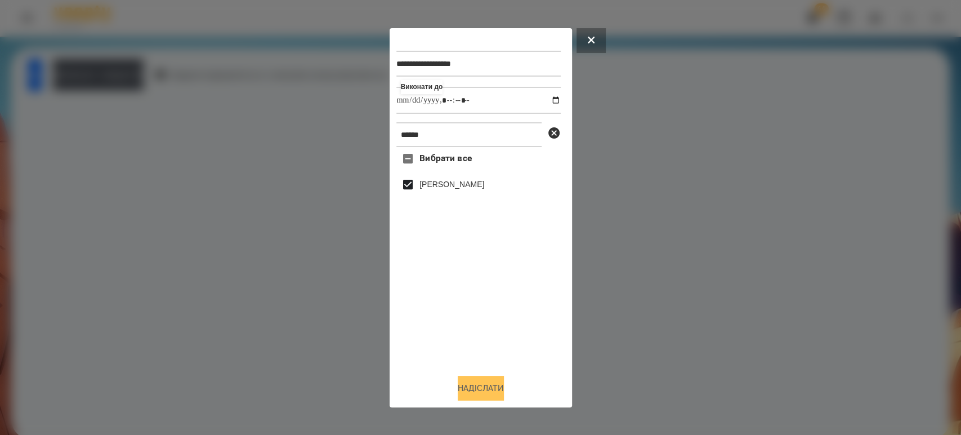
type input "**********"
click at [495, 384] on button "Надіслати" at bounding box center [481, 387] width 46 height 25
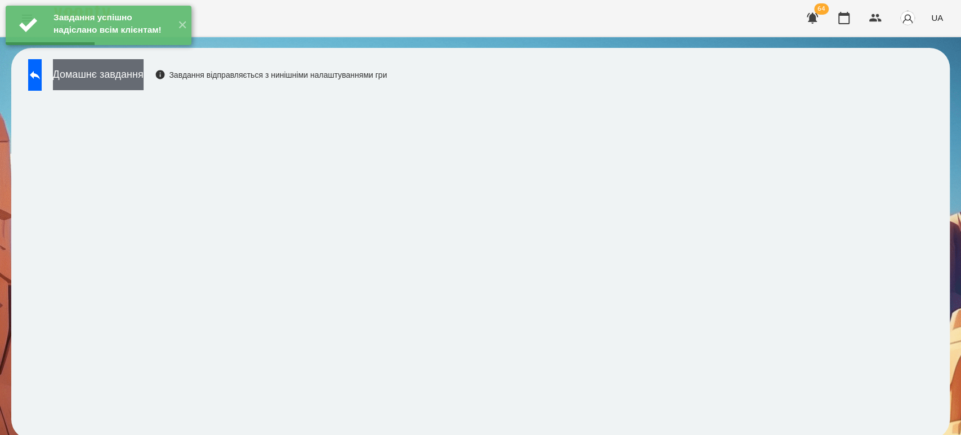
click at [144, 80] on button "Домашнє завдання" at bounding box center [98, 74] width 91 height 31
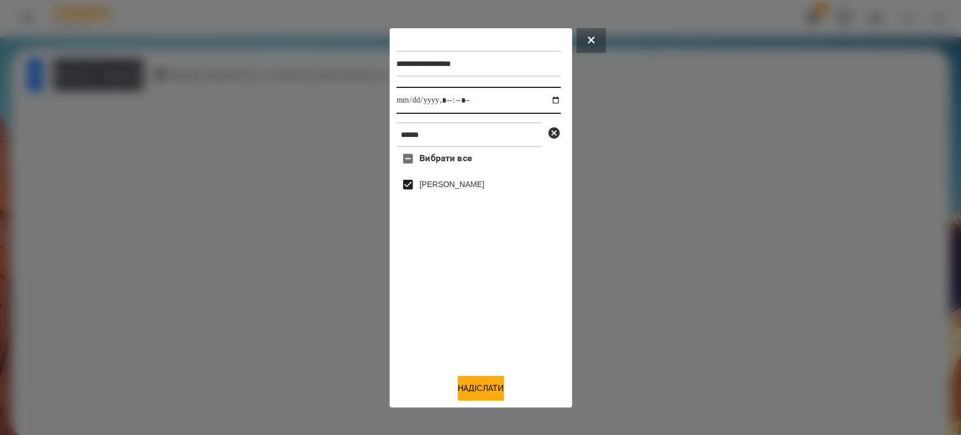
click at [545, 102] on input "datetime-local" at bounding box center [478, 100] width 164 height 27
type input "**********"
click at [480, 387] on button "Надіслати" at bounding box center [481, 387] width 46 height 25
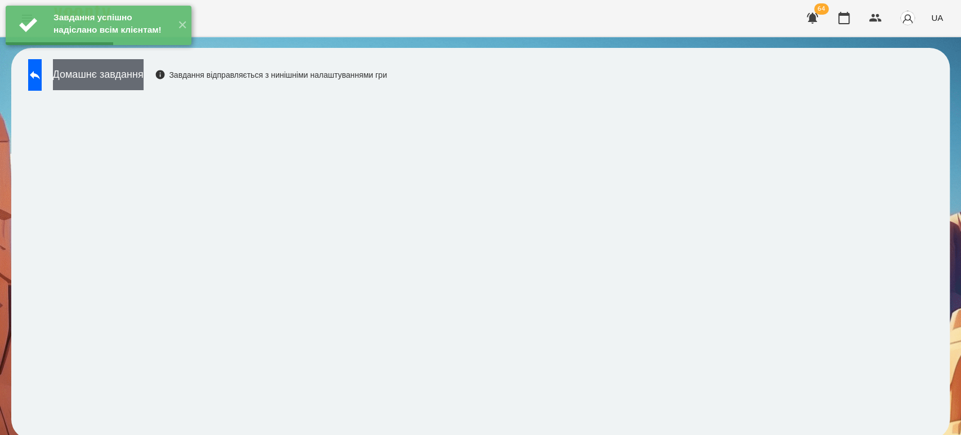
click at [113, 80] on button "Домашнє завдання" at bounding box center [98, 74] width 91 height 31
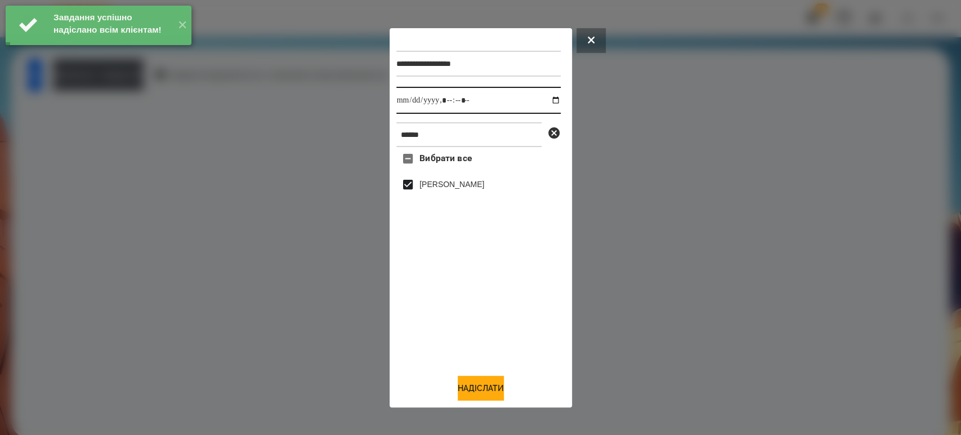
click at [540, 99] on input "datetime-local" at bounding box center [478, 100] width 164 height 27
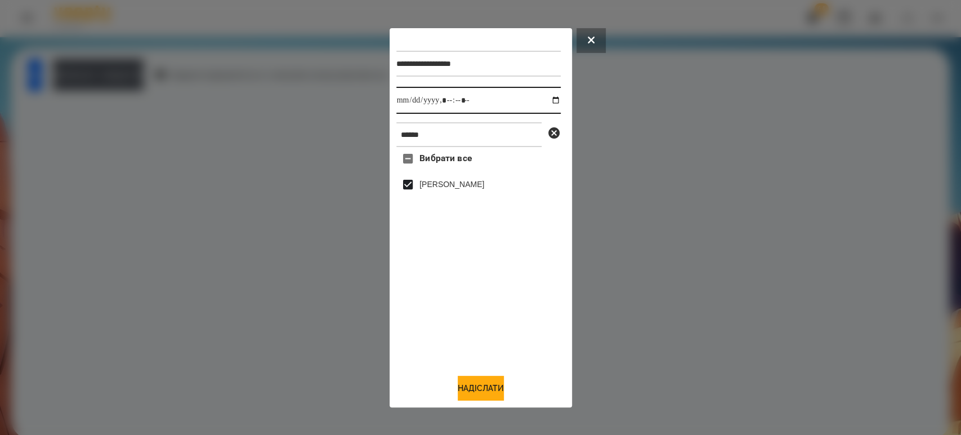
click at [551, 97] on input "datetime-local" at bounding box center [478, 100] width 164 height 27
type input "**********"
click at [480, 388] on button "Надіслати" at bounding box center [481, 387] width 46 height 25
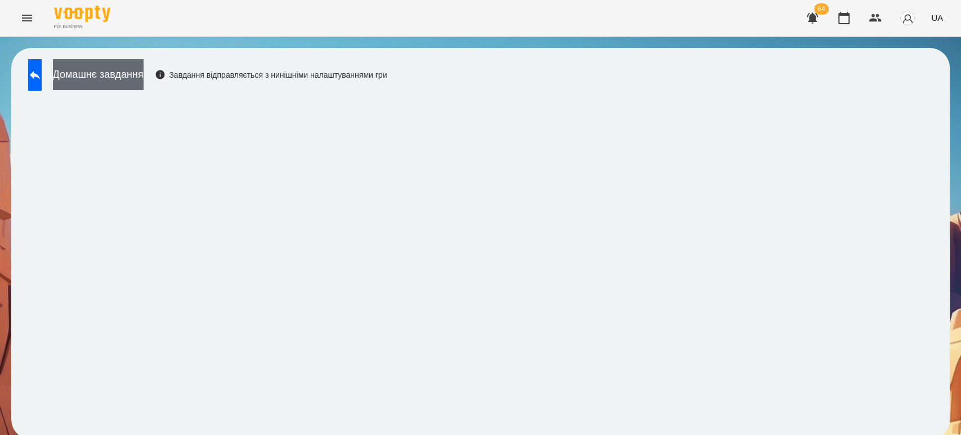
click at [144, 73] on button "Домашнє завдання" at bounding box center [98, 74] width 91 height 31
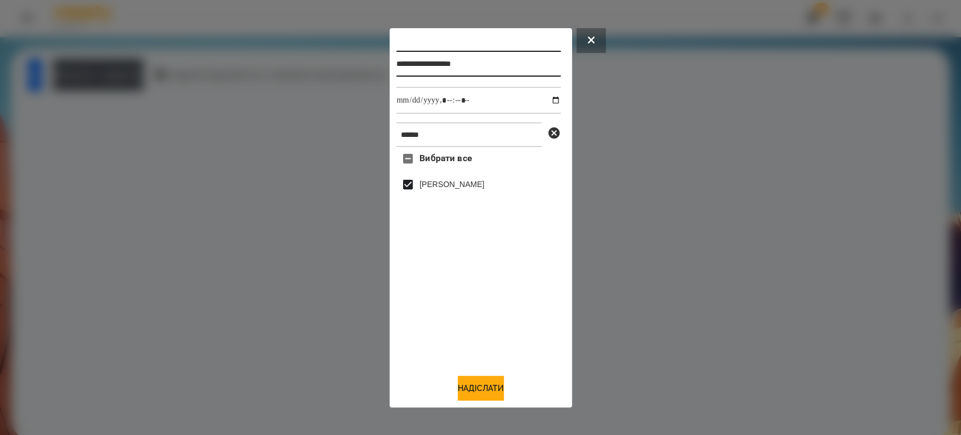
click at [511, 60] on input "**********" at bounding box center [478, 64] width 164 height 26
type input "**********"
click at [493, 386] on button "Надіслати" at bounding box center [481, 387] width 46 height 25
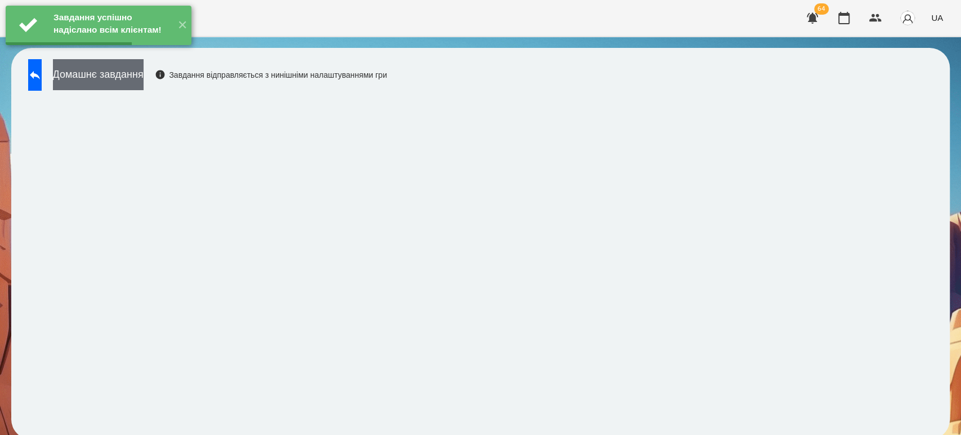
click at [144, 72] on button "Домашнє завдання" at bounding box center [98, 74] width 91 height 31
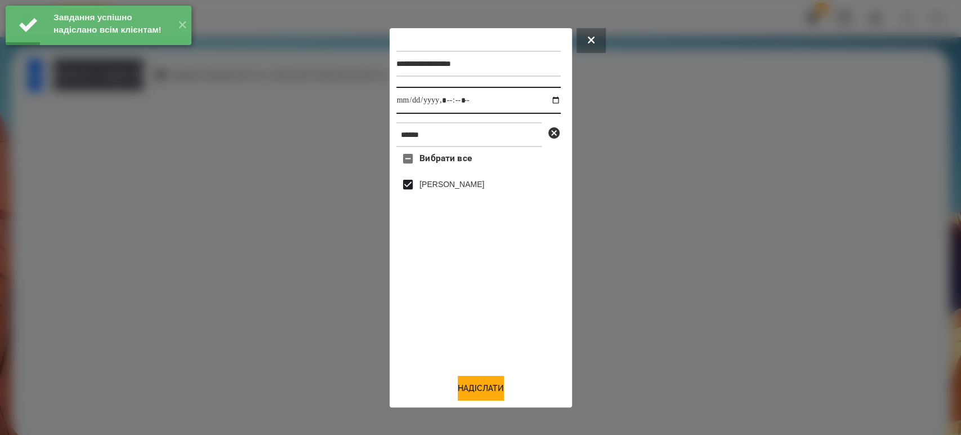
click at [549, 99] on input "datetime-local" at bounding box center [478, 100] width 164 height 27
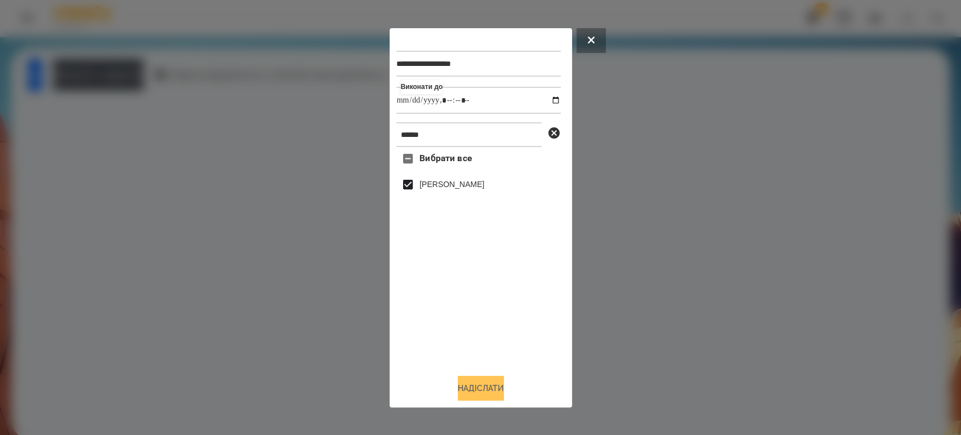
type input "**********"
drag, startPoint x: 472, startPoint y: 386, endPoint x: 455, endPoint y: 370, distance: 23.9
click at [472, 386] on button "Надіслати" at bounding box center [481, 387] width 46 height 25
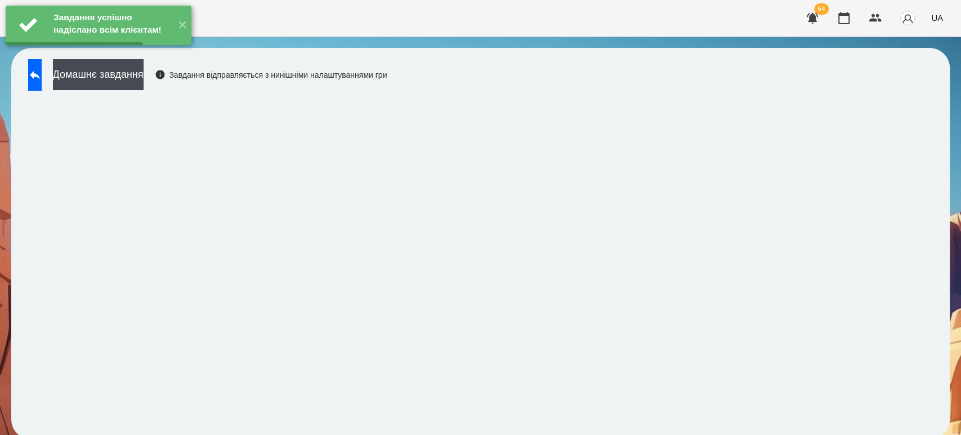
click at [144, 71] on button "Домашнє завдання" at bounding box center [98, 74] width 91 height 31
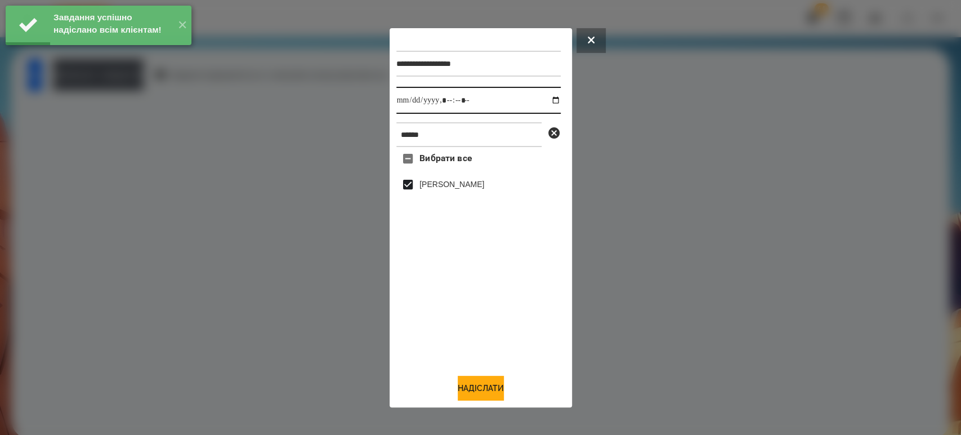
click at [548, 95] on input "datetime-local" at bounding box center [478, 100] width 164 height 27
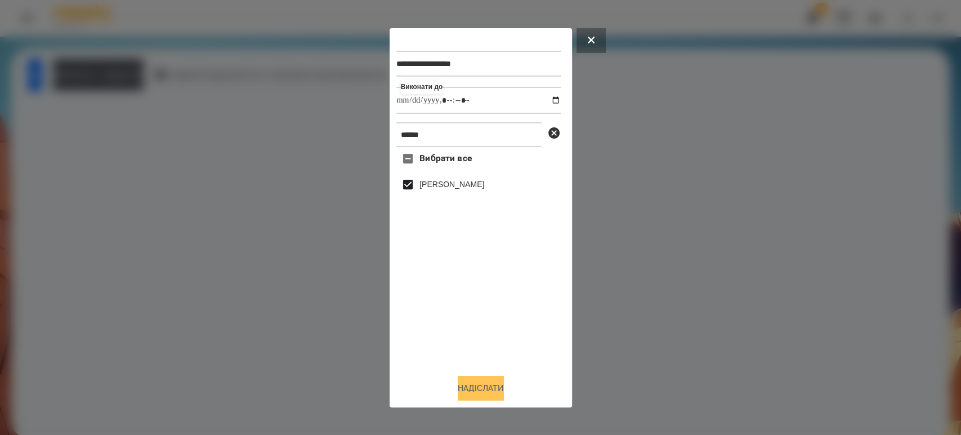
type input "**********"
click at [477, 391] on button "Надіслати" at bounding box center [481, 387] width 46 height 25
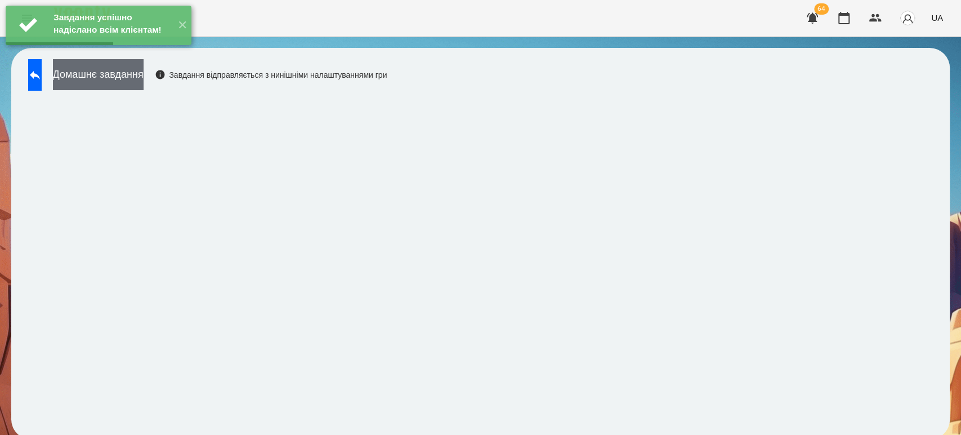
click at [133, 75] on button "Домашнє завдання" at bounding box center [98, 74] width 91 height 31
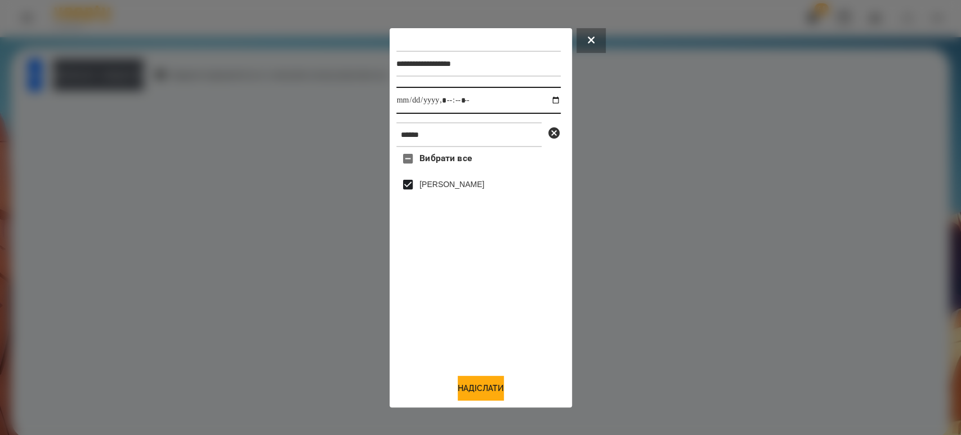
click at [548, 100] on input "datetime-local" at bounding box center [478, 100] width 164 height 27
type input "**********"
click at [473, 388] on button "Надіслати" at bounding box center [481, 387] width 46 height 25
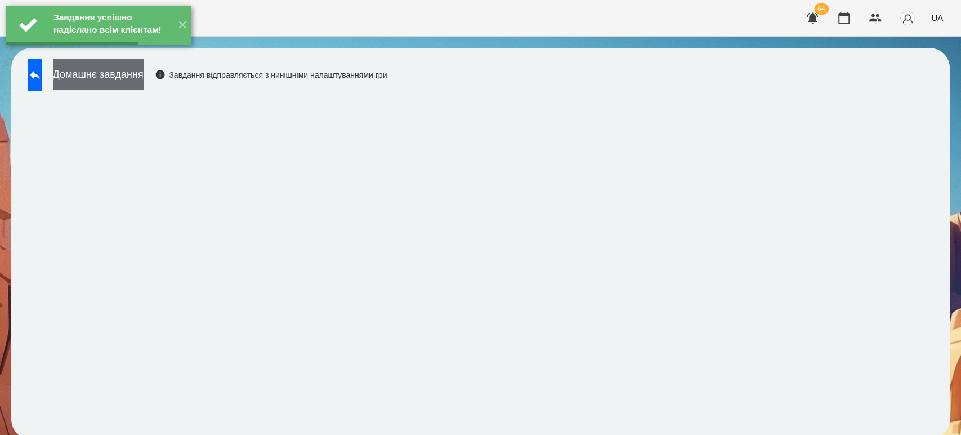
click at [144, 74] on button "Домашнє завдання" at bounding box center [98, 74] width 91 height 31
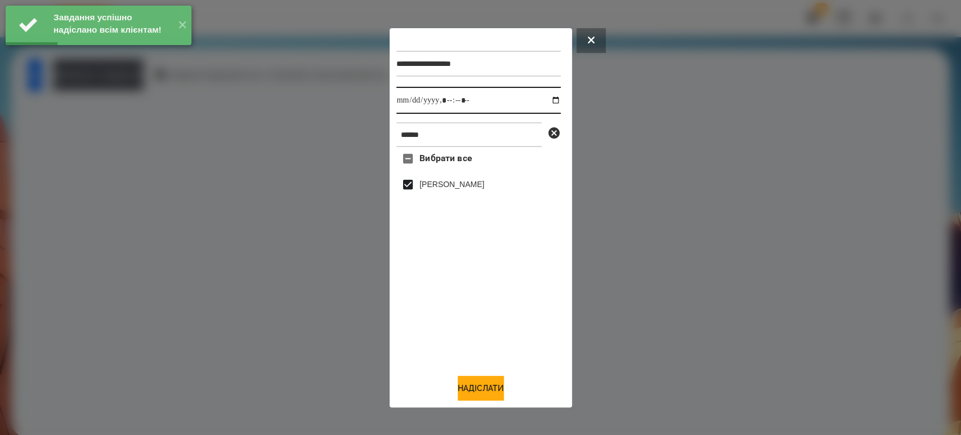
click at [552, 98] on input "datetime-local" at bounding box center [478, 100] width 164 height 27
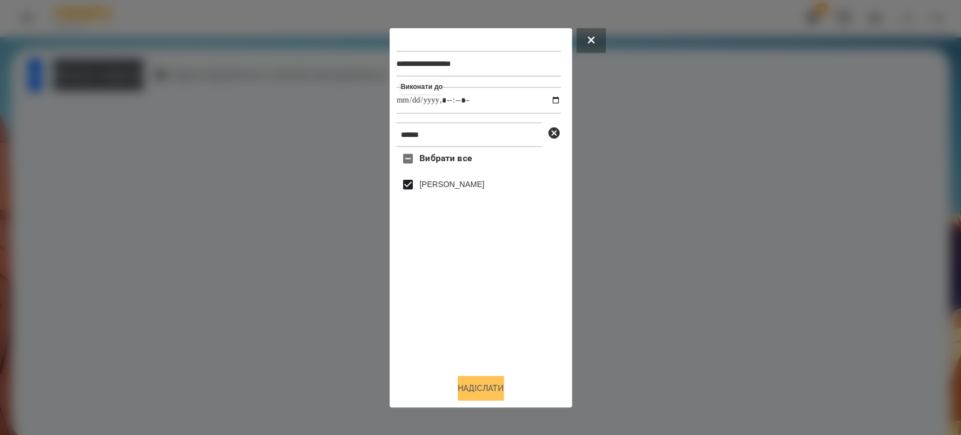
type input "**********"
click at [471, 399] on button "Надіслати" at bounding box center [481, 387] width 46 height 25
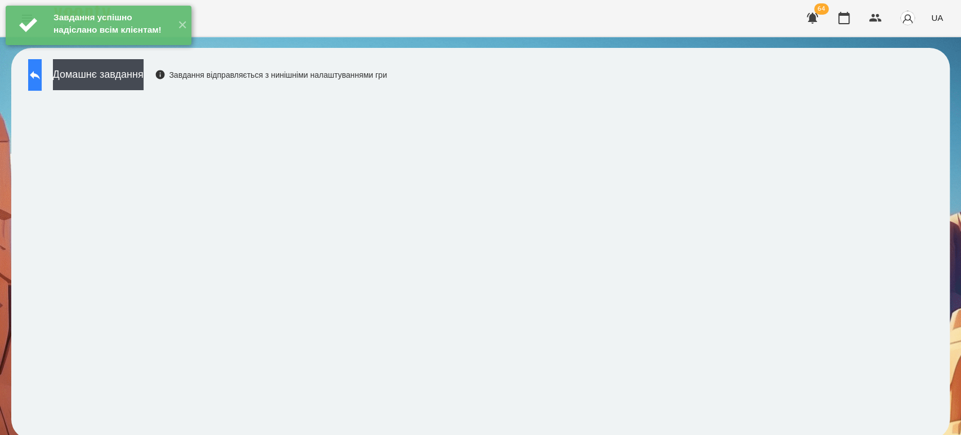
click at [42, 71] on icon at bounding box center [35, 75] width 14 height 14
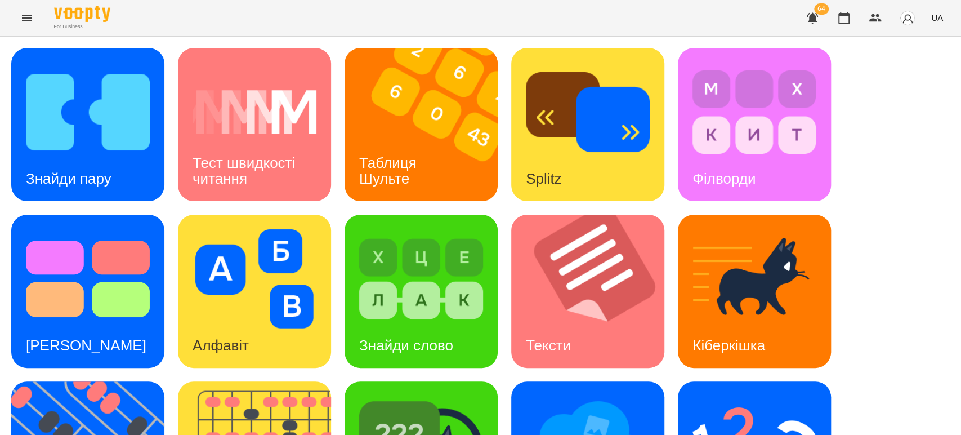
click at [856, 328] on div "Знайди пару Тест швидкості читання Таблиця [PERSON_NAME] Splitz Філворди Тест С…" at bounding box center [480, 374] width 938 height 653
click at [378, 133] on img at bounding box center [428, 124] width 167 height 153
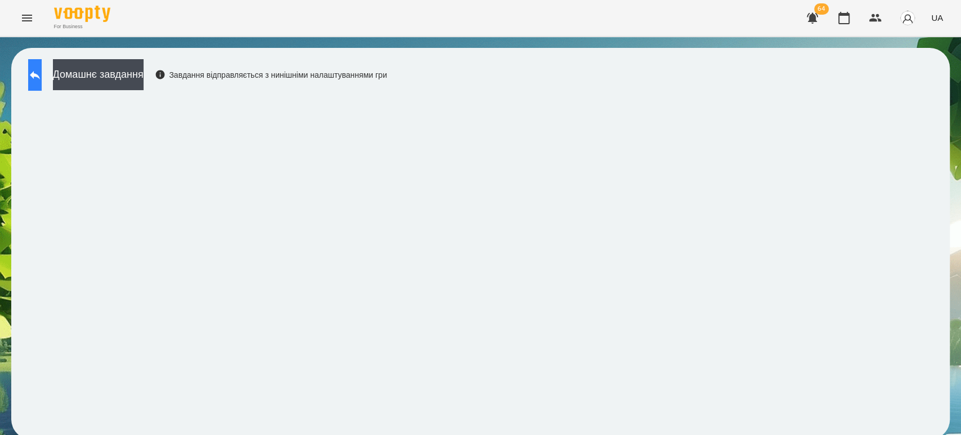
click at [42, 66] on button at bounding box center [35, 75] width 14 height 32
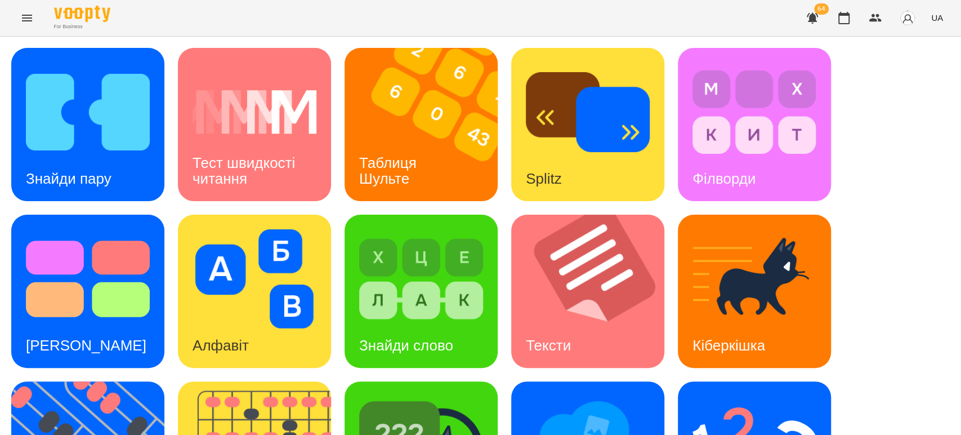
scroll to position [125, 0]
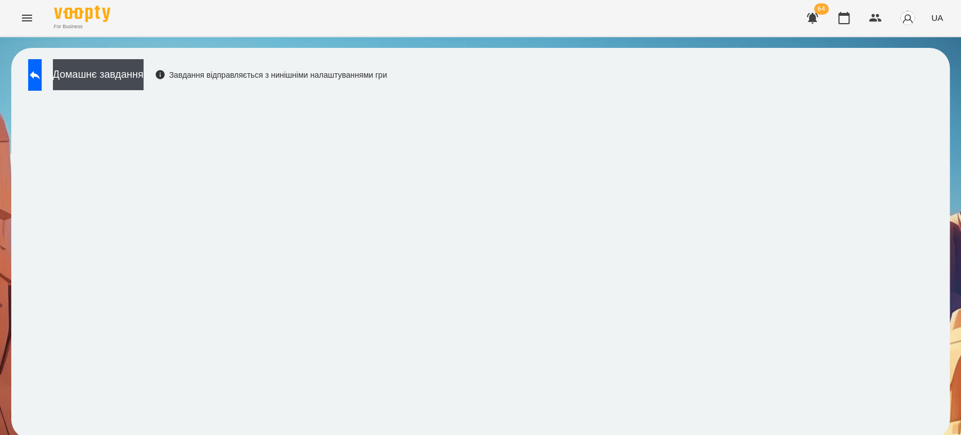
scroll to position [5, 0]
click at [42, 74] on icon at bounding box center [35, 75] width 14 height 14
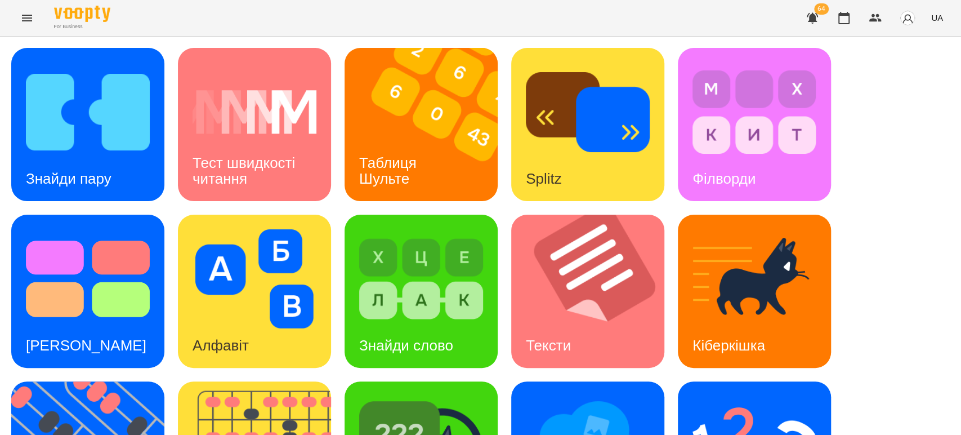
scroll to position [254, 0]
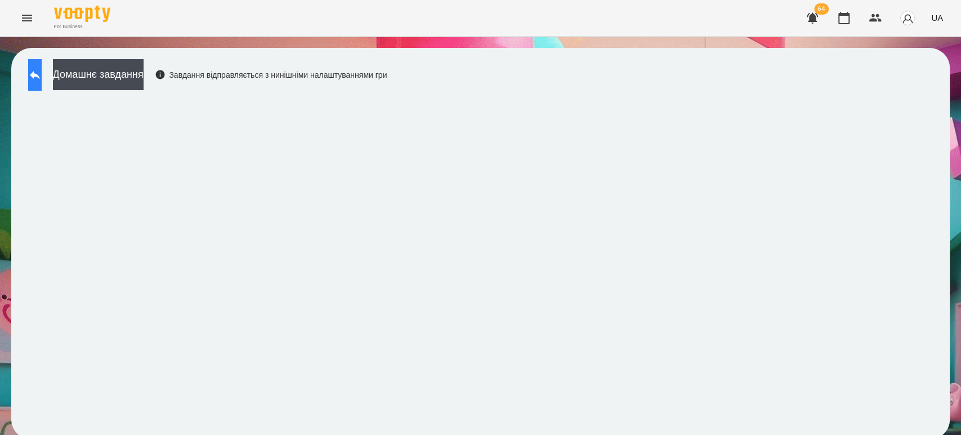
click at [42, 68] on button at bounding box center [35, 75] width 14 height 32
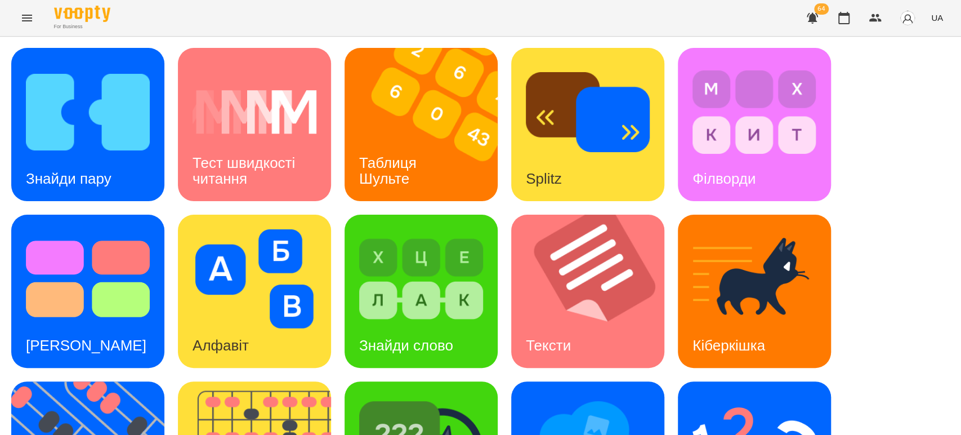
scroll to position [62, 0]
click at [59, 170] on h3 "Знайди пару" at bounding box center [69, 178] width 86 height 17
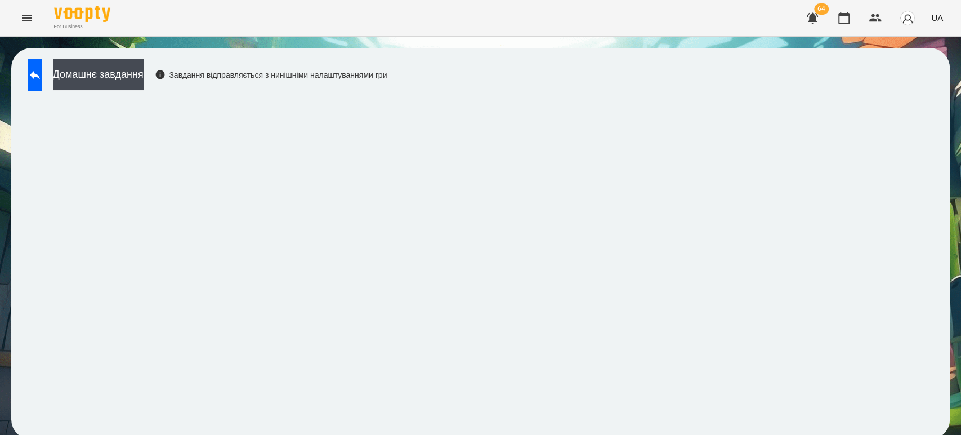
scroll to position [5, 0]
click at [40, 71] on icon at bounding box center [35, 75] width 10 height 8
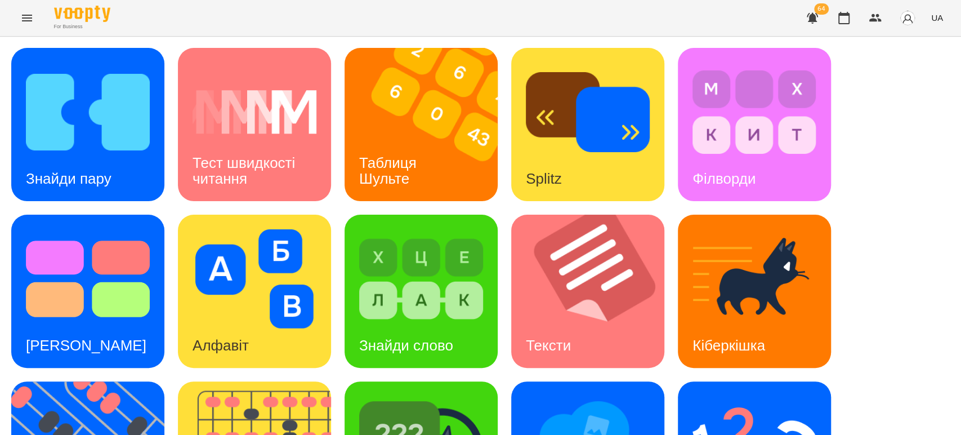
scroll to position [129, 0]
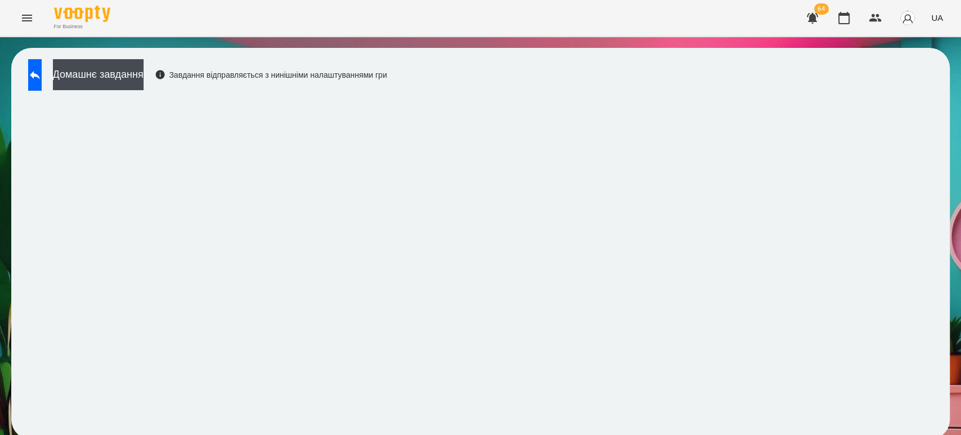
scroll to position [5, 0]
click at [42, 73] on icon at bounding box center [35, 75] width 14 height 14
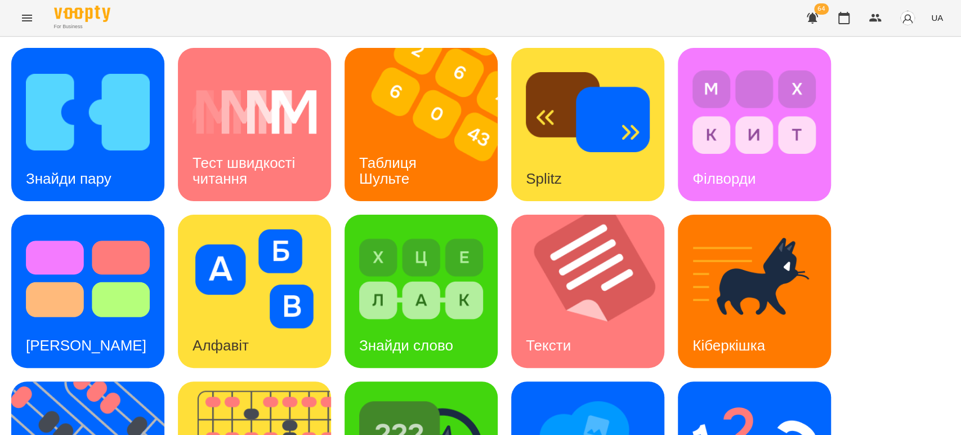
scroll to position [277, 0]
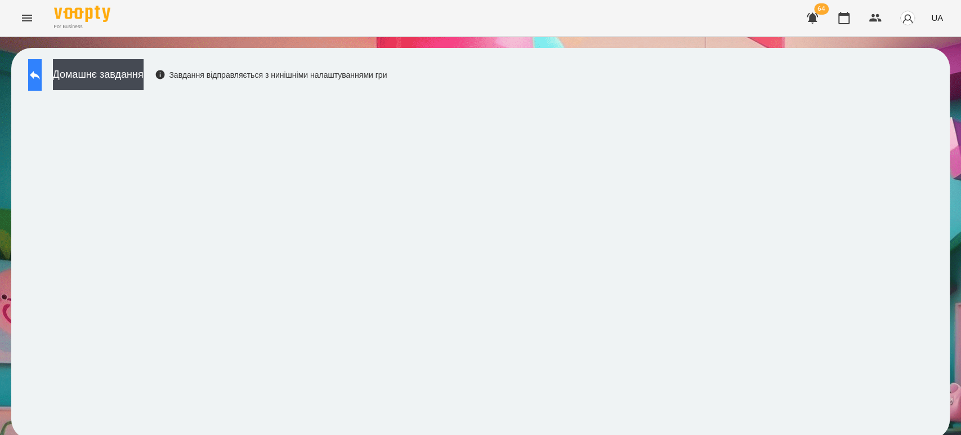
click at [33, 66] on button at bounding box center [35, 75] width 14 height 32
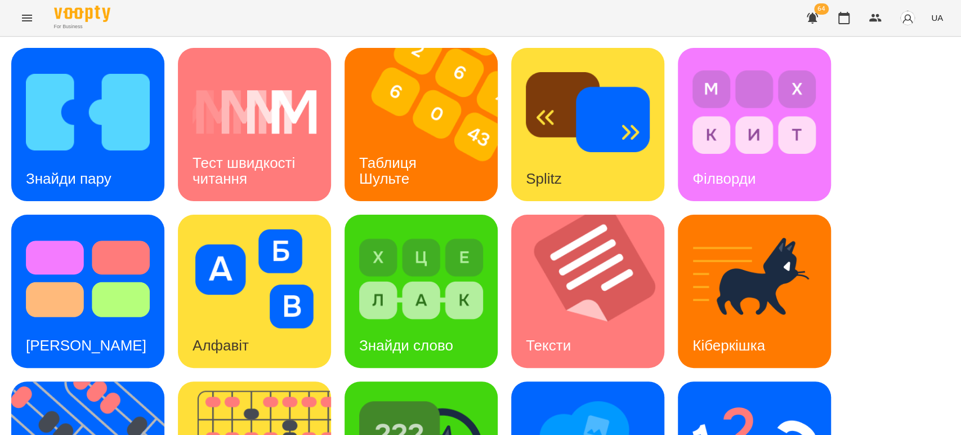
scroll to position [187, 0]
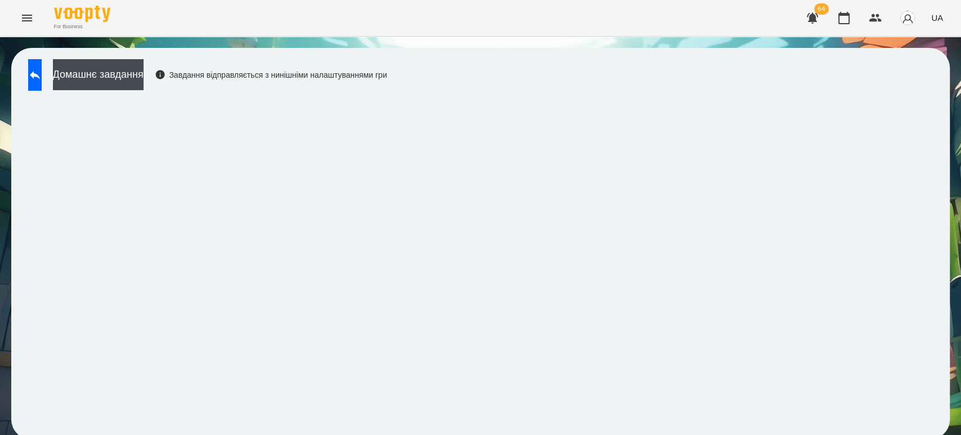
scroll to position [5, 0]
click at [42, 79] on button at bounding box center [35, 75] width 14 height 32
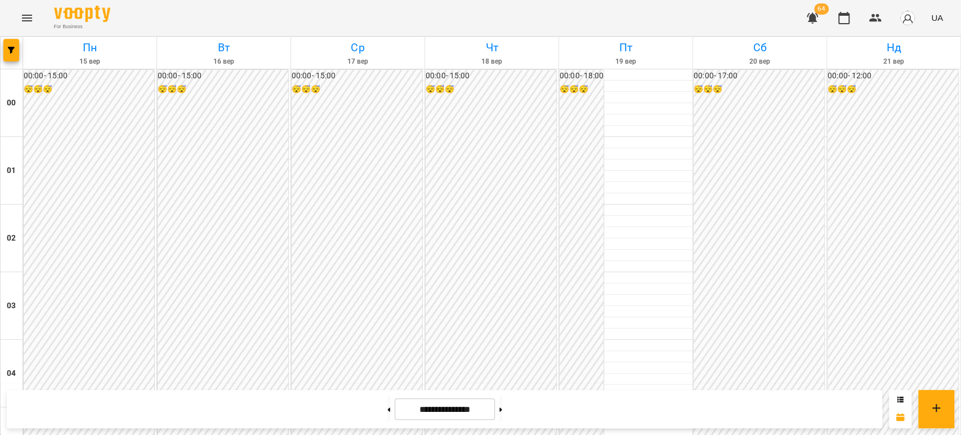
scroll to position [1126, 0]
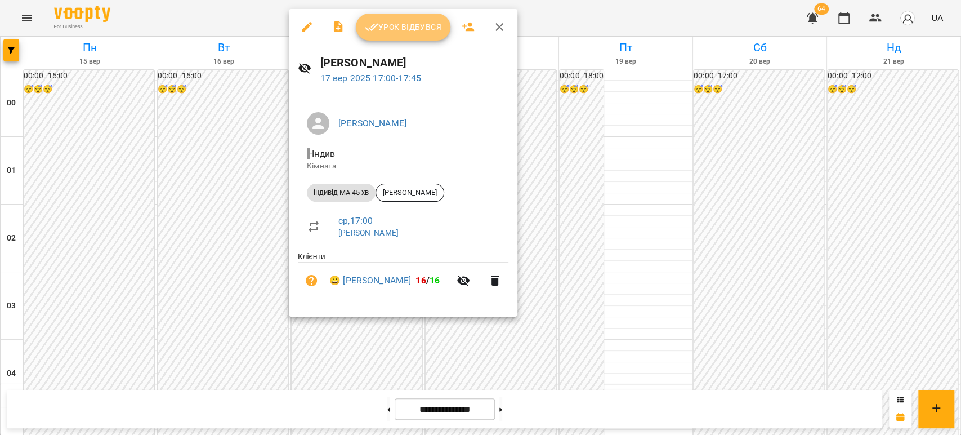
click at [404, 28] on span "Урок відбувся" at bounding box center [403, 27] width 77 height 14
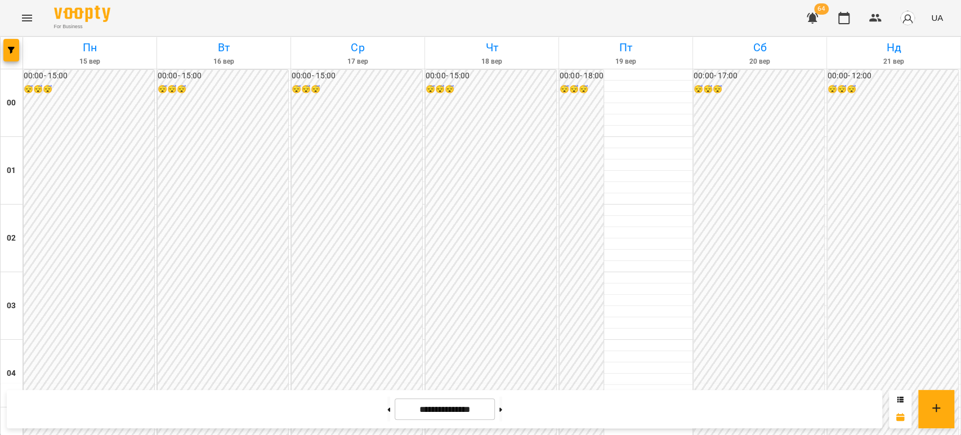
scroll to position [1063, 0]
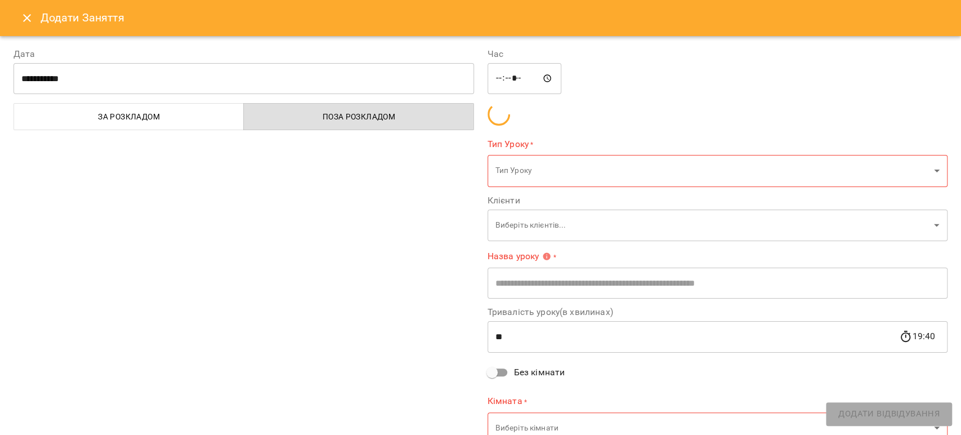
click at [325, 265] on div "**********" at bounding box center [244, 247] width 474 height 426
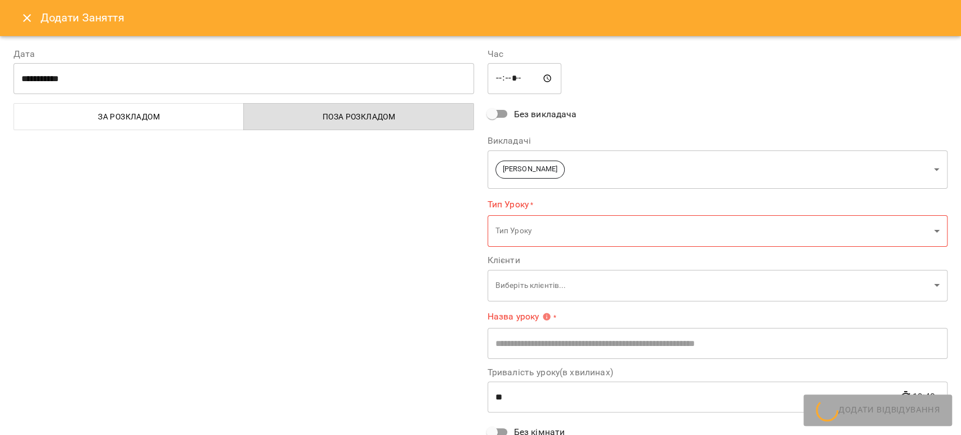
type input "**********"
click at [38, 15] on button "Close" at bounding box center [27, 18] width 27 height 27
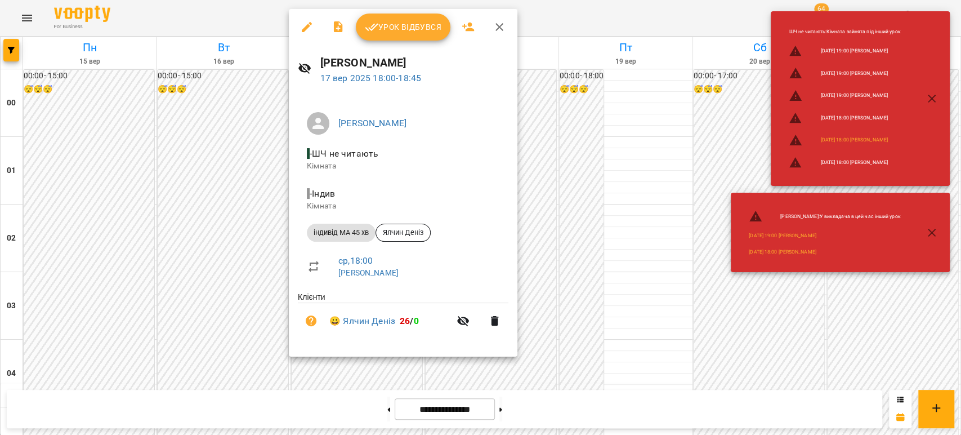
click at [245, 150] on div at bounding box center [480, 217] width 961 height 435
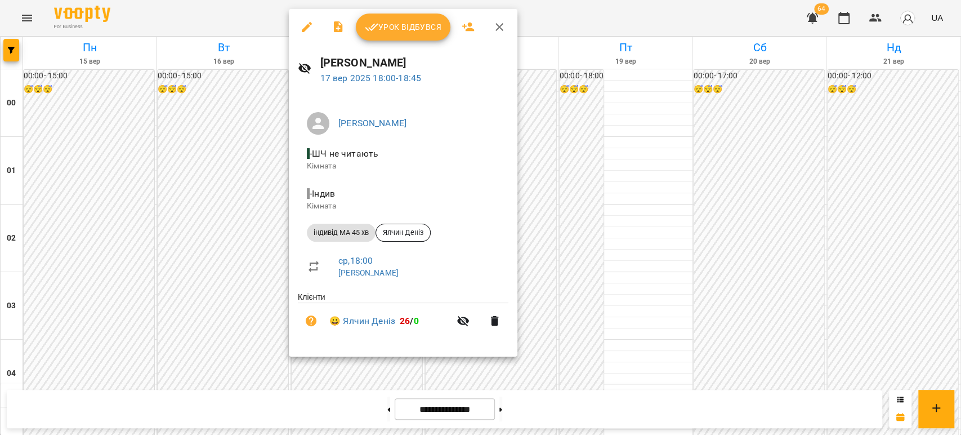
click at [239, 156] on div at bounding box center [480, 217] width 961 height 435
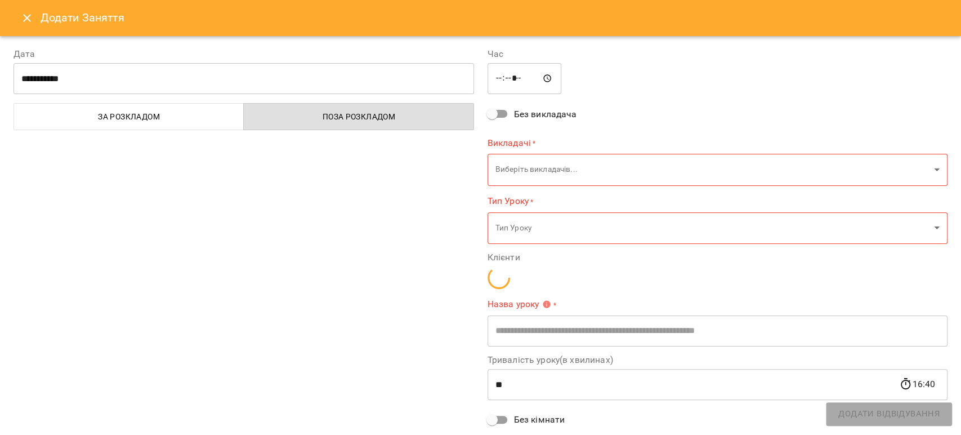
type input "**********"
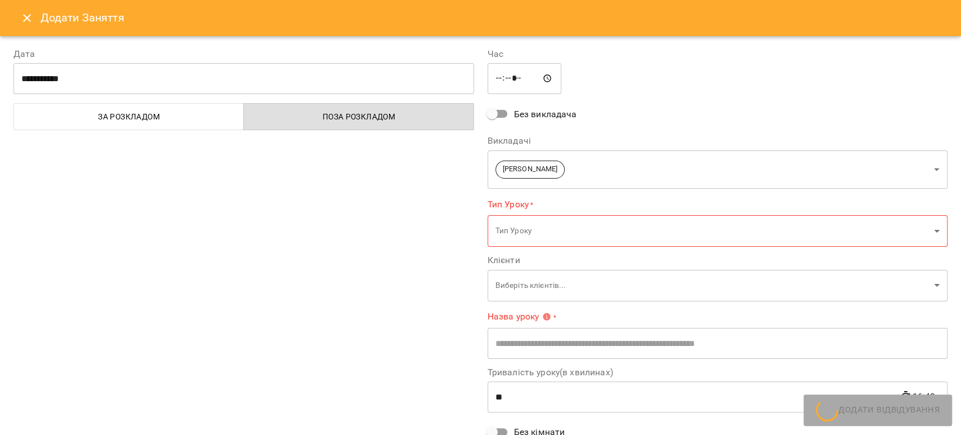
click at [30, 17] on icon "Close" at bounding box center [27, 18] width 14 height 14
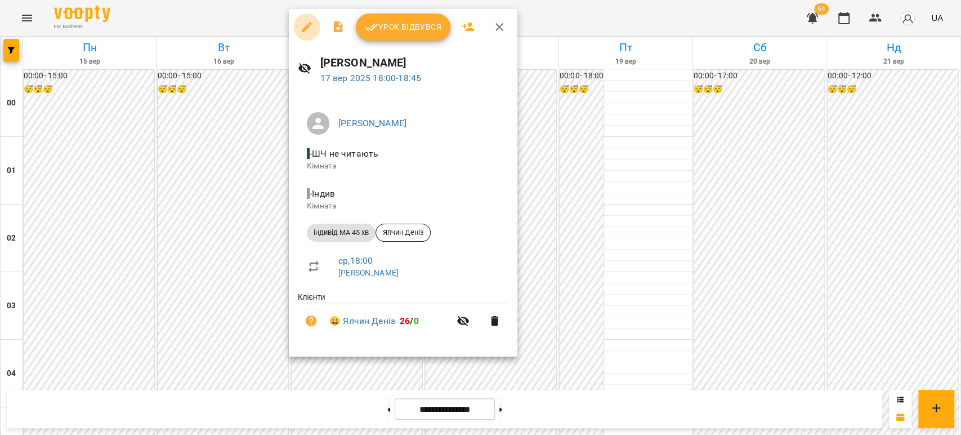
click at [306, 27] on icon "button" at bounding box center [307, 27] width 10 height 10
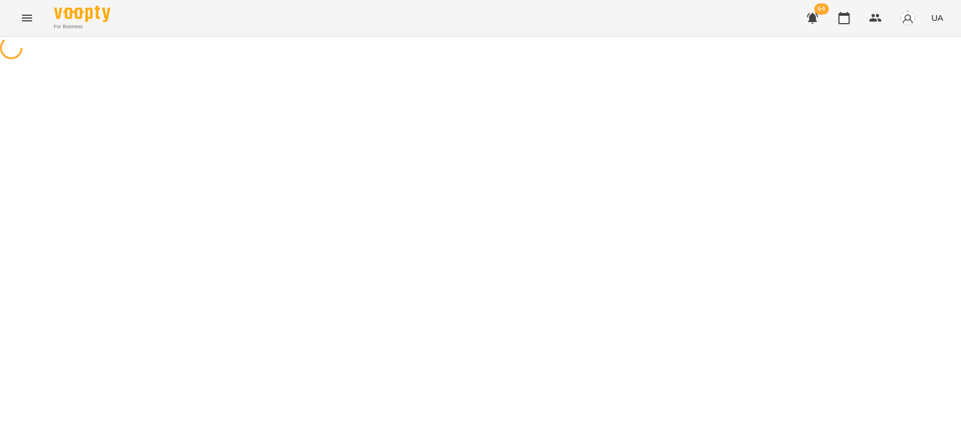
select select "**********"
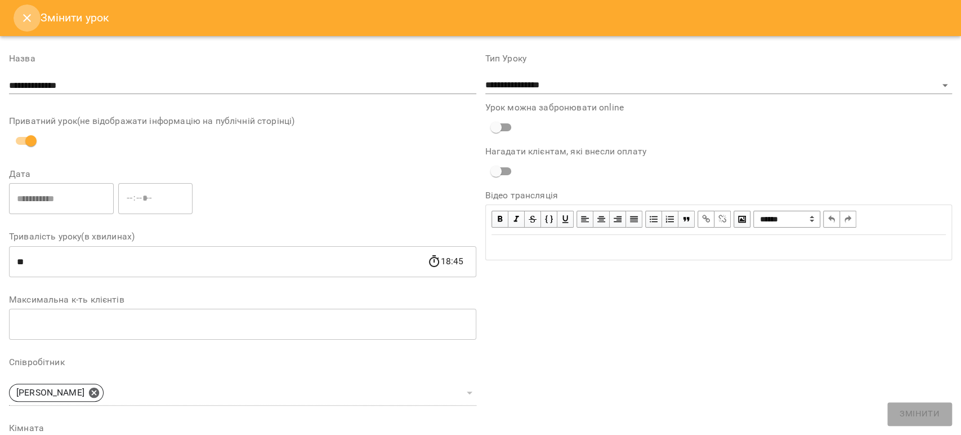
click at [26, 11] on icon "Close" at bounding box center [27, 18] width 14 height 14
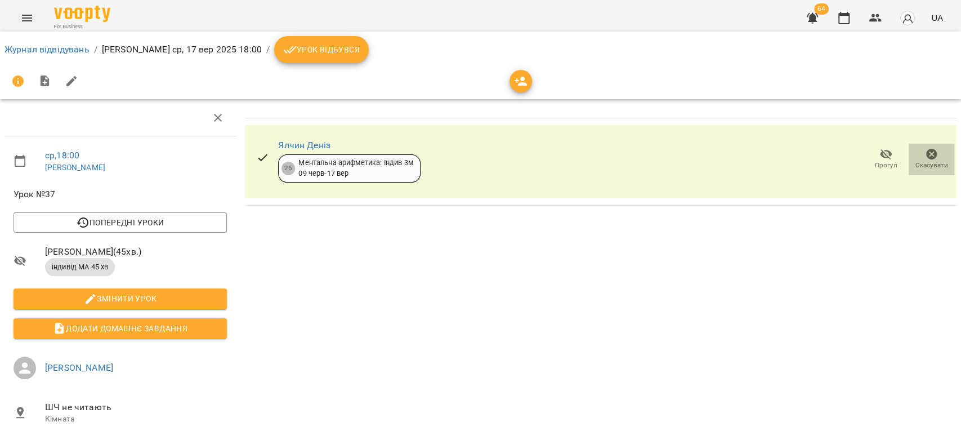
click at [926, 158] on icon "button" at bounding box center [931, 154] width 11 height 11
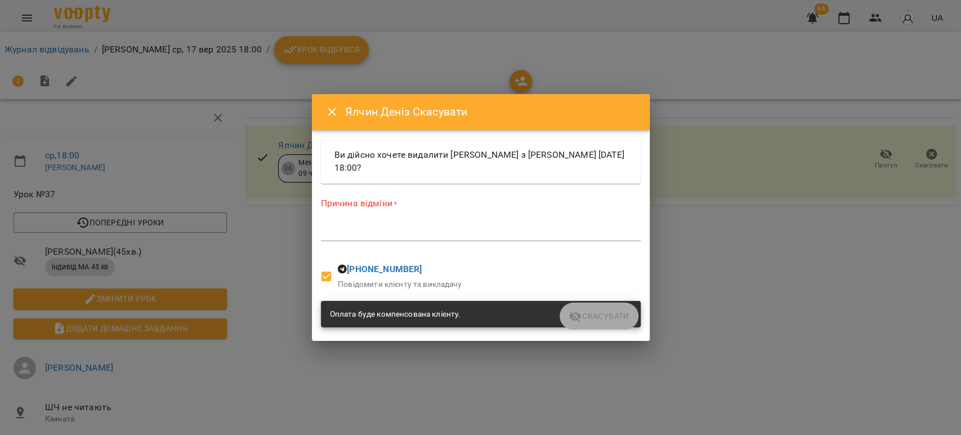
click at [412, 222] on div "Причина відміни * *" at bounding box center [481, 221] width 320 height 49
click at [356, 240] on div "*" at bounding box center [481, 232] width 320 height 18
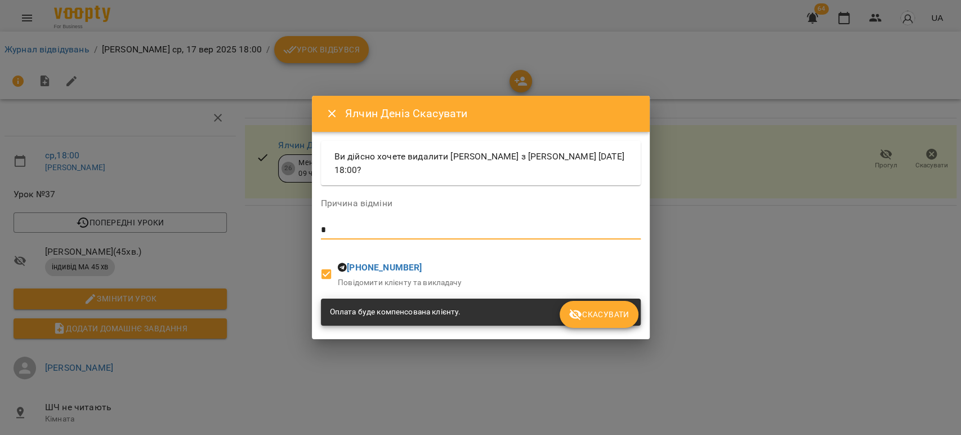
click at [615, 320] on span "Скасувати" at bounding box center [599, 314] width 60 height 14
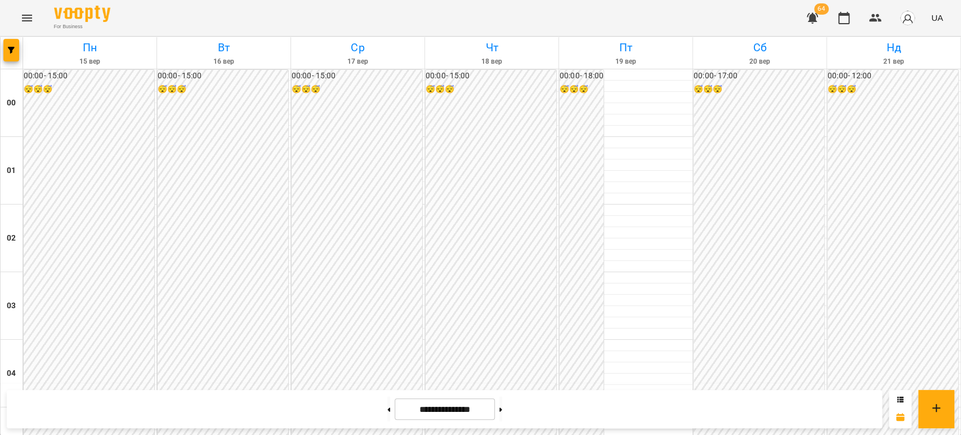
scroll to position [1126, 0]
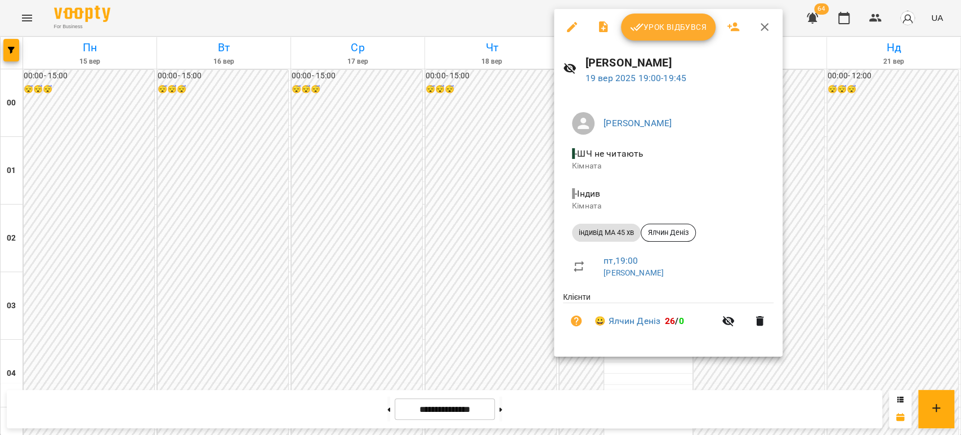
click at [880, 263] on div at bounding box center [480, 217] width 961 height 435
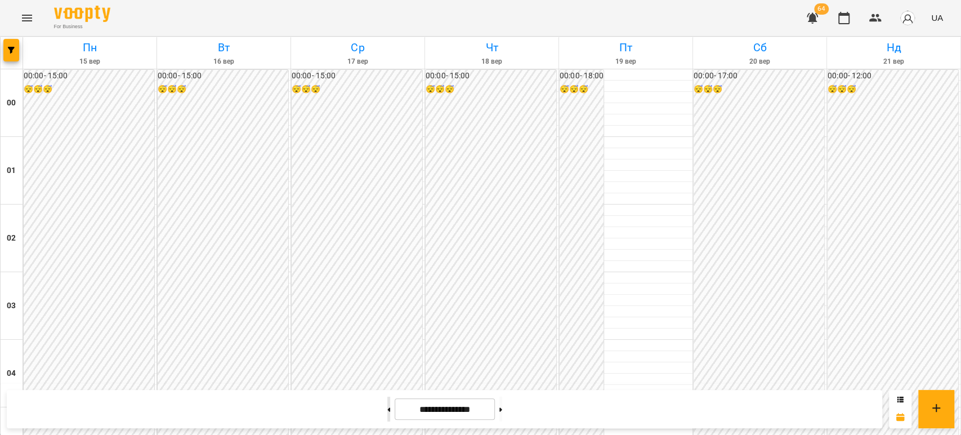
click at [387, 408] on button at bounding box center [388, 408] width 3 height 25
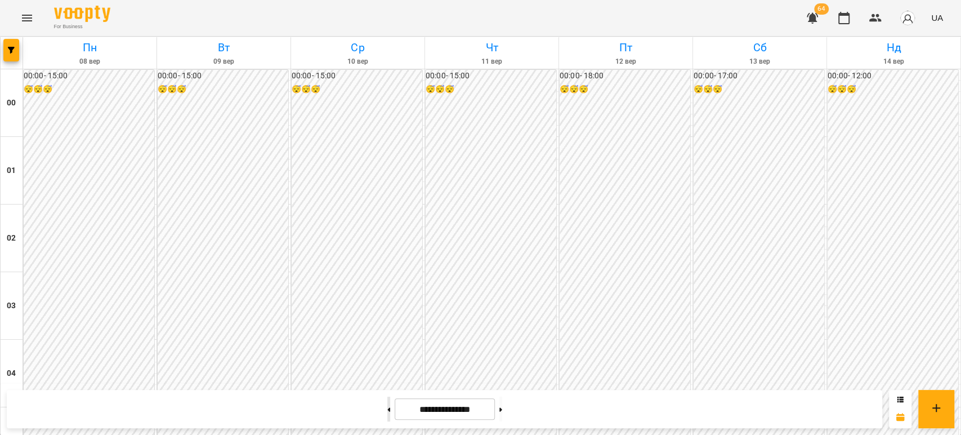
click at [387, 404] on button at bounding box center [388, 408] width 3 height 25
type input "**********"
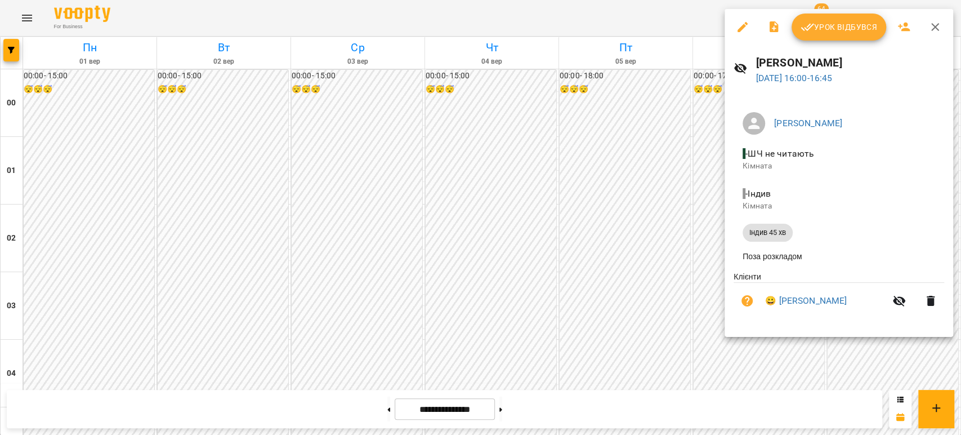
click at [587, 153] on div at bounding box center [480, 217] width 961 height 435
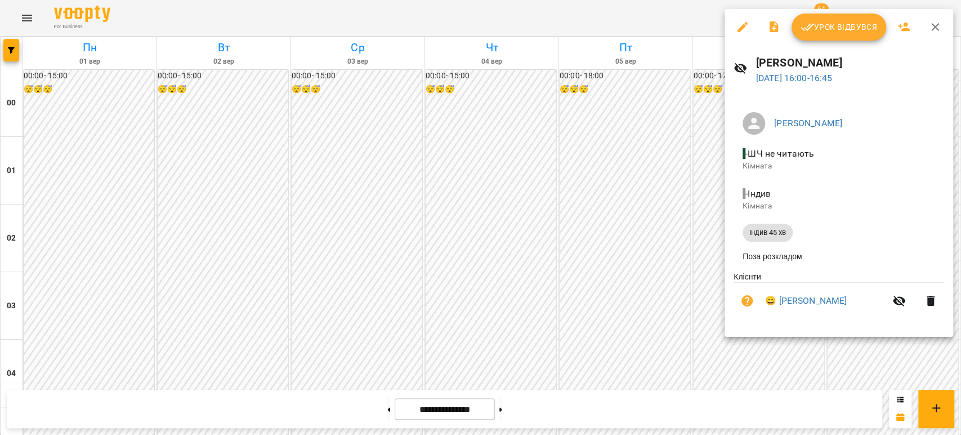
click at [743, 26] on icon "button" at bounding box center [742, 27] width 10 height 10
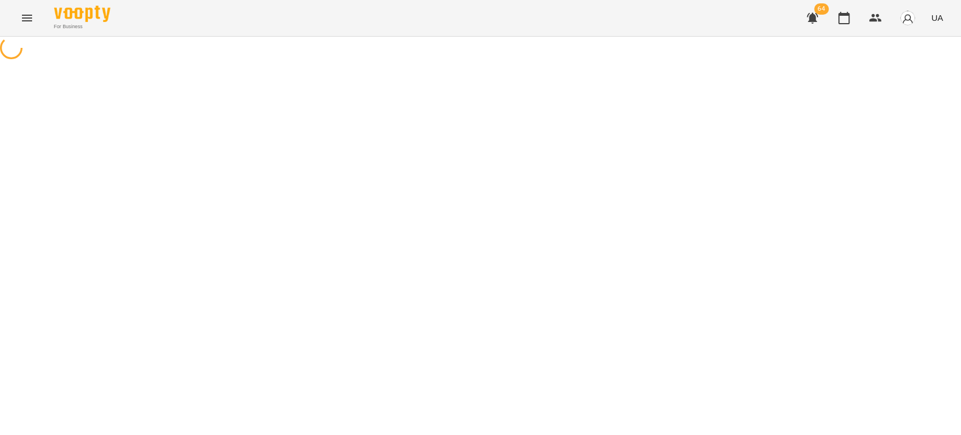
select select "**********"
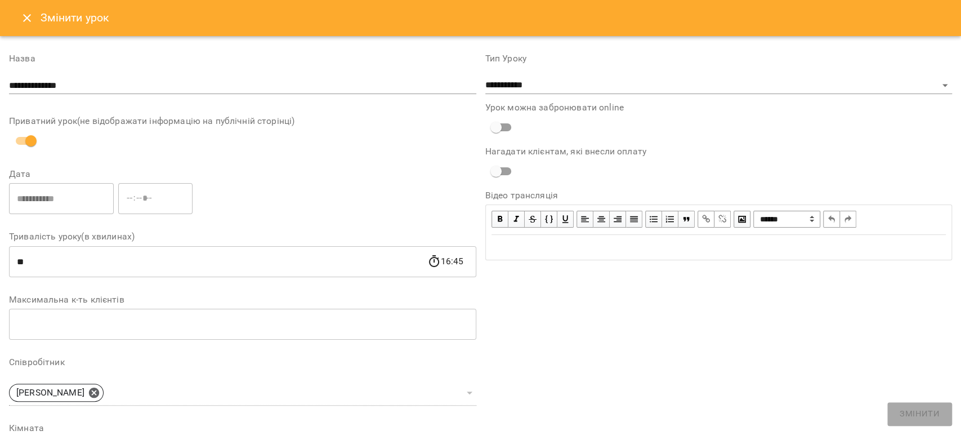
click at [21, 15] on icon "Close" at bounding box center [27, 18] width 14 height 14
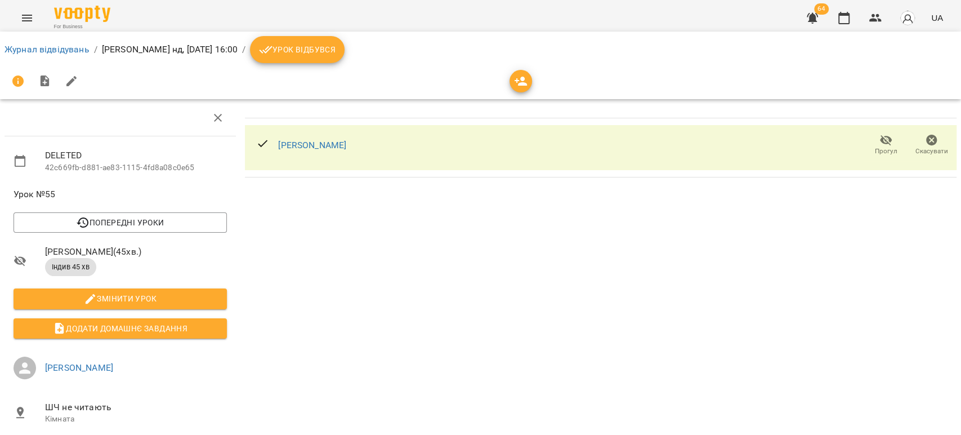
click at [925, 144] on icon "button" at bounding box center [932, 140] width 14 height 14
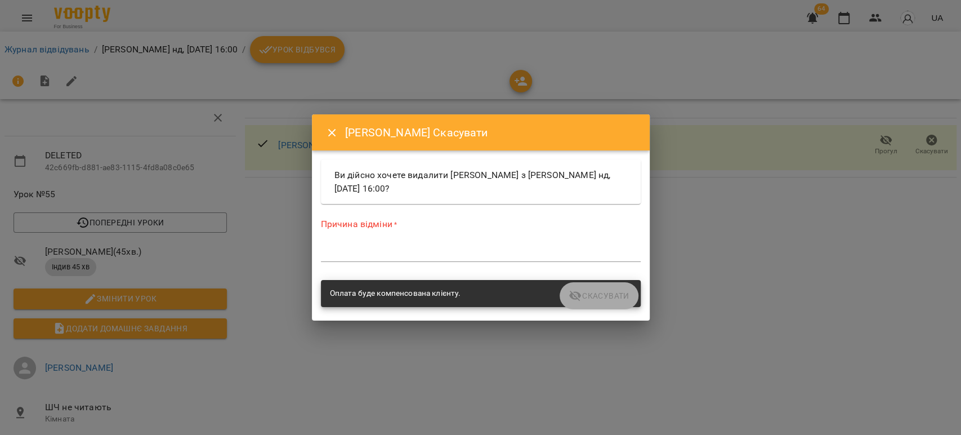
click at [346, 256] on textarea at bounding box center [481, 252] width 320 height 11
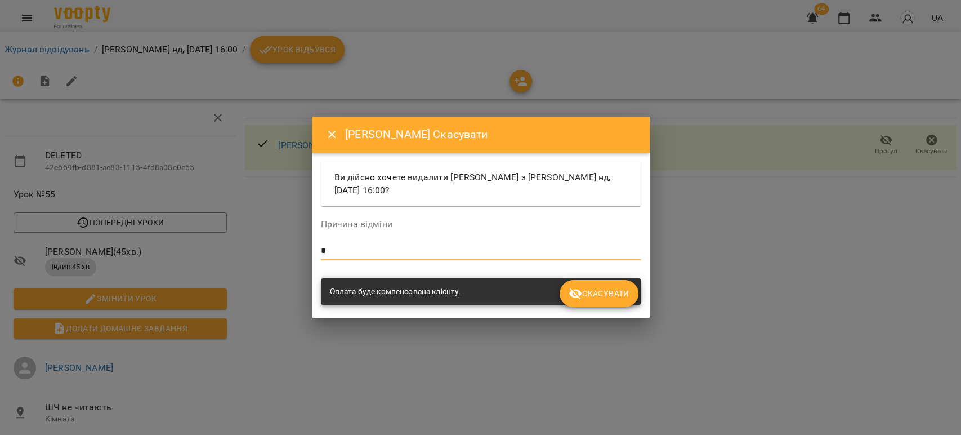
click at [611, 301] on button "Скасувати" at bounding box center [599, 293] width 78 height 27
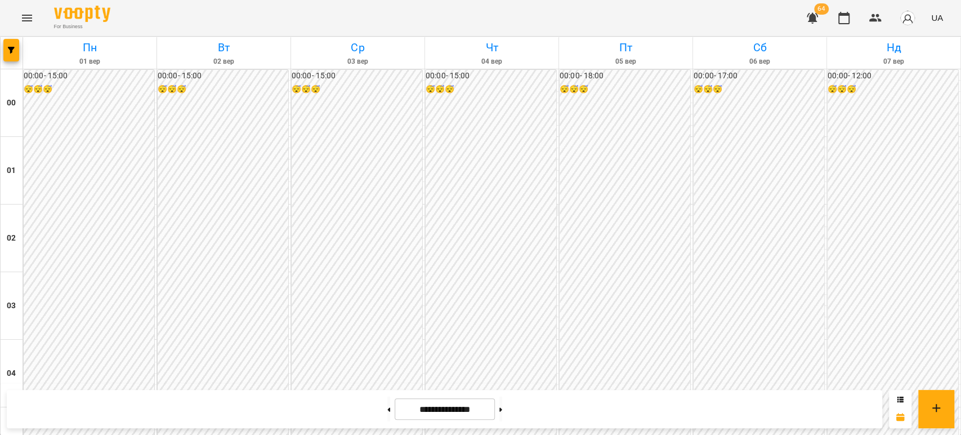
scroll to position [1126, 0]
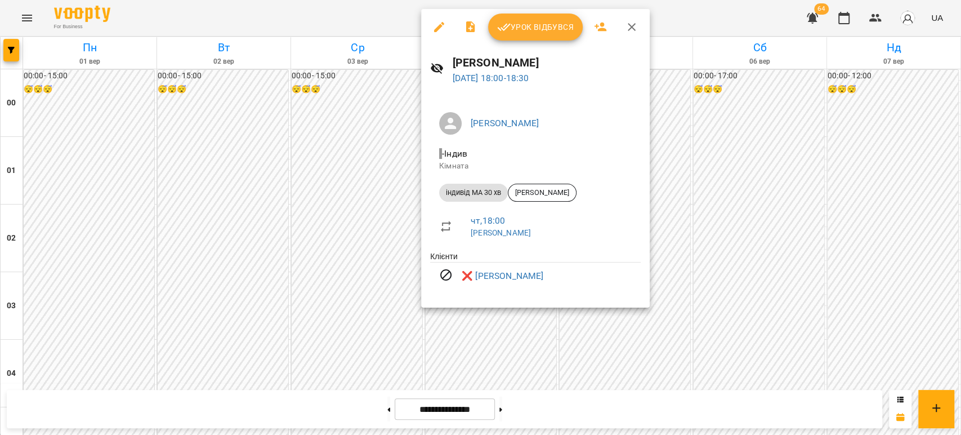
click at [700, 119] on div at bounding box center [480, 217] width 961 height 435
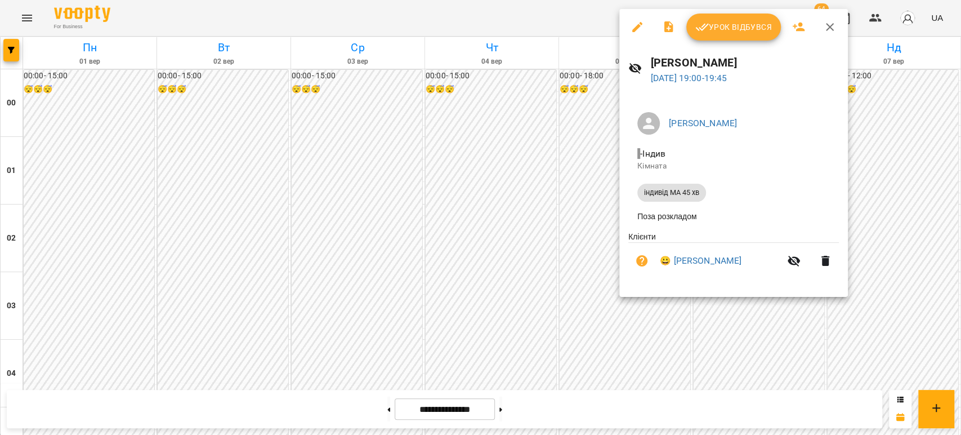
click at [637, 28] on icon "button" at bounding box center [637, 27] width 10 height 10
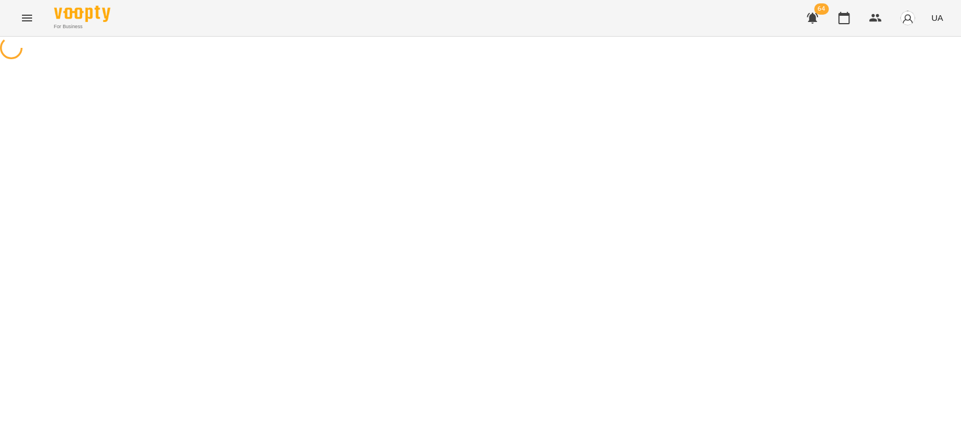
select select "**********"
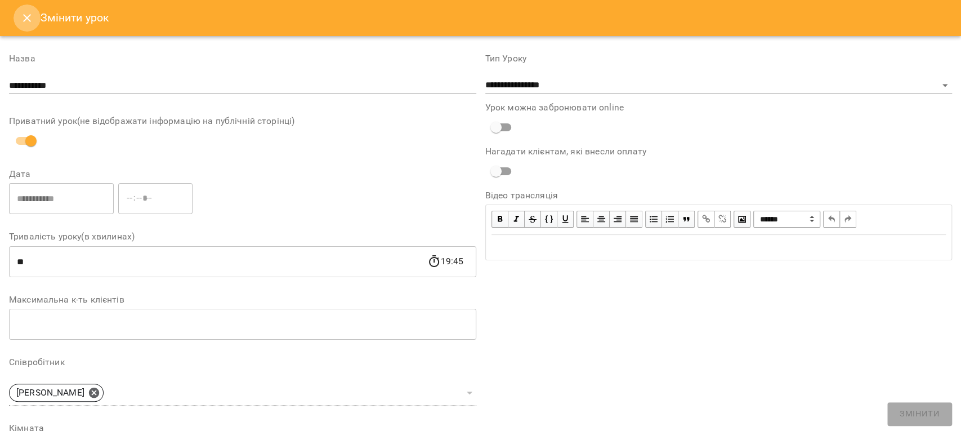
click at [28, 12] on icon "Close" at bounding box center [27, 18] width 14 height 14
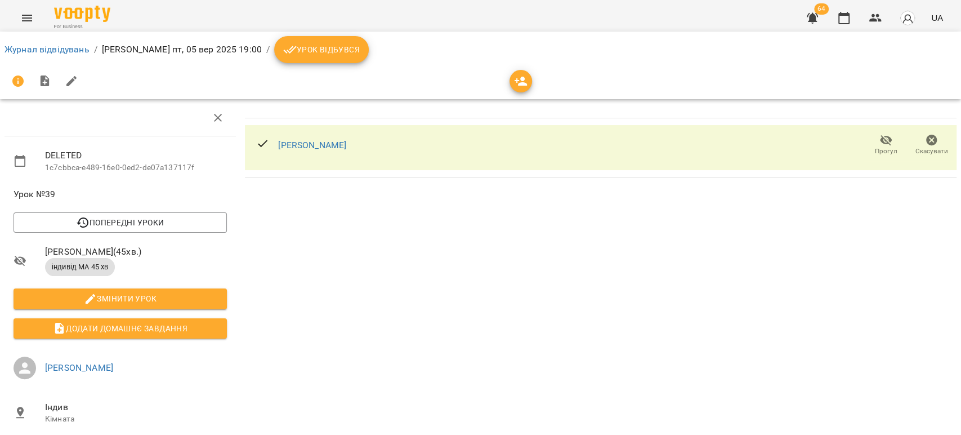
click at [915, 144] on span "Скасувати" at bounding box center [931, 144] width 32 height 23
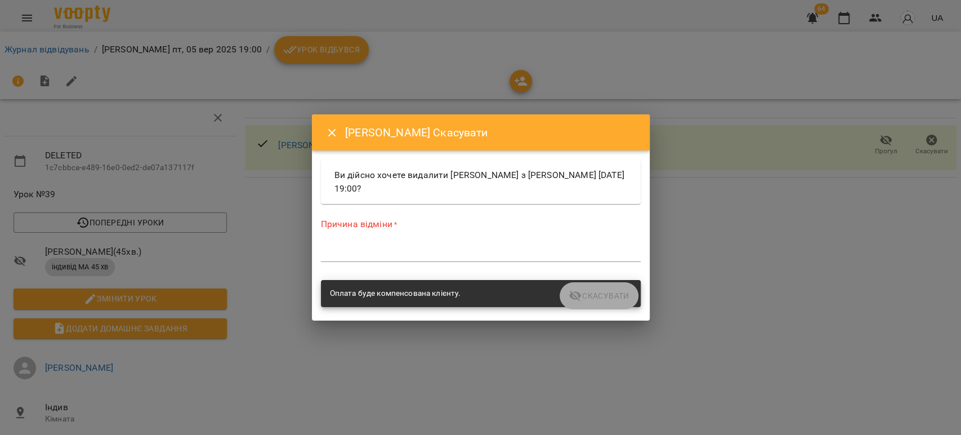
click at [365, 258] on div "*" at bounding box center [481, 253] width 320 height 18
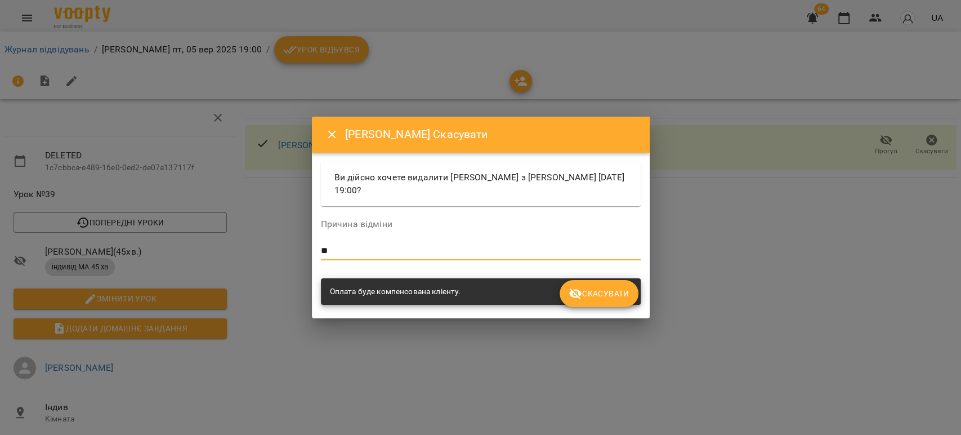
click at [597, 290] on span "Скасувати" at bounding box center [599, 294] width 60 height 14
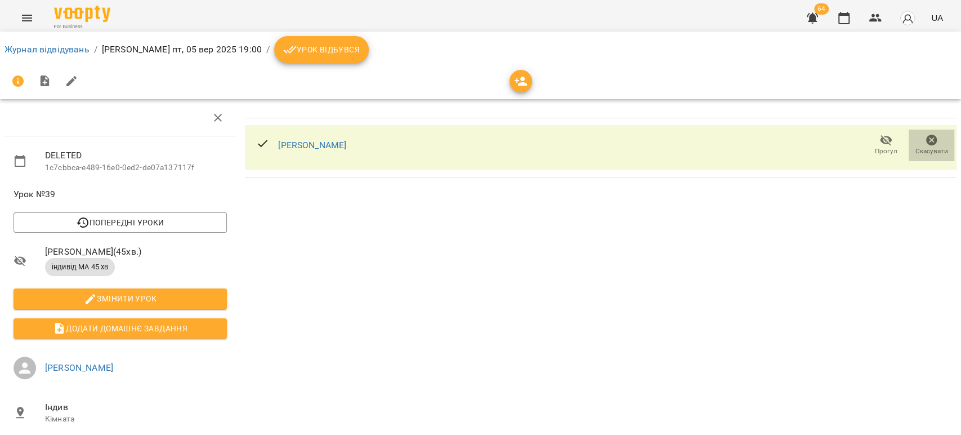
click at [925, 144] on icon "button" at bounding box center [932, 140] width 14 height 14
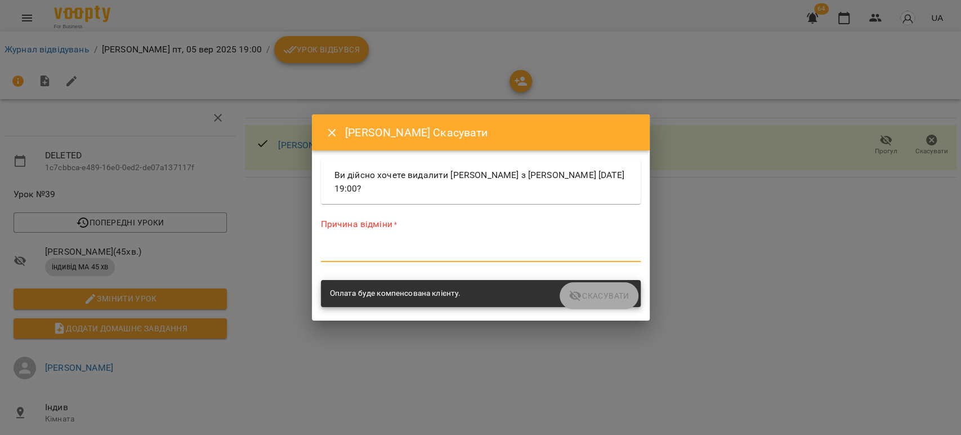
click at [361, 252] on textarea at bounding box center [481, 252] width 320 height 11
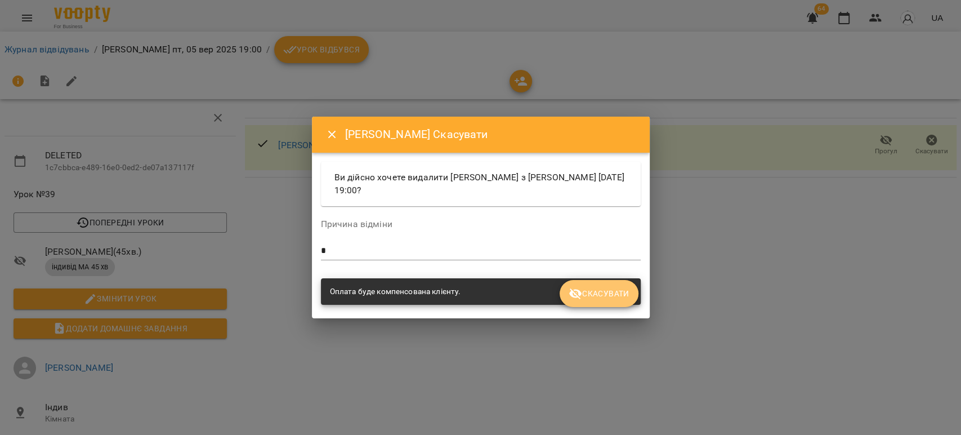
click at [593, 292] on span "Скасувати" at bounding box center [599, 294] width 60 height 14
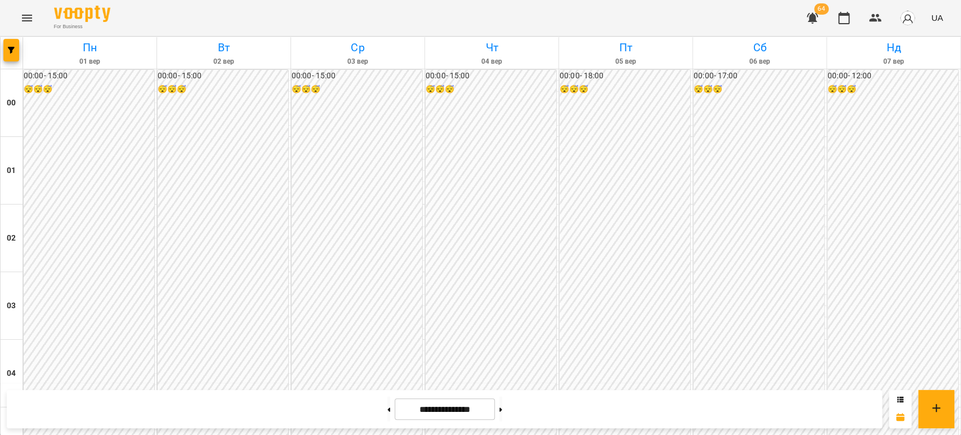
scroll to position [1126, 0]
click at [502, 413] on button at bounding box center [500, 408] width 3 height 25
click at [502, 402] on button at bounding box center [500, 408] width 3 height 25
type input "**********"
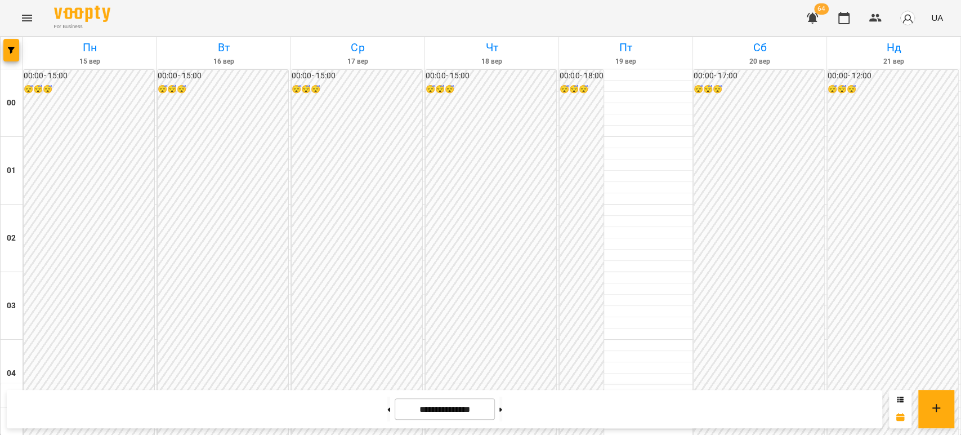
scroll to position [1126, 0]
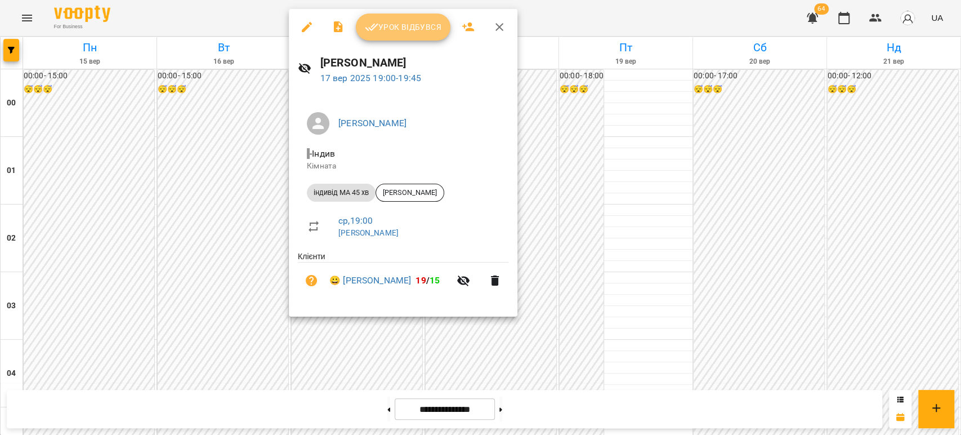
click at [400, 21] on span "Урок відбувся" at bounding box center [403, 27] width 77 height 14
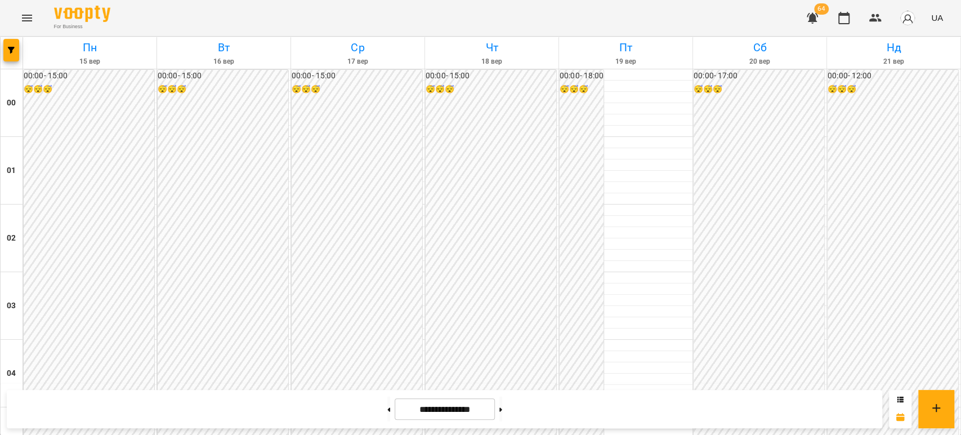
scroll to position [994, 0]
